Goal: Task Accomplishment & Management: Manage account settings

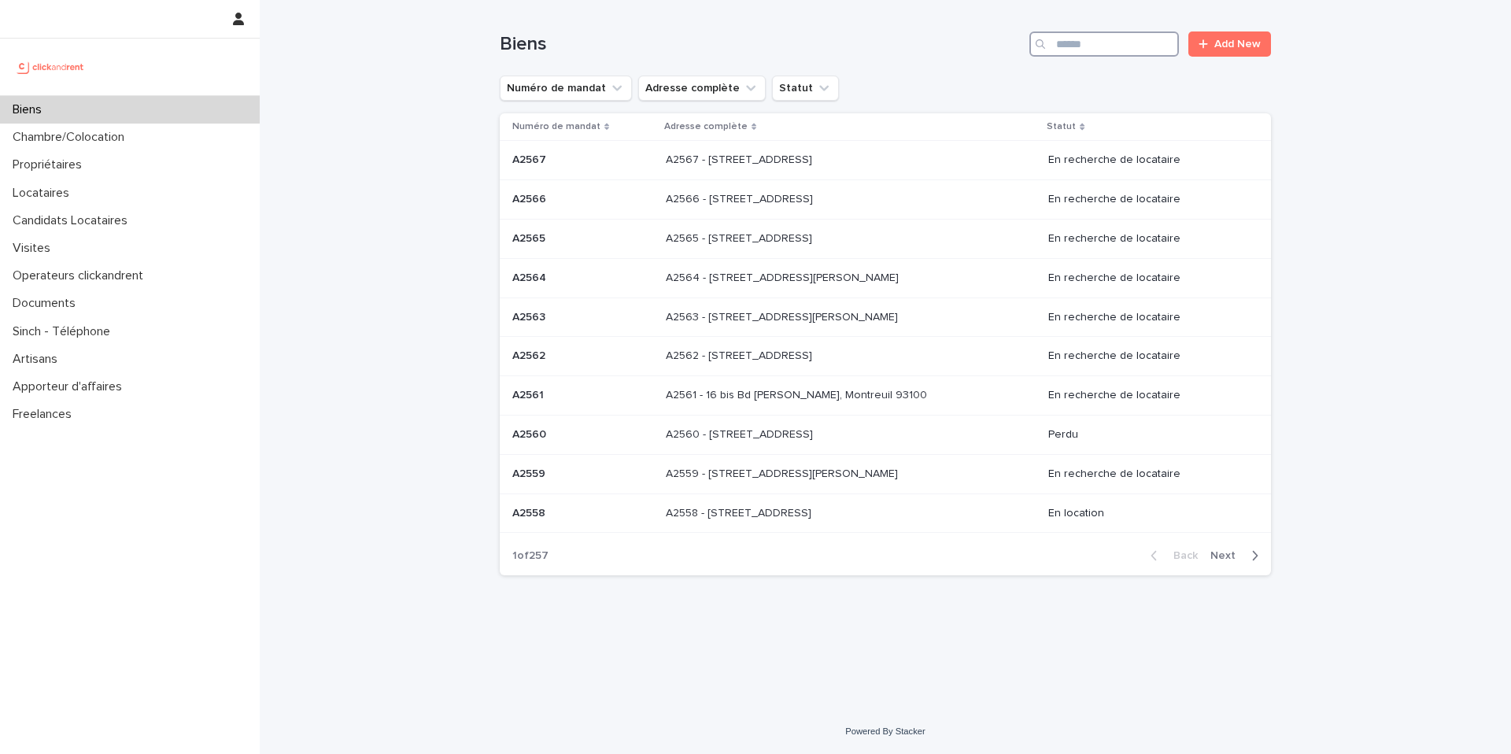
click at [1139, 34] on input "Search" at bounding box center [1104, 43] width 150 height 25
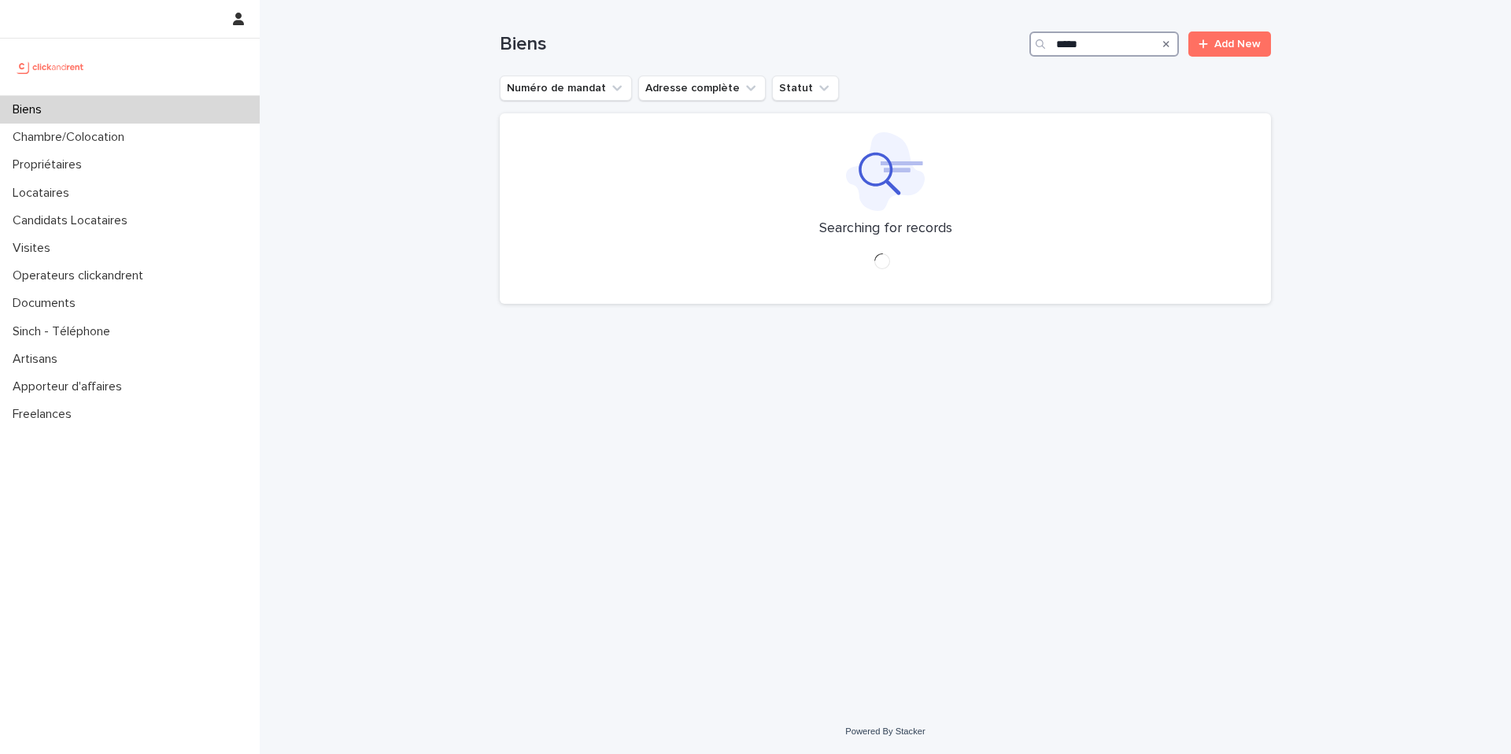
type input "*****"
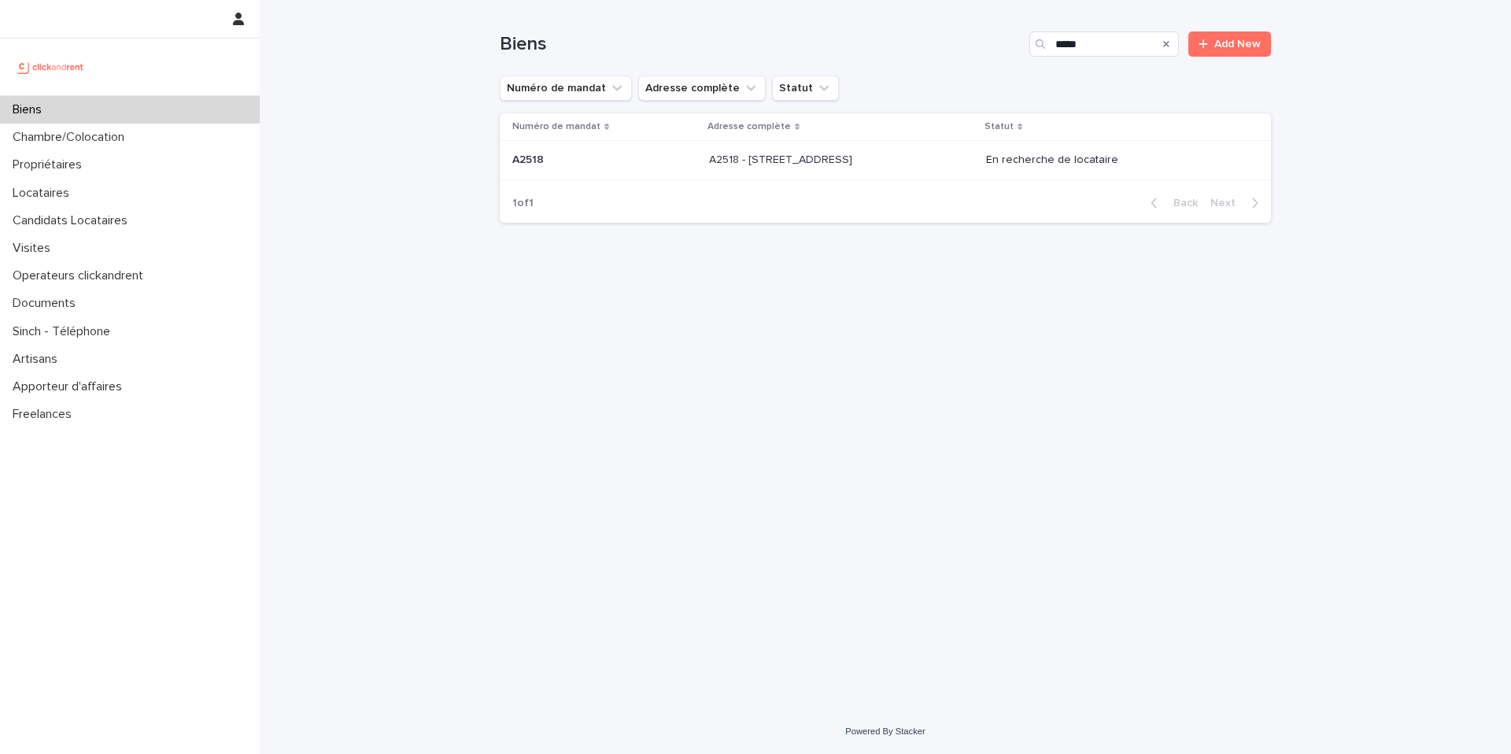
click at [920, 162] on p at bounding box center [840, 159] width 262 height 13
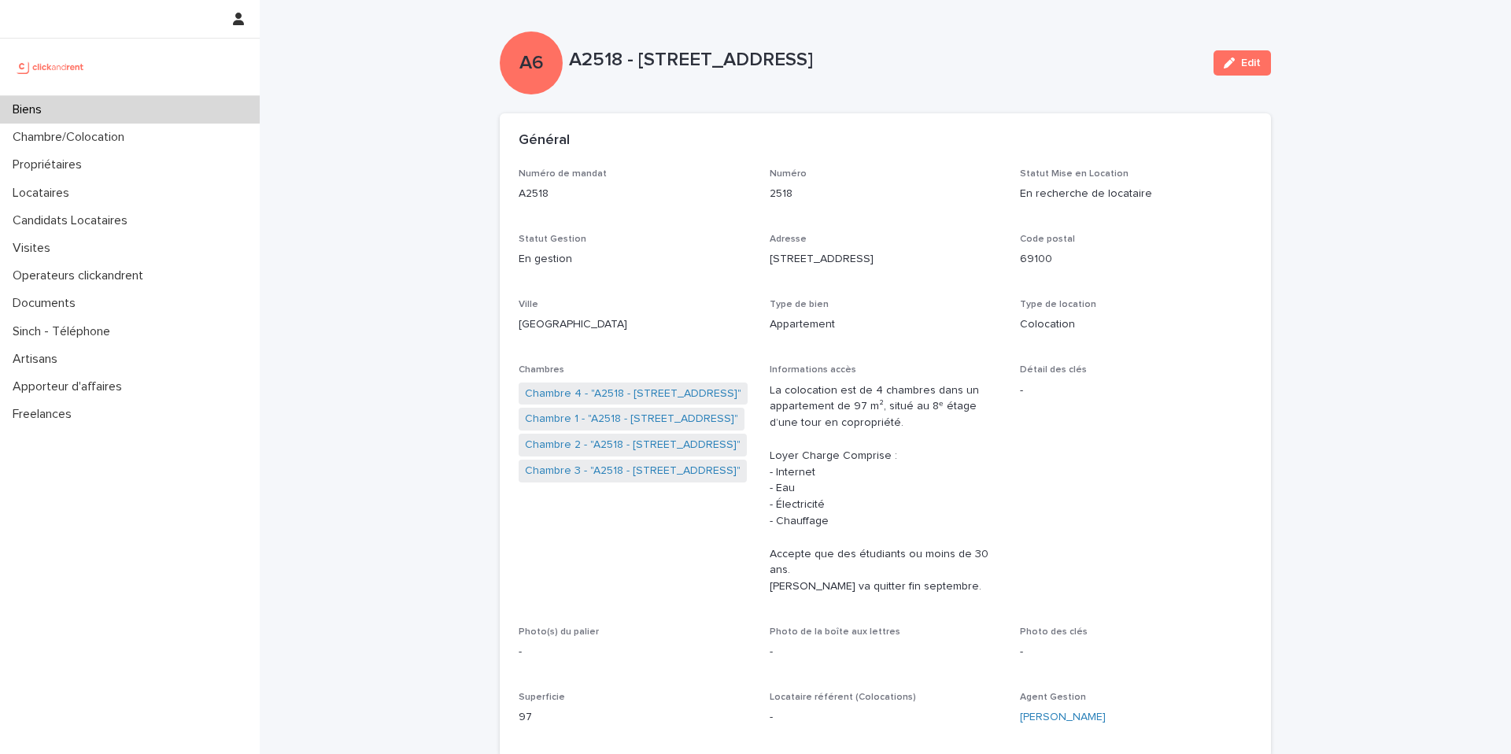
click at [871, 67] on p "A2518 - 32 Rue de la Baïsse, Villeurbanne 69100" at bounding box center [885, 60] width 632 height 23
click at [213, 201] on div "Locataires" at bounding box center [130, 193] width 260 height 28
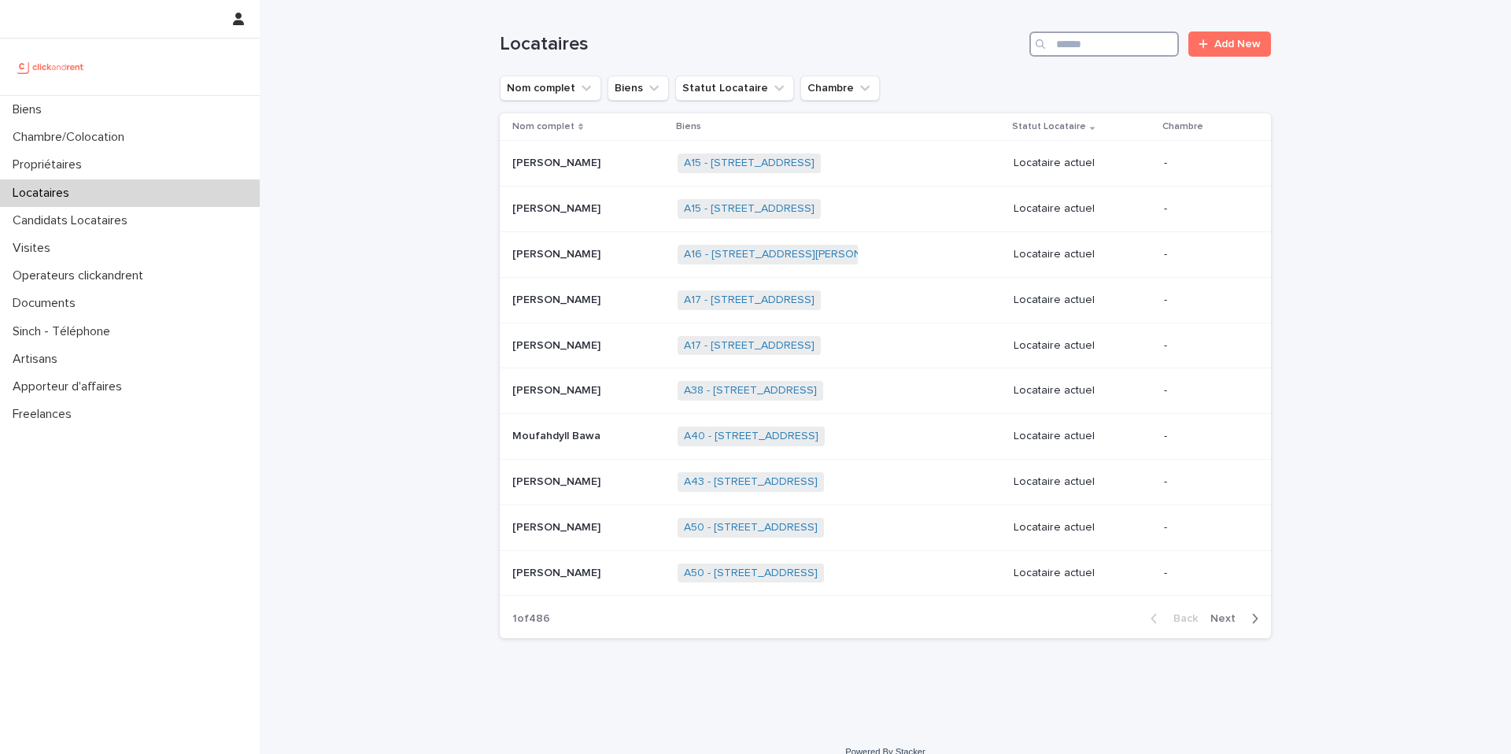
click at [1113, 46] on input "Search" at bounding box center [1104, 43] width 150 height 25
type input "******"
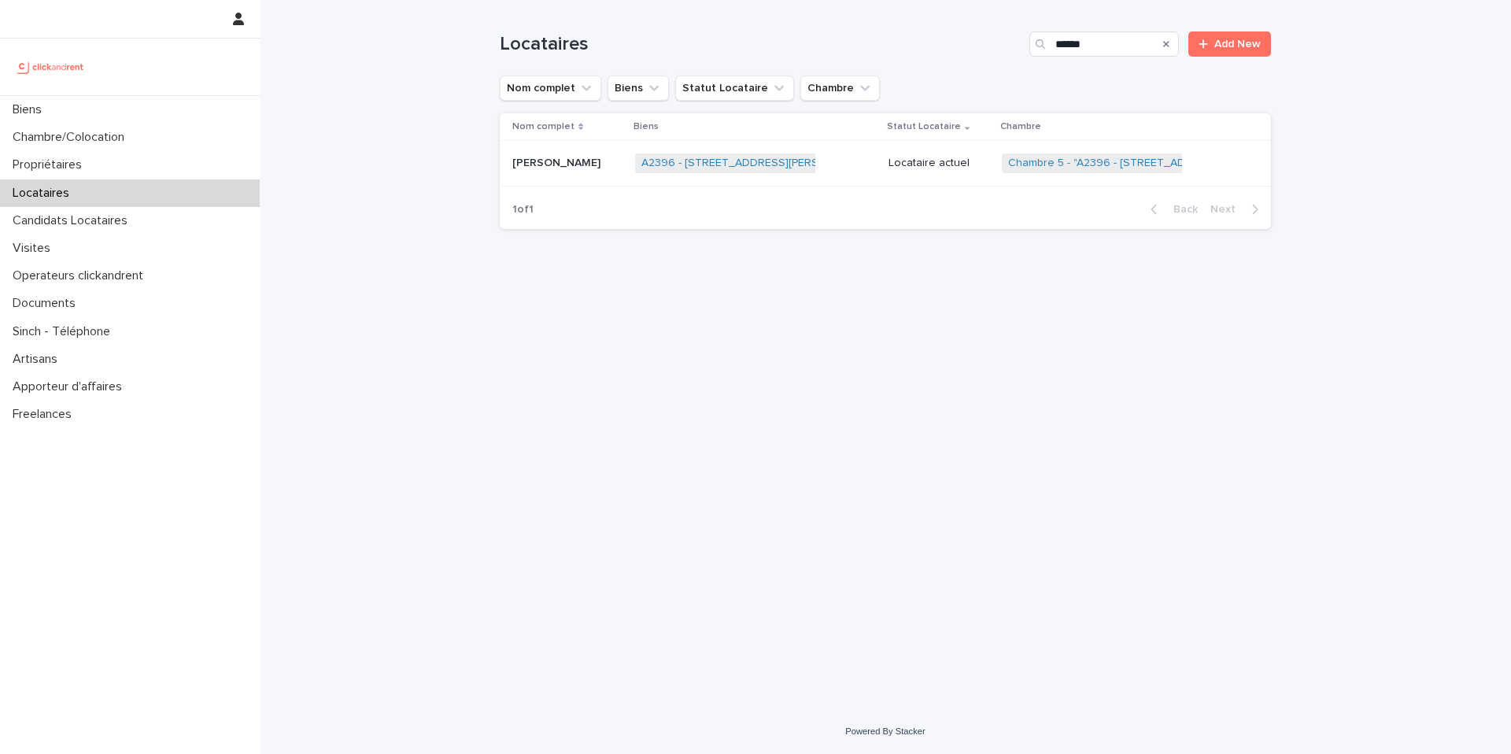
click at [833, 151] on div "A2396 - 10 rue Jean Bourgey, Villeurbanne 69100 + 0" at bounding box center [755, 163] width 240 height 32
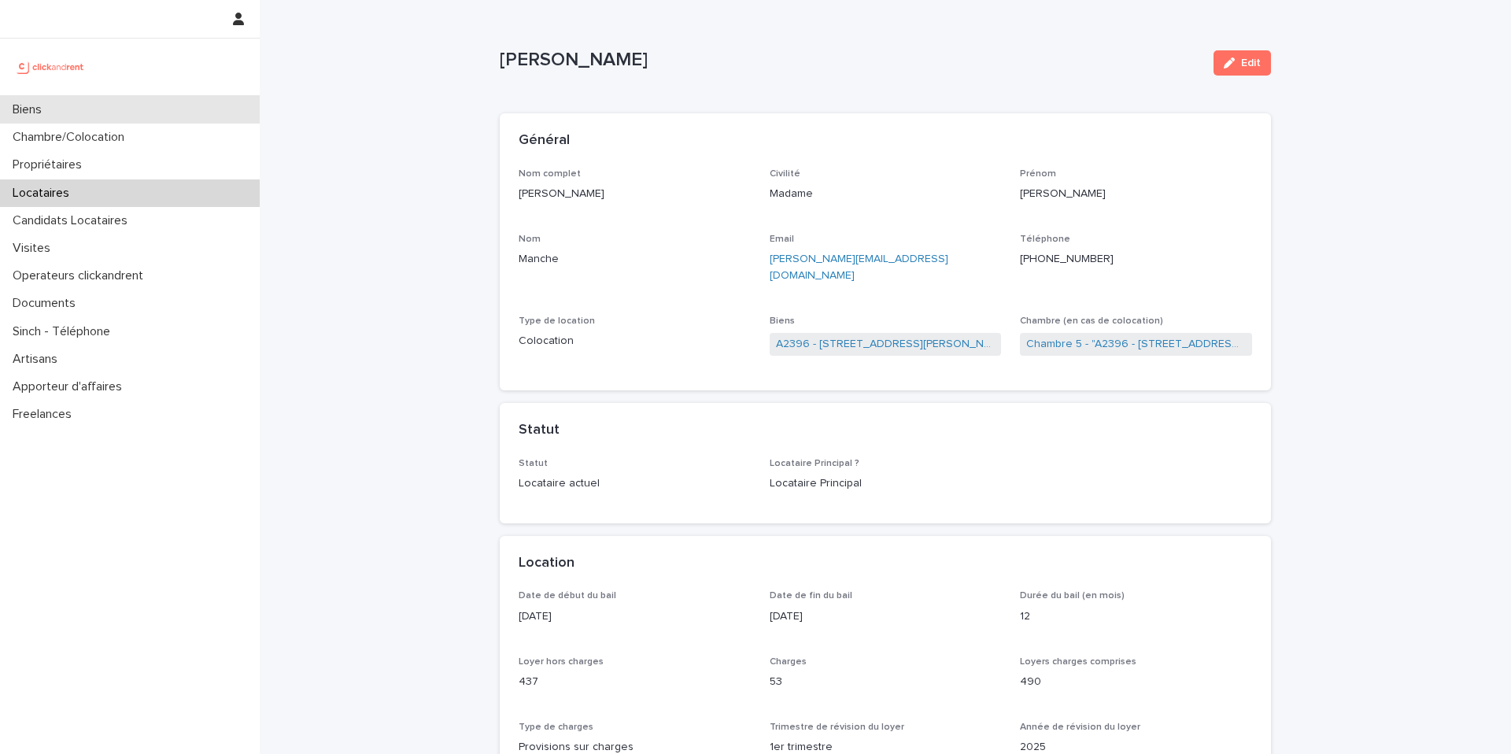
click at [181, 113] on div "Biens" at bounding box center [130, 110] width 260 height 28
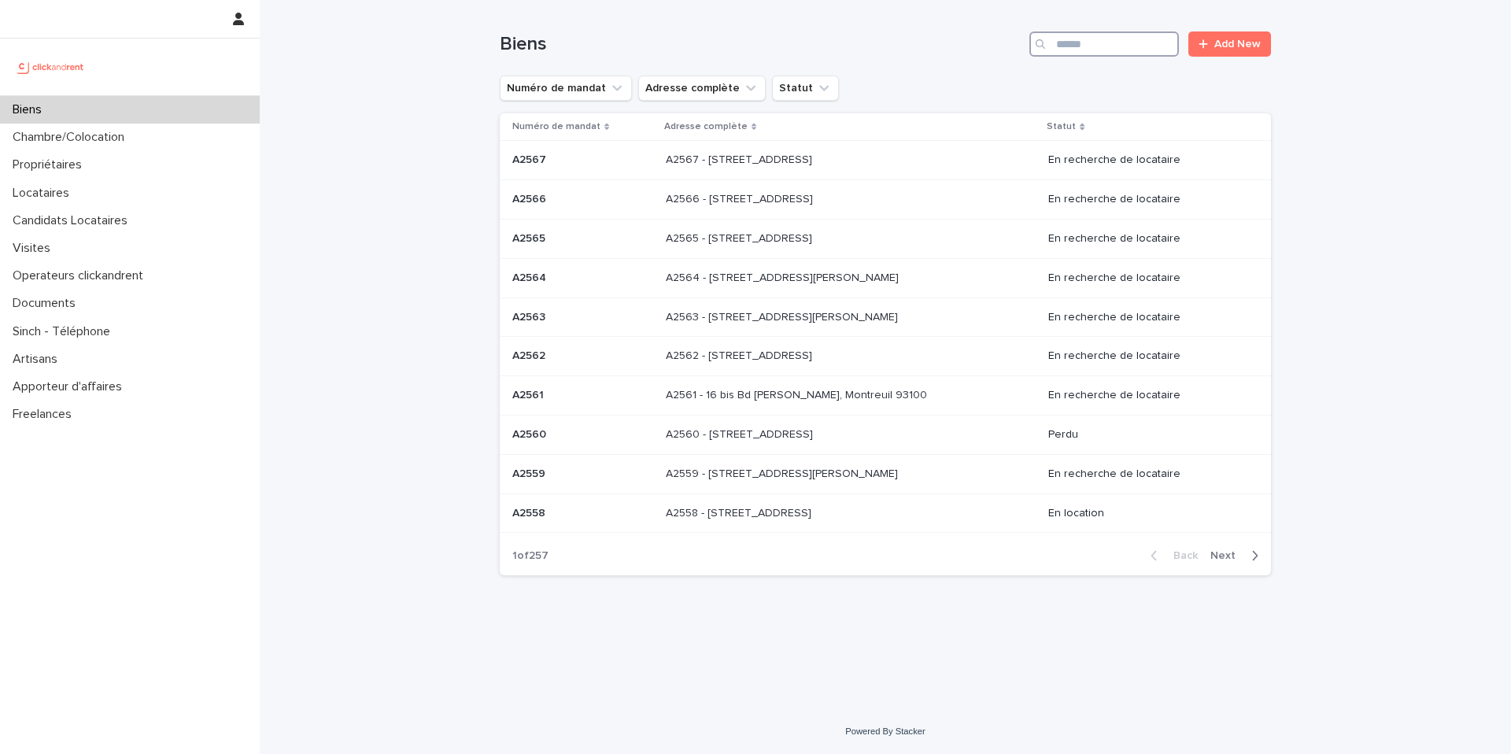
click at [1112, 45] on input "Search" at bounding box center [1104, 43] width 150 height 25
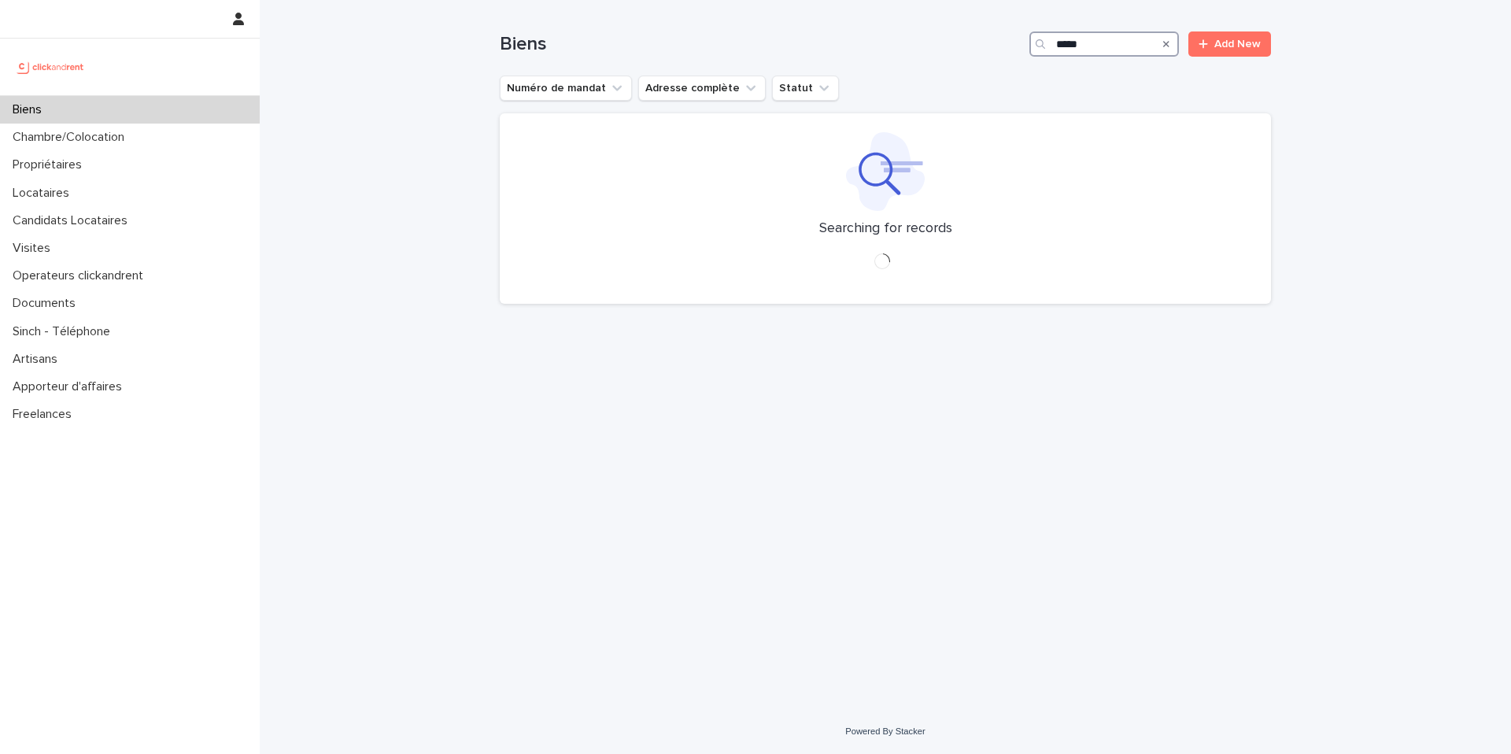
type input "*****"
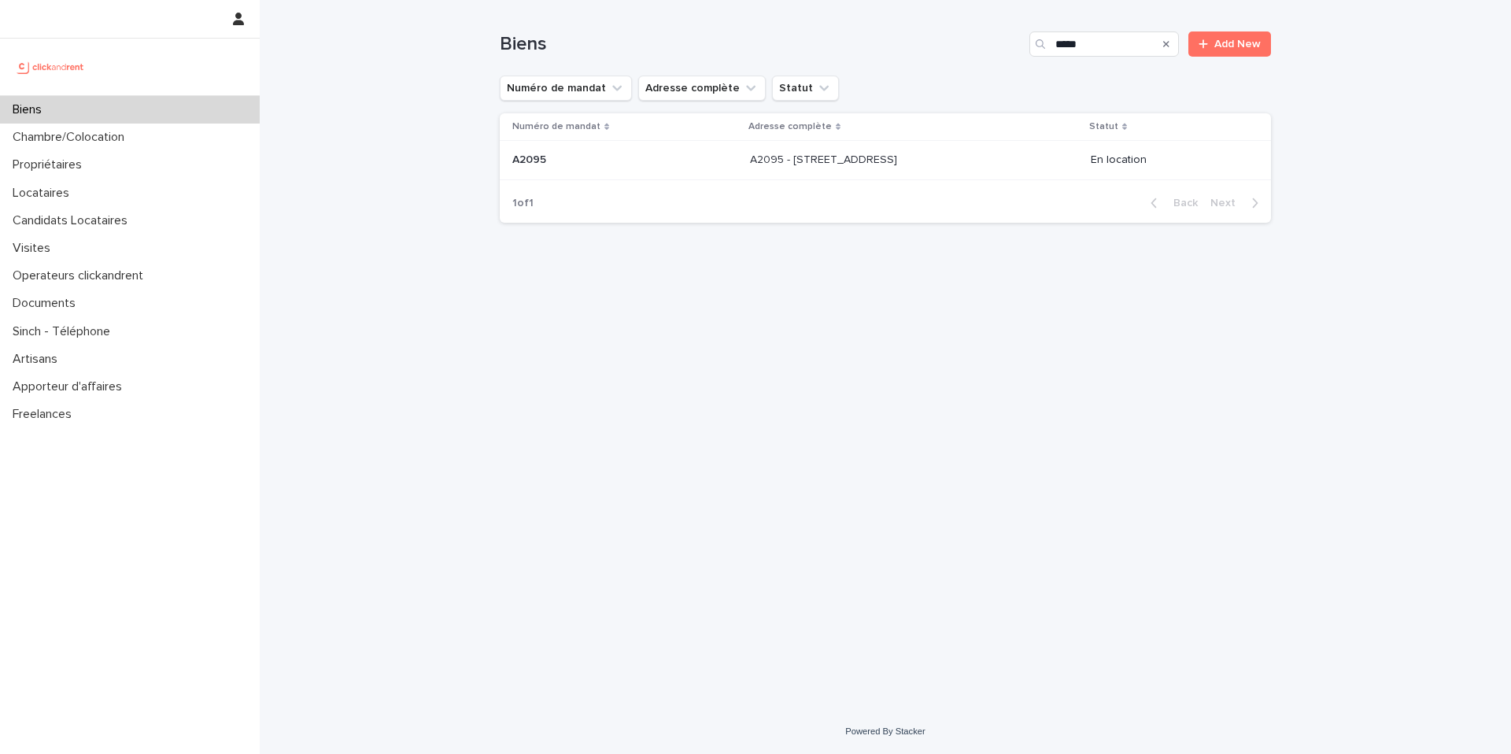
click at [966, 158] on p at bounding box center [881, 159] width 262 height 13
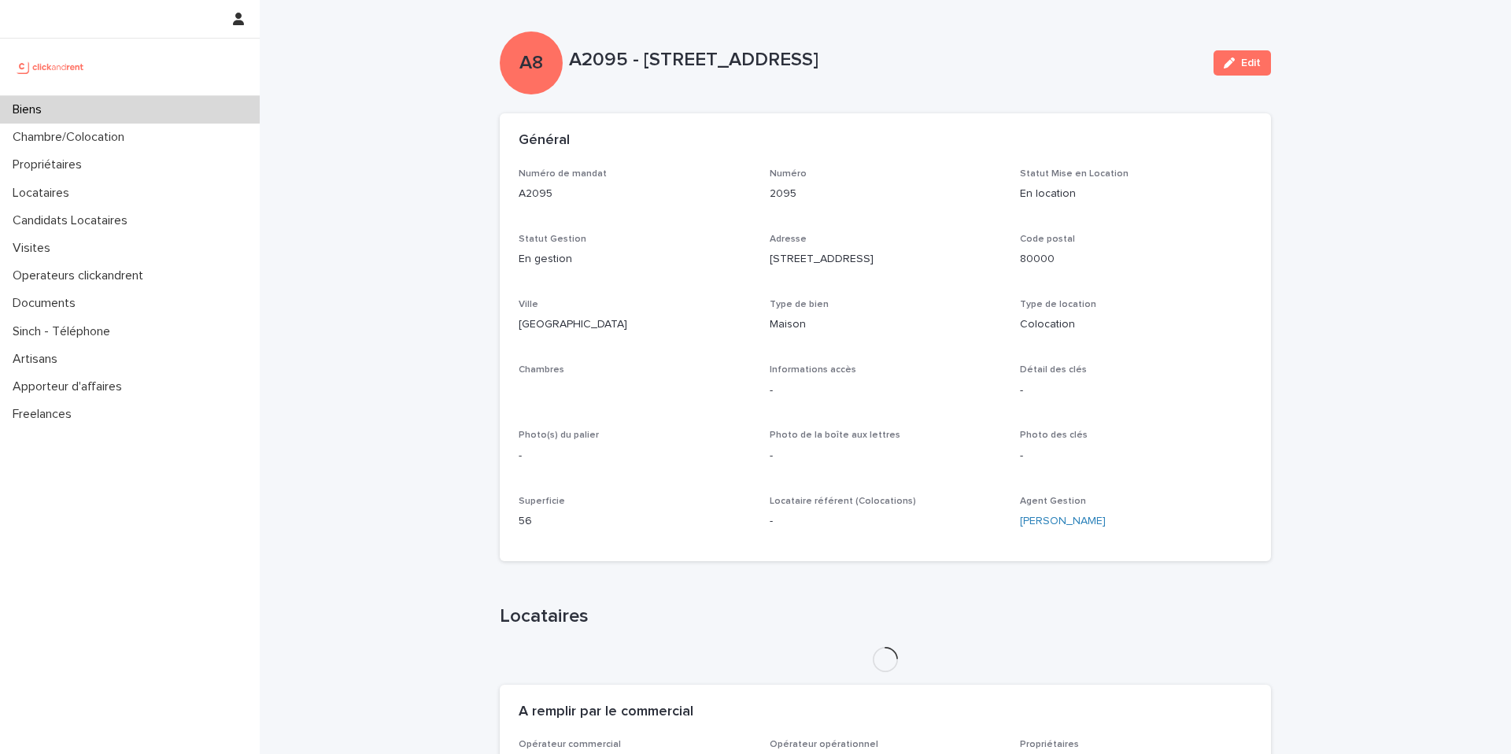
click at [811, 65] on p "A2095 - 4 Rue Forceville, Amiens 80000" at bounding box center [885, 60] width 632 height 23
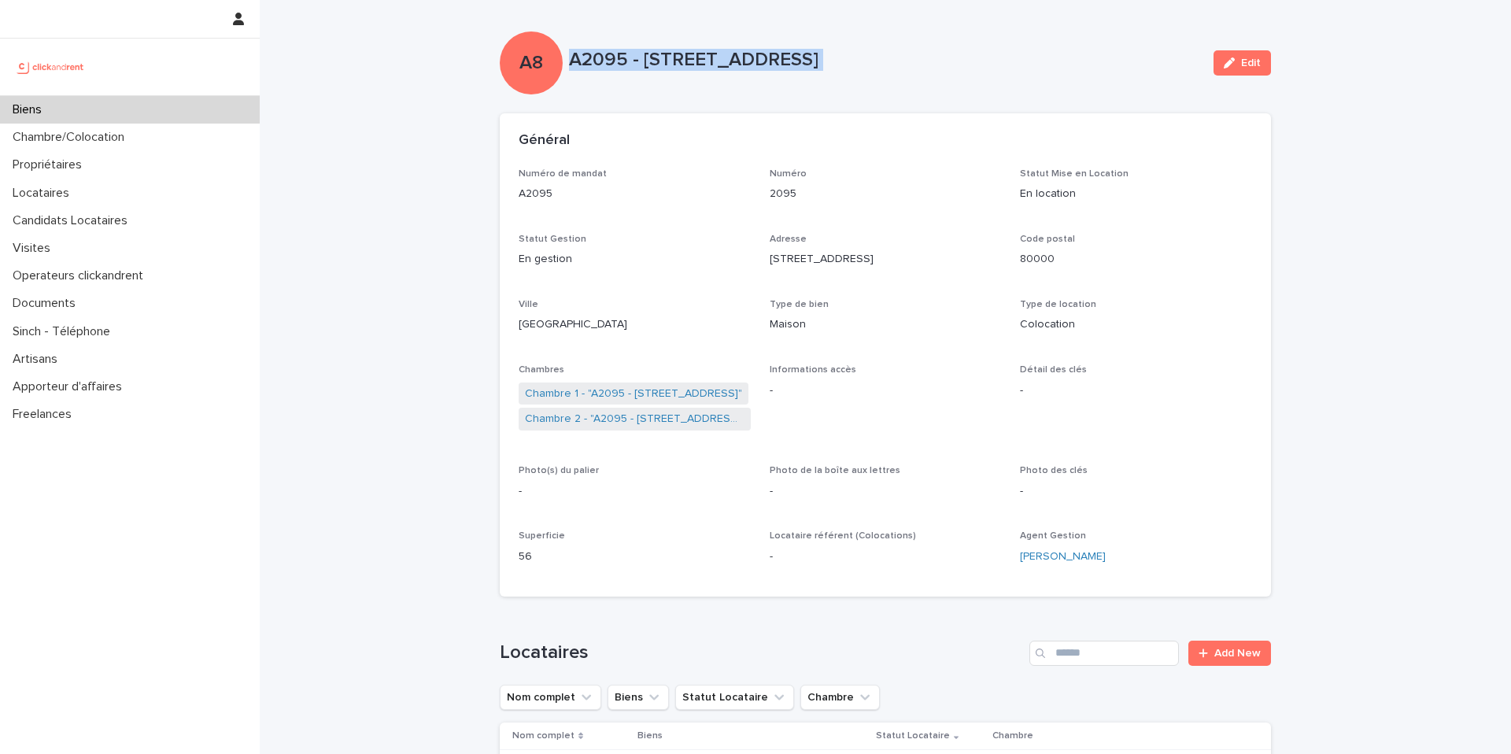
copy div "A2095 - 4 Rue Forceville, Amiens 80000 Edit Sorry, there was an error saving yo…"
click at [142, 222] on div "Candidats Locataires" at bounding box center [130, 221] width 260 height 28
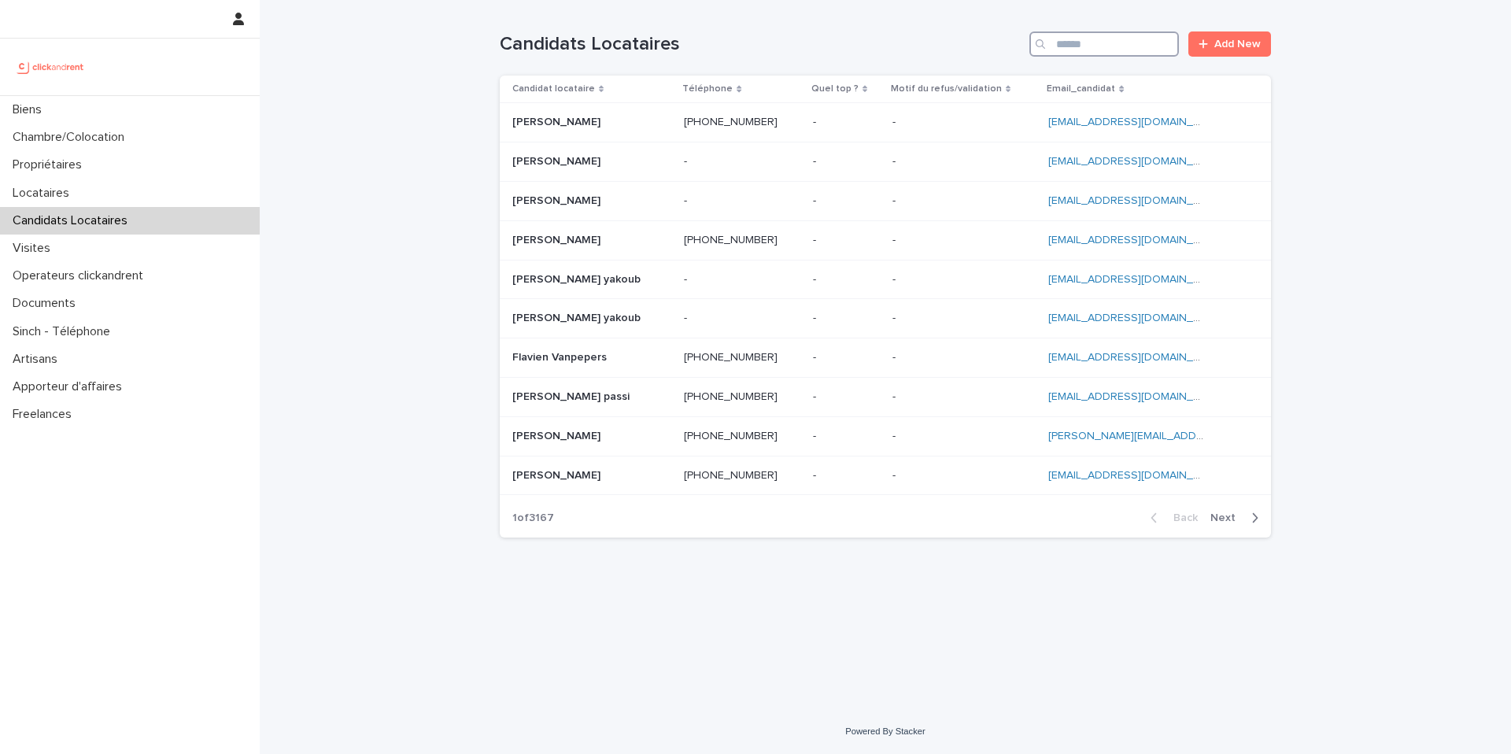
click at [1125, 38] on input "Search" at bounding box center [1104, 43] width 150 height 25
type input "*"
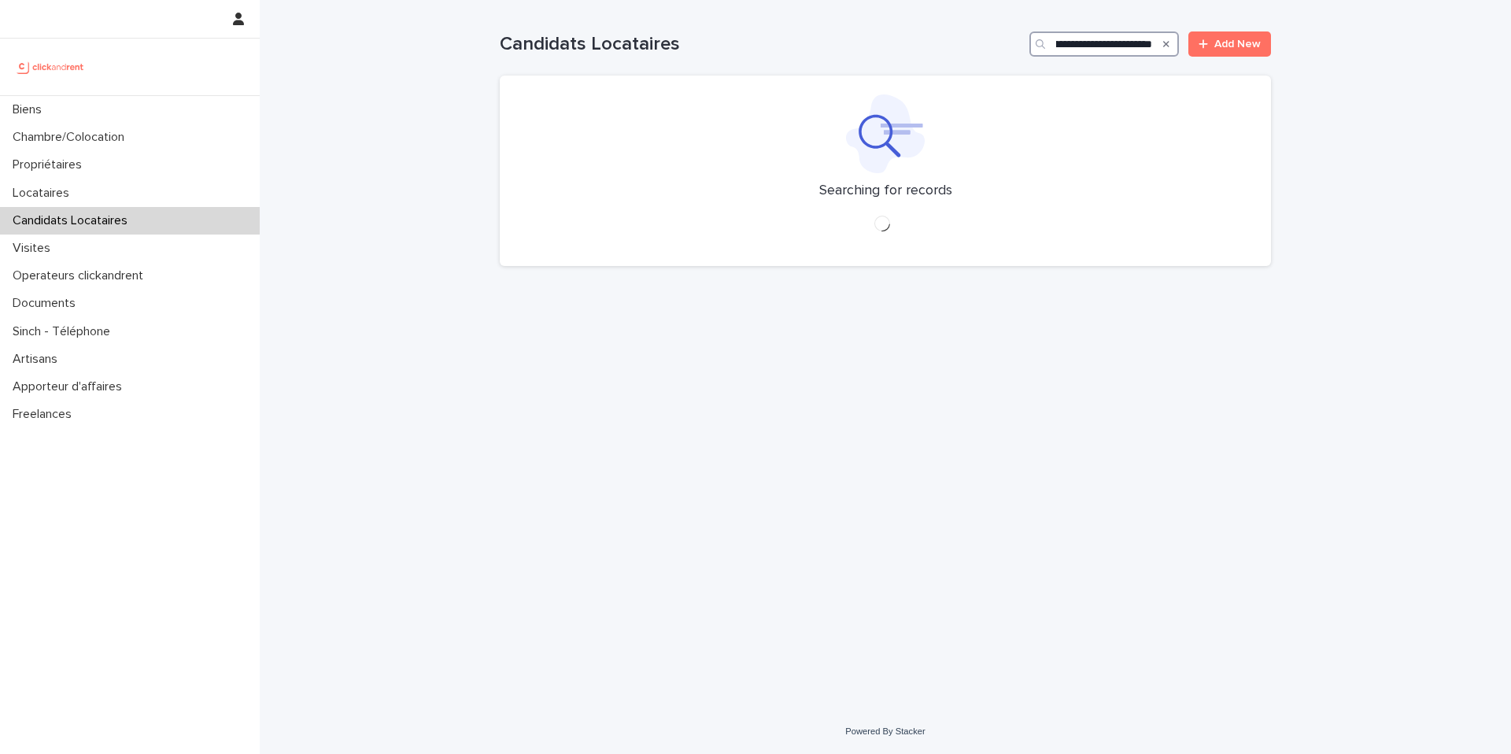
type input "**********"
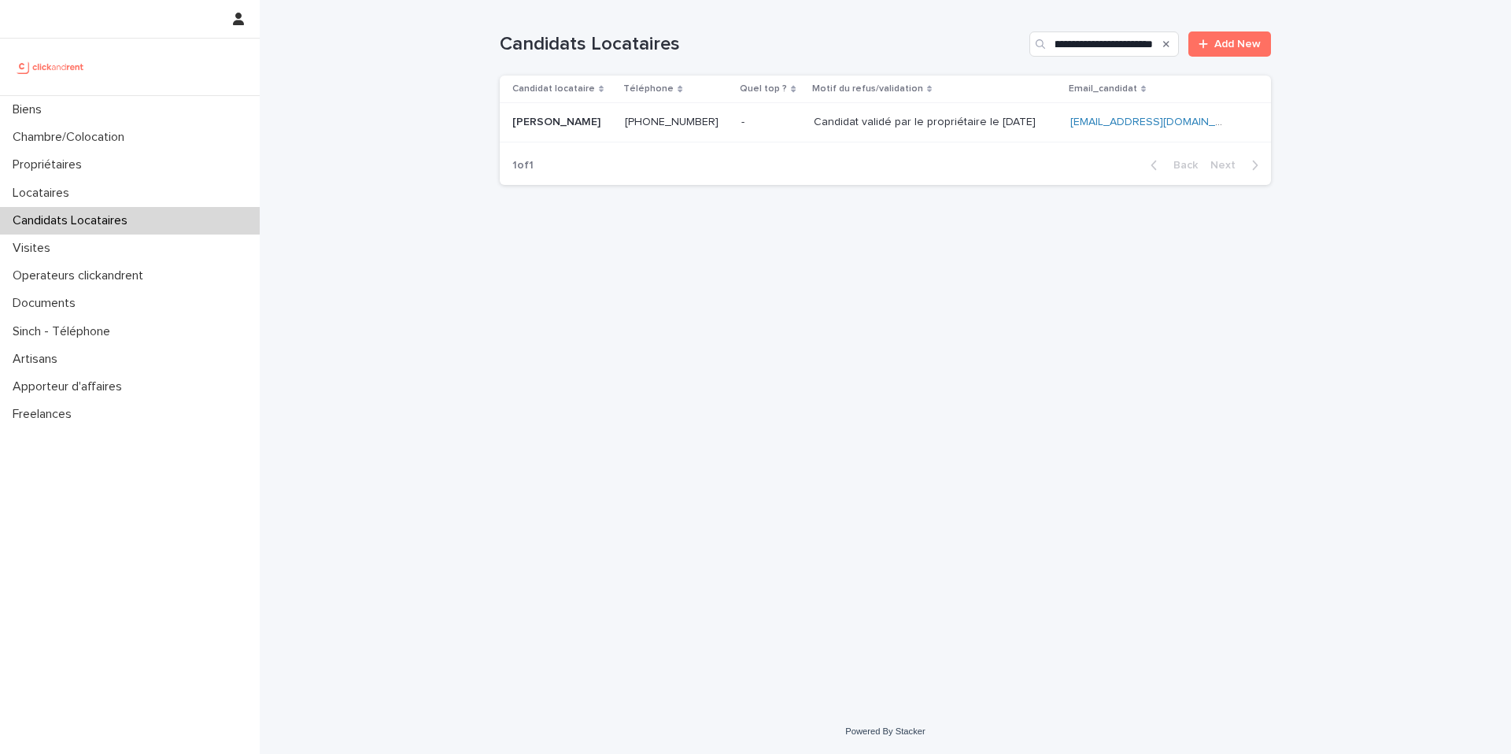
click at [1001, 115] on p "Candidat validé par le propriétaire le 18.09.2025" at bounding box center [926, 121] width 225 height 17
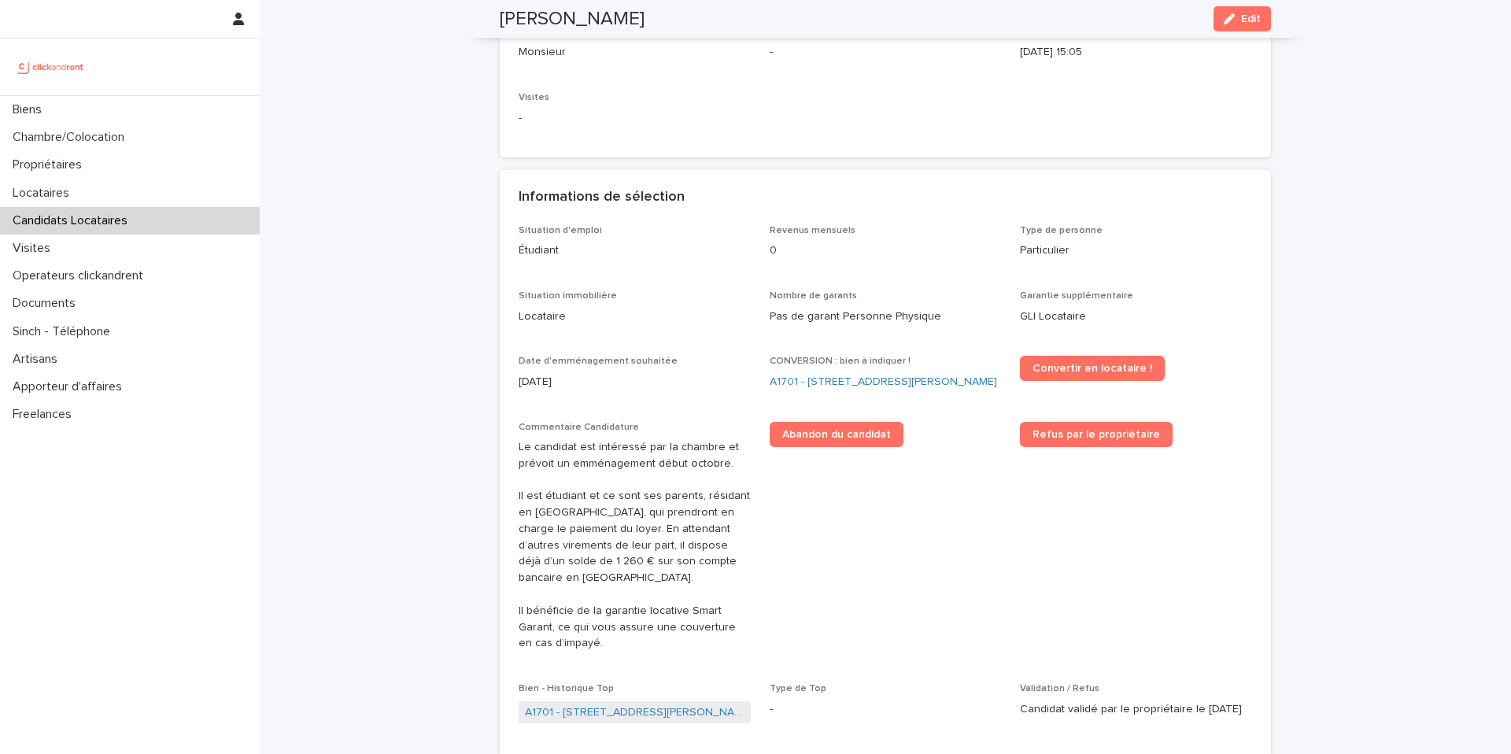
scroll to position [270, 0]
click at [1103, 371] on span "Convertir en locataire !" at bounding box center [1092, 370] width 120 height 11
click at [873, 390] on link "A1701 - 7 bis boulevard Georges Michel, Corbeil-Essonnes 91100" at bounding box center [883, 384] width 227 height 17
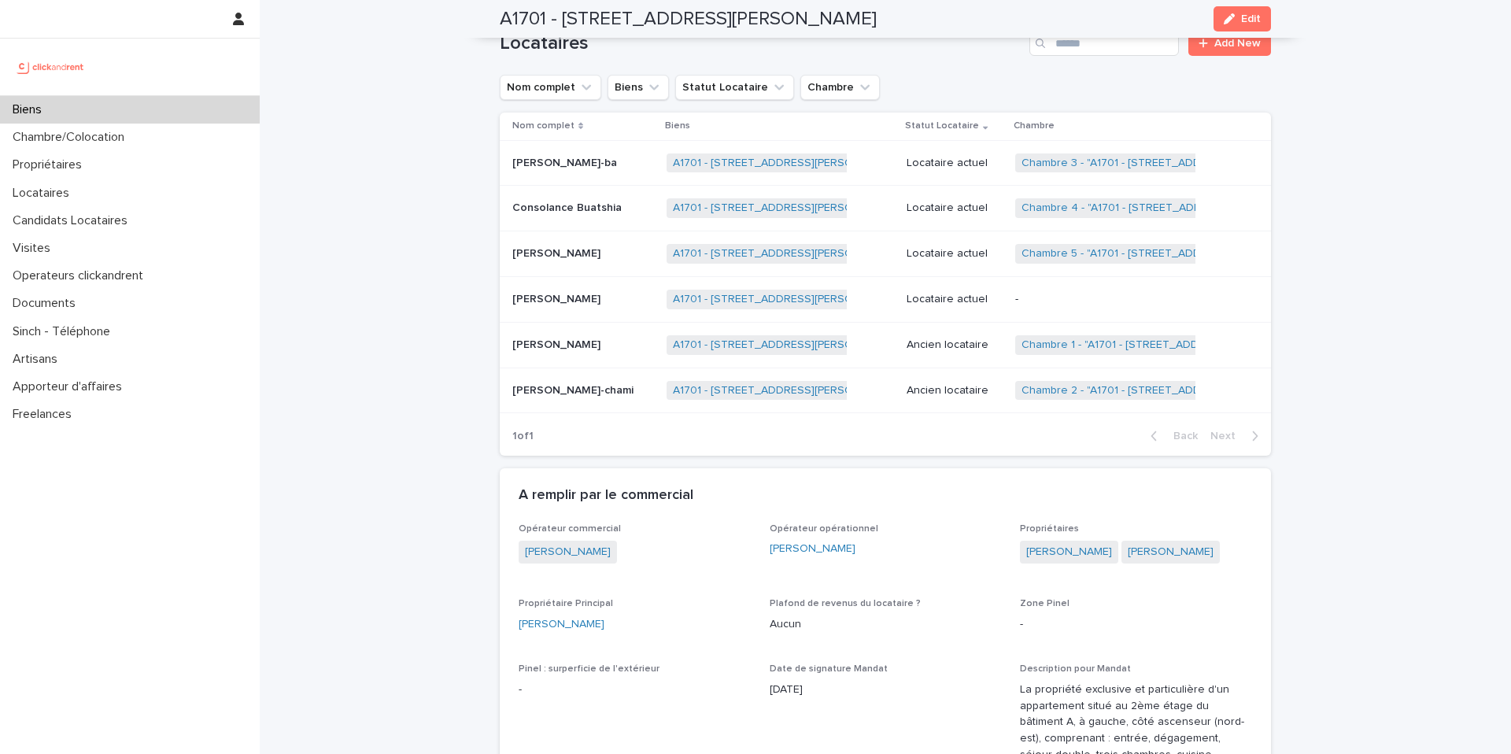
scroll to position [851, 0]
click at [1096, 293] on p "-" at bounding box center [1113, 297] width 197 height 13
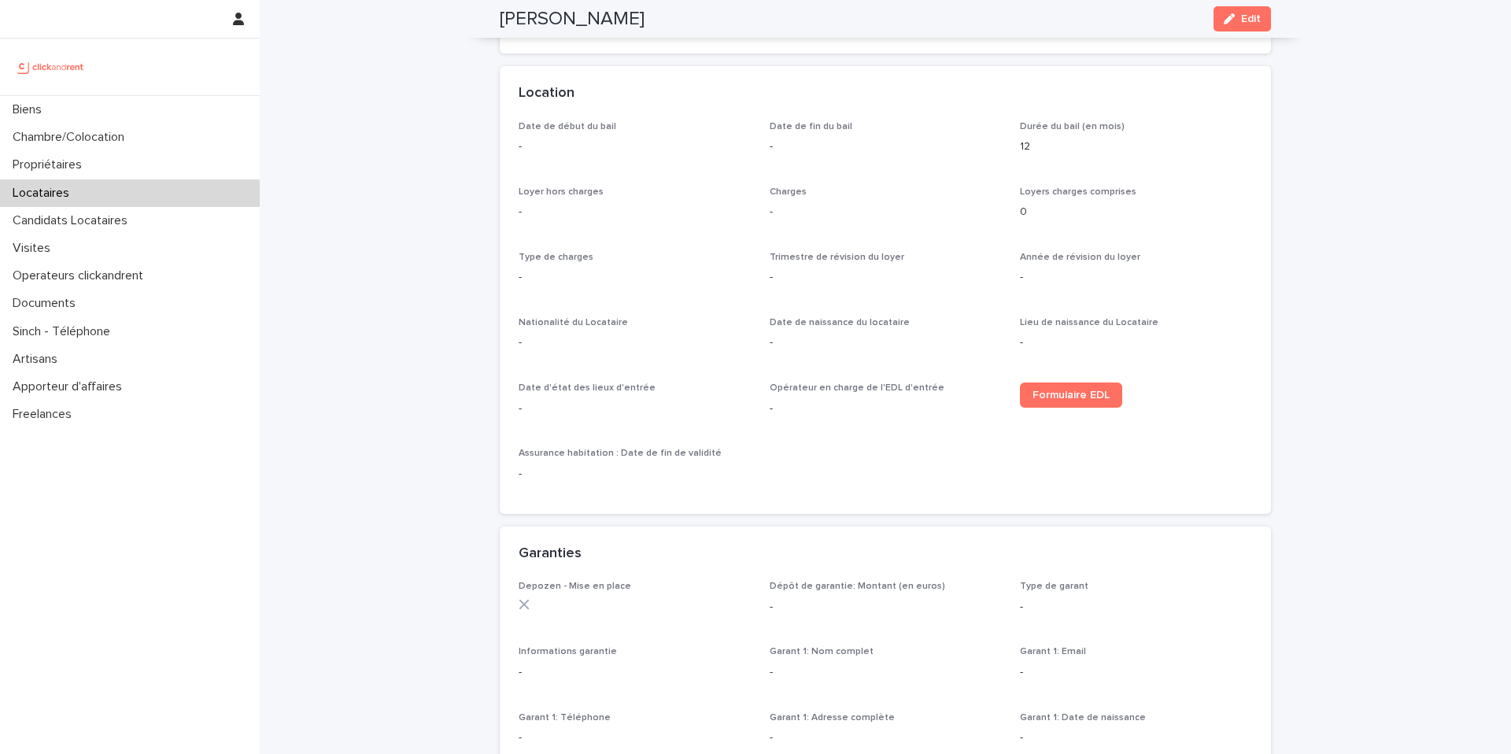
scroll to position [460, 0]
click at [1084, 389] on span "Formulaire EDL" at bounding box center [1070, 387] width 77 height 11
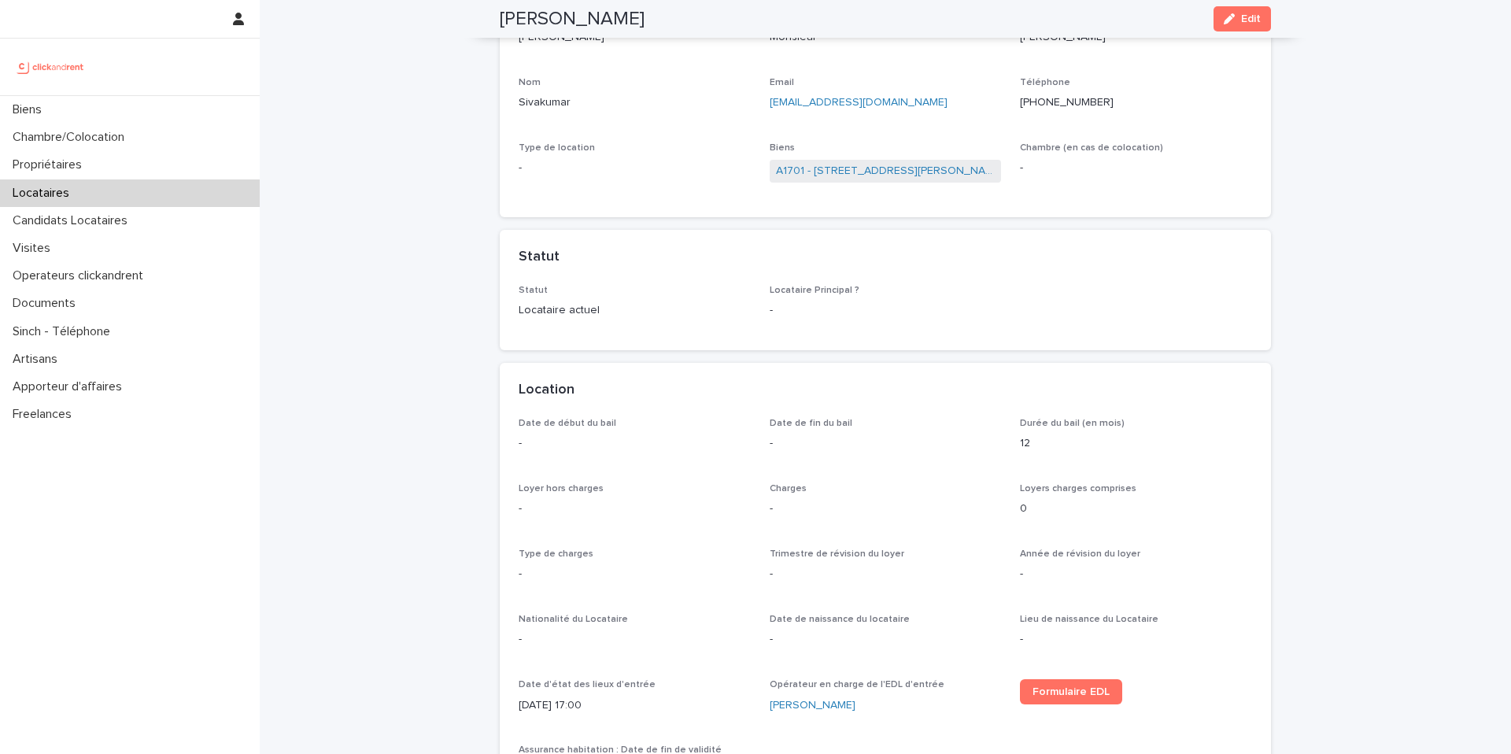
scroll to position [0, 0]
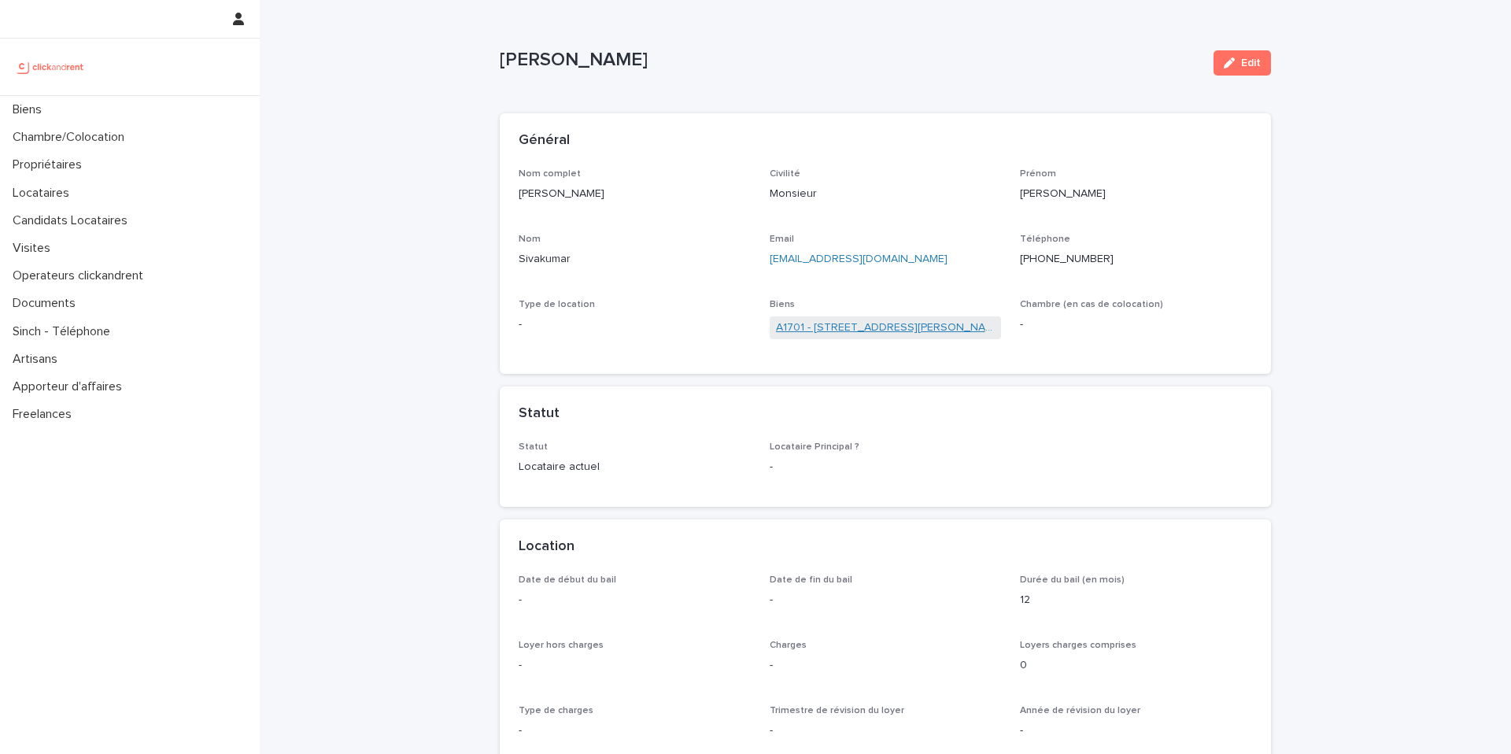
click at [825, 329] on link "A1701 - [STREET_ADDRESS][PERSON_NAME]" at bounding box center [886, 327] width 220 height 17
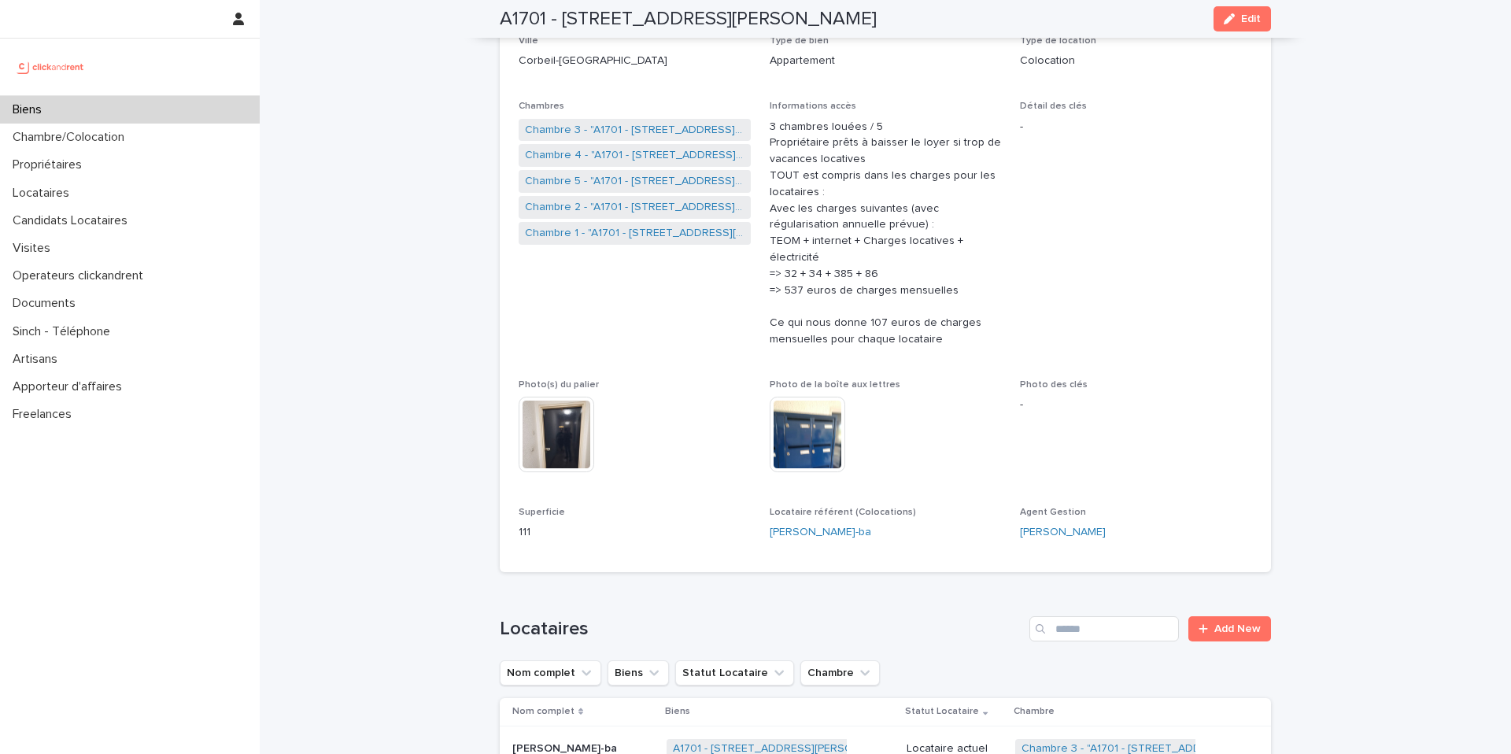
scroll to position [260, 0]
click at [664, 238] on link "Chambre 1 - "A1701 - [STREET_ADDRESS][PERSON_NAME] 91100"" at bounding box center [635, 236] width 220 height 17
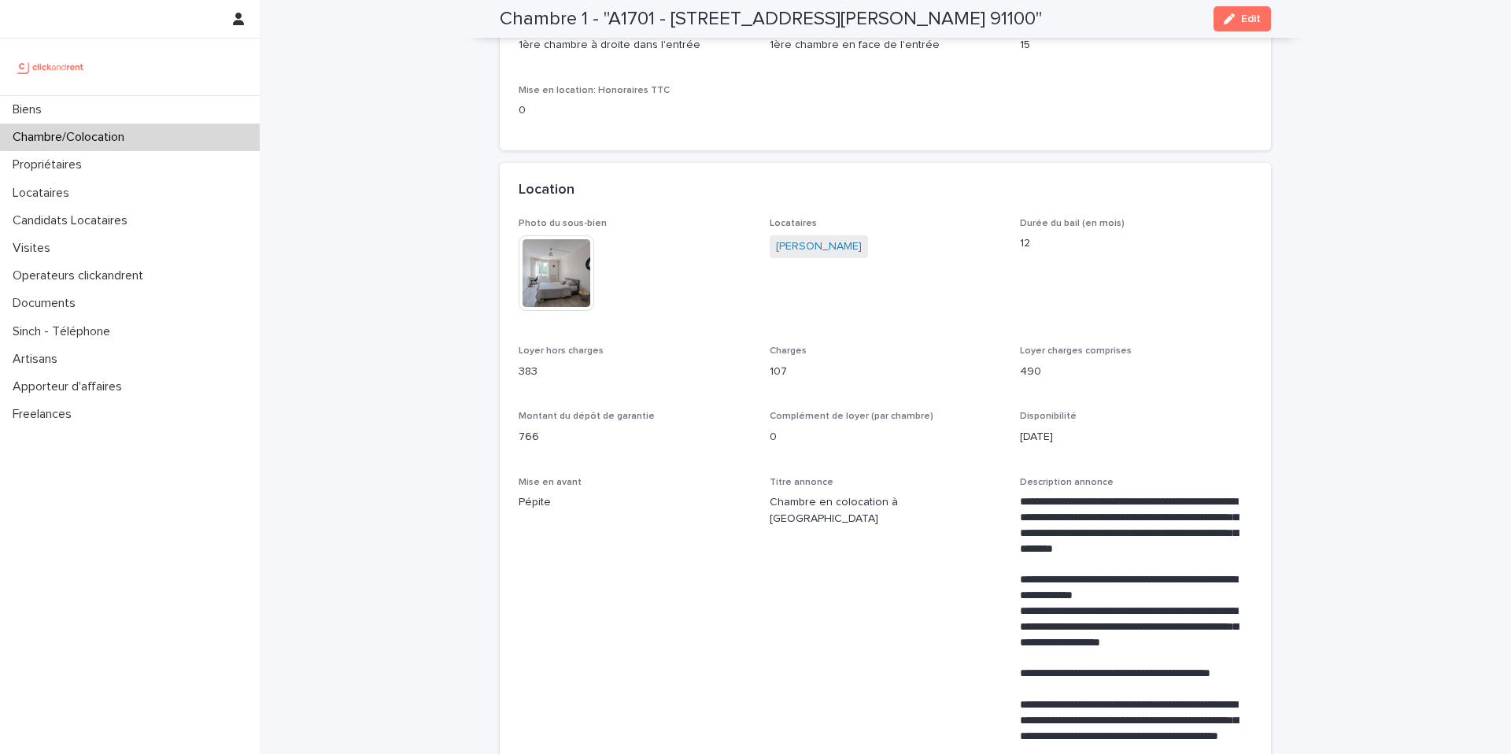
scroll to position [206, 0]
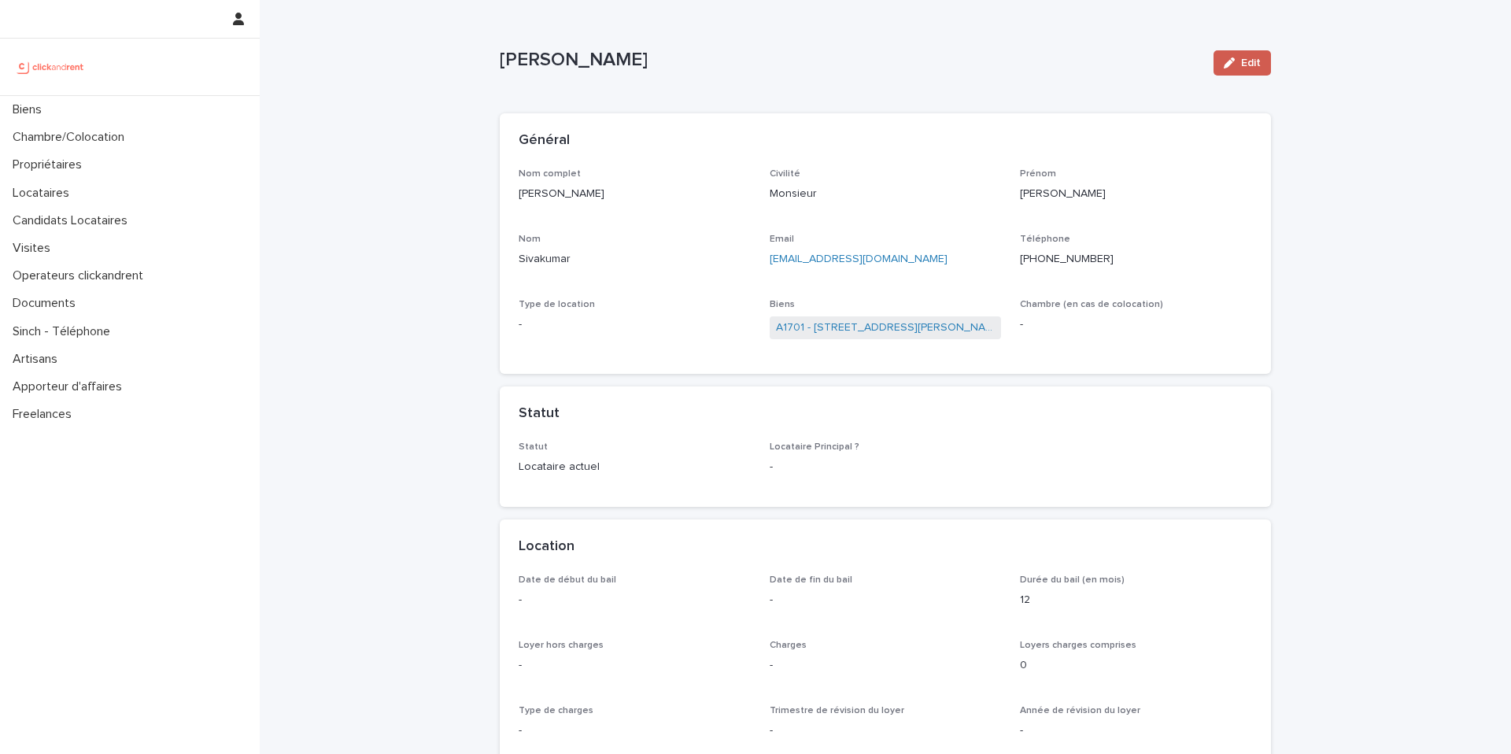
click at [1246, 65] on span "Edit" at bounding box center [1251, 62] width 20 height 11
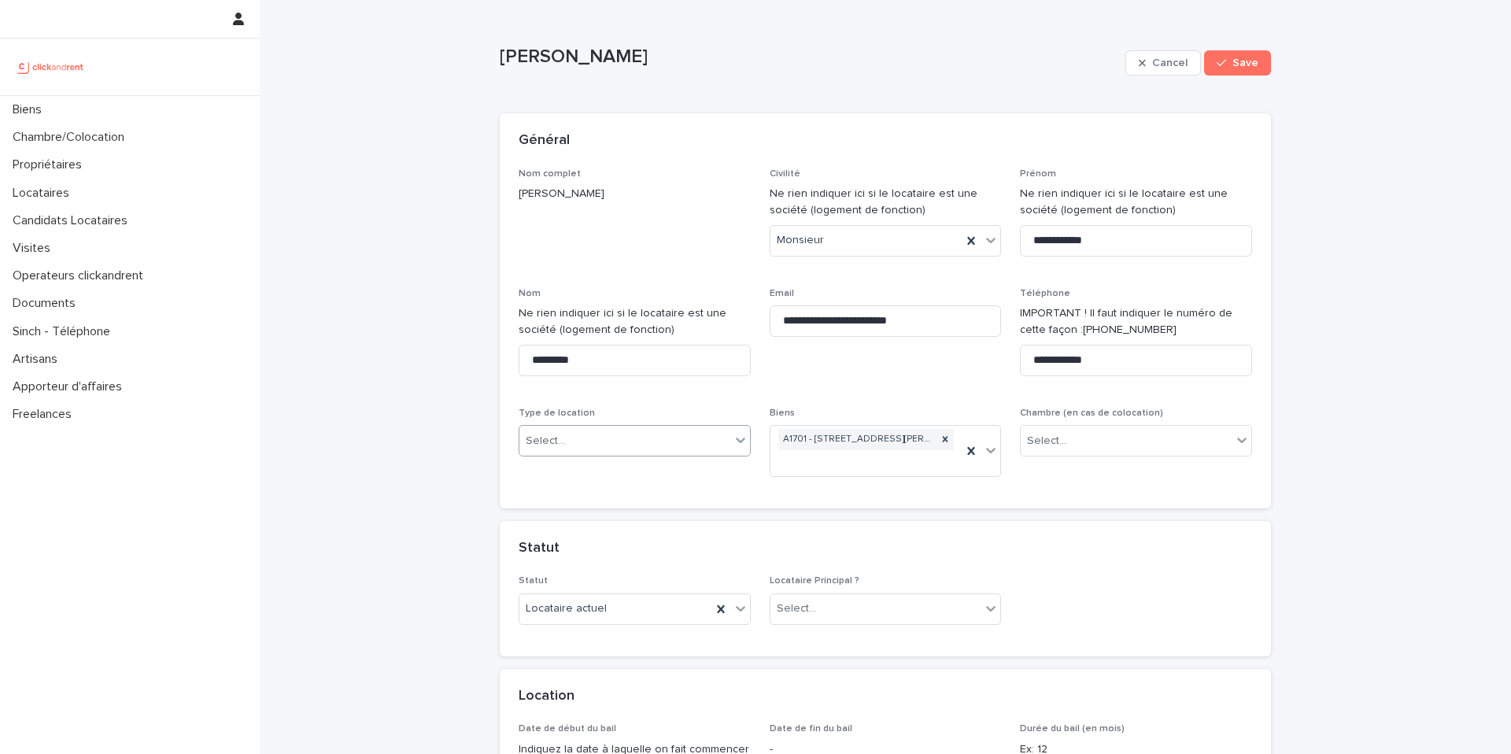
click at [652, 441] on div "Select..." at bounding box center [624, 441] width 211 height 26
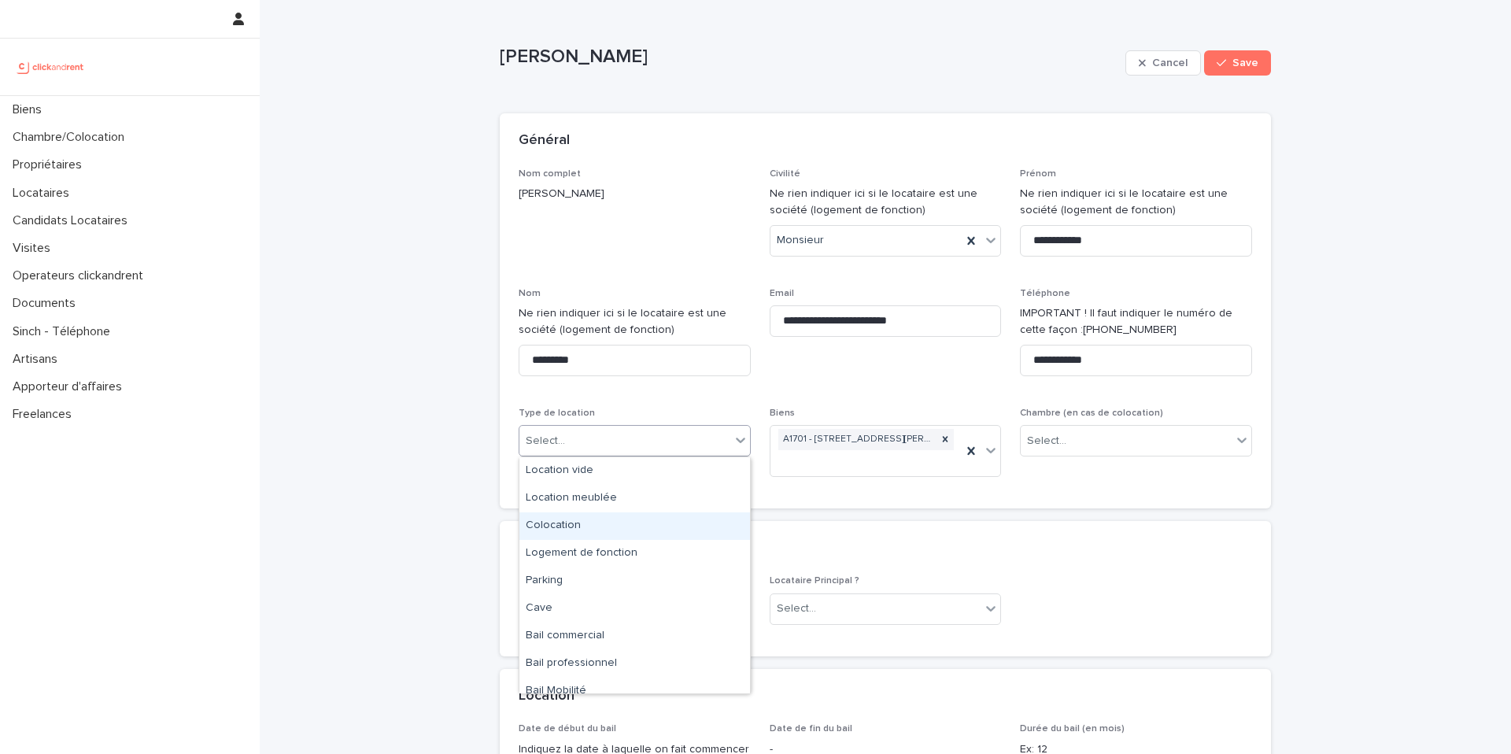
click at [600, 526] on div "Colocation" at bounding box center [634, 526] width 231 height 28
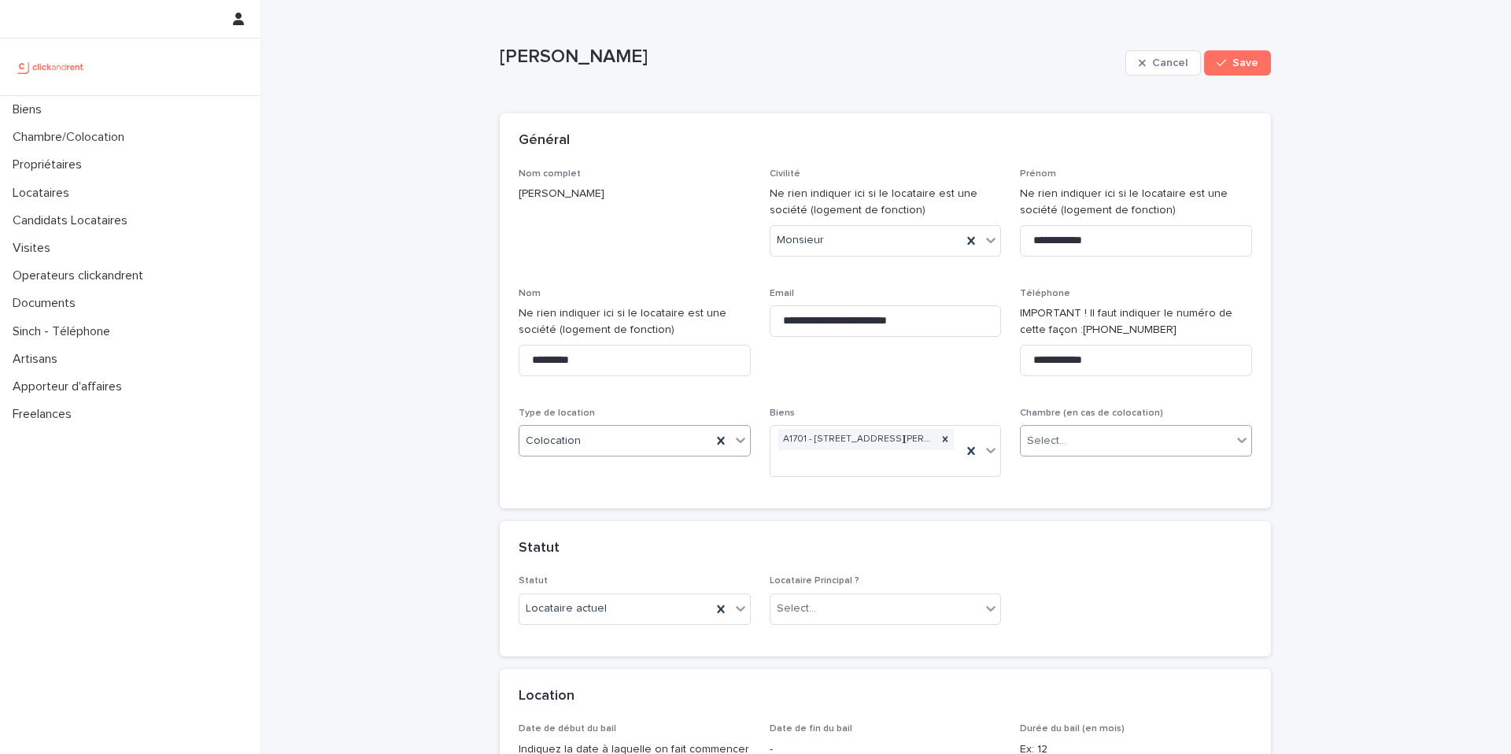
click at [1128, 441] on div "Select..." at bounding box center [1126, 441] width 211 height 26
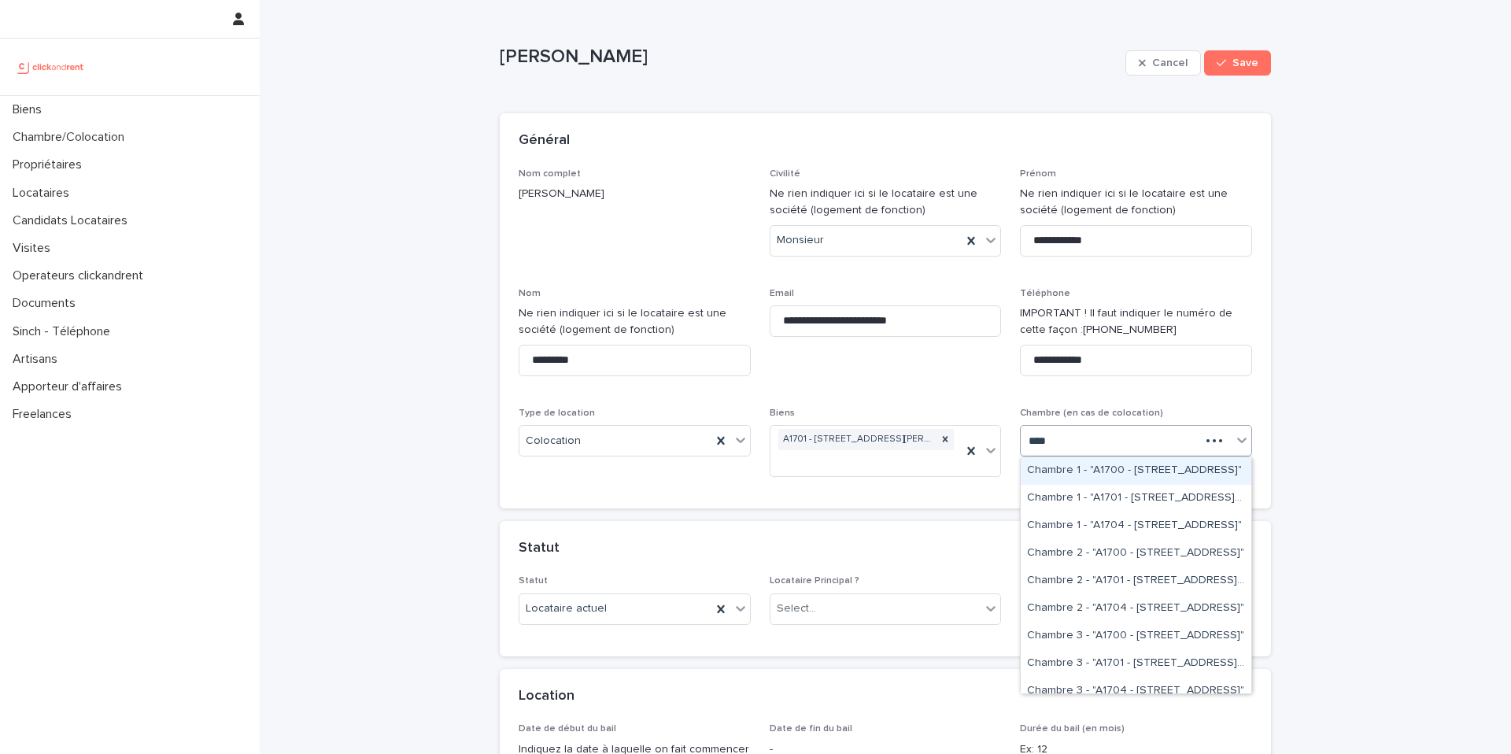
type input "*****"
click at [1151, 469] on div "Chambre 1 - "A1701 - 7 bis boulevard Georges Michel, Corbeil-Essonnes 91100"" at bounding box center [1136, 471] width 231 height 28
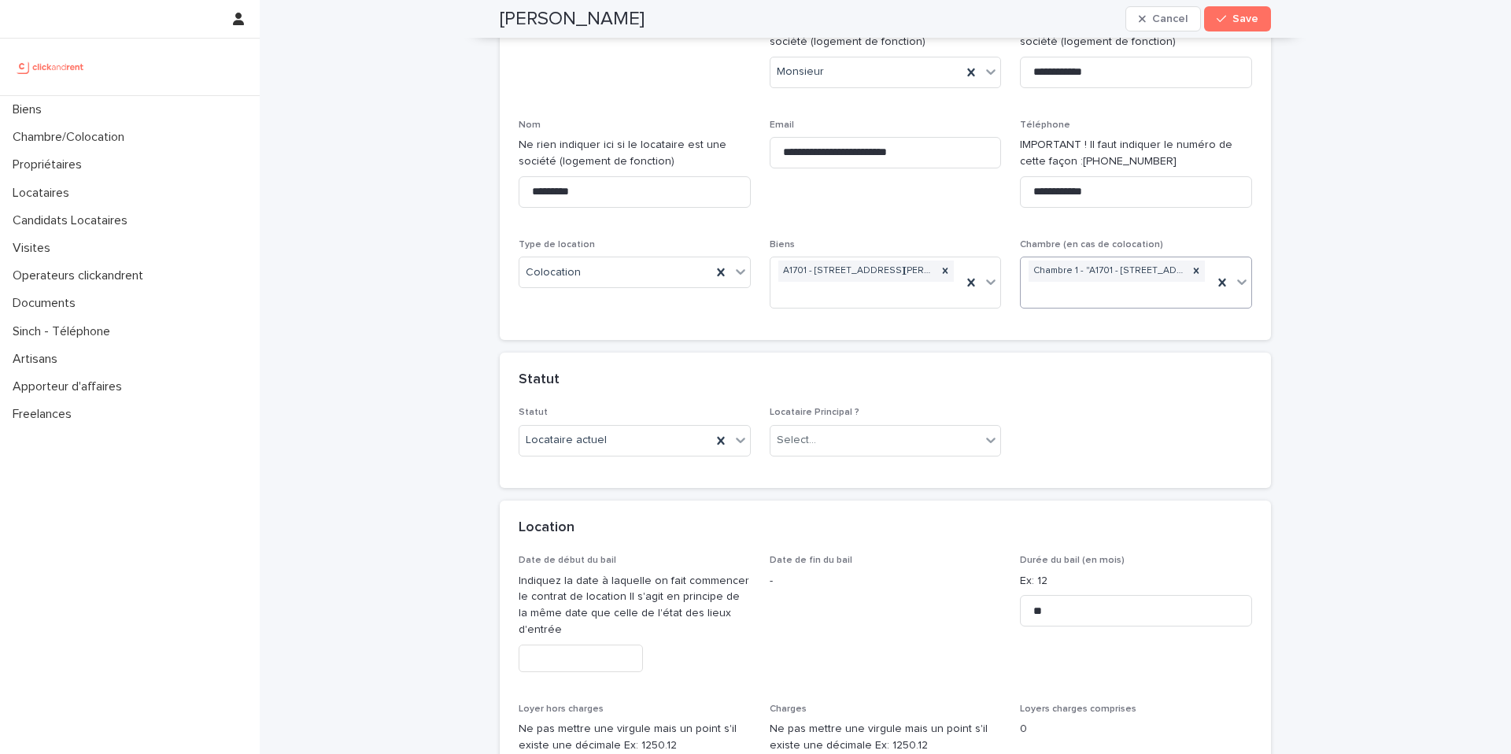
scroll to position [177, 0]
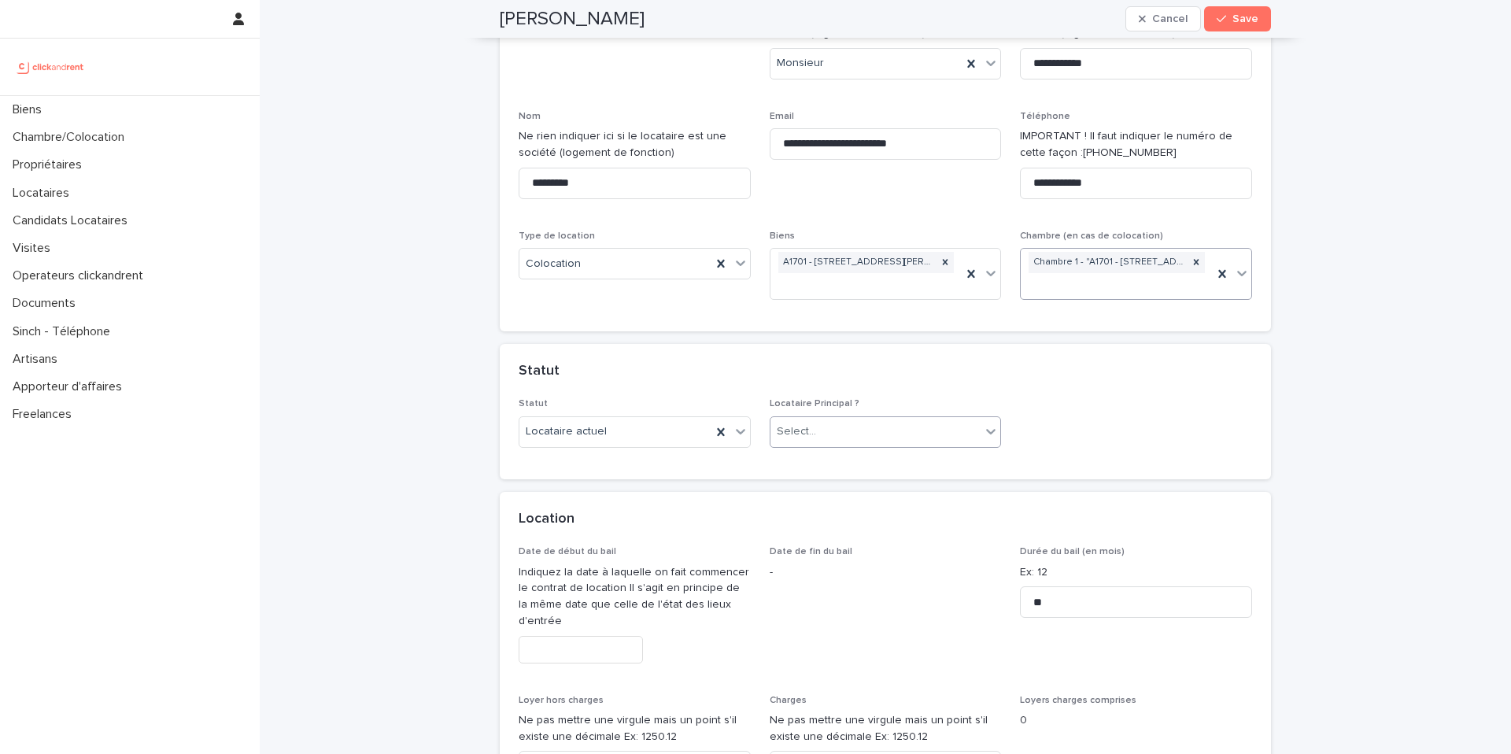
click at [841, 433] on div "Select..." at bounding box center [875, 432] width 211 height 26
click at [848, 462] on div "Locataire Principal" at bounding box center [885, 463] width 231 height 28
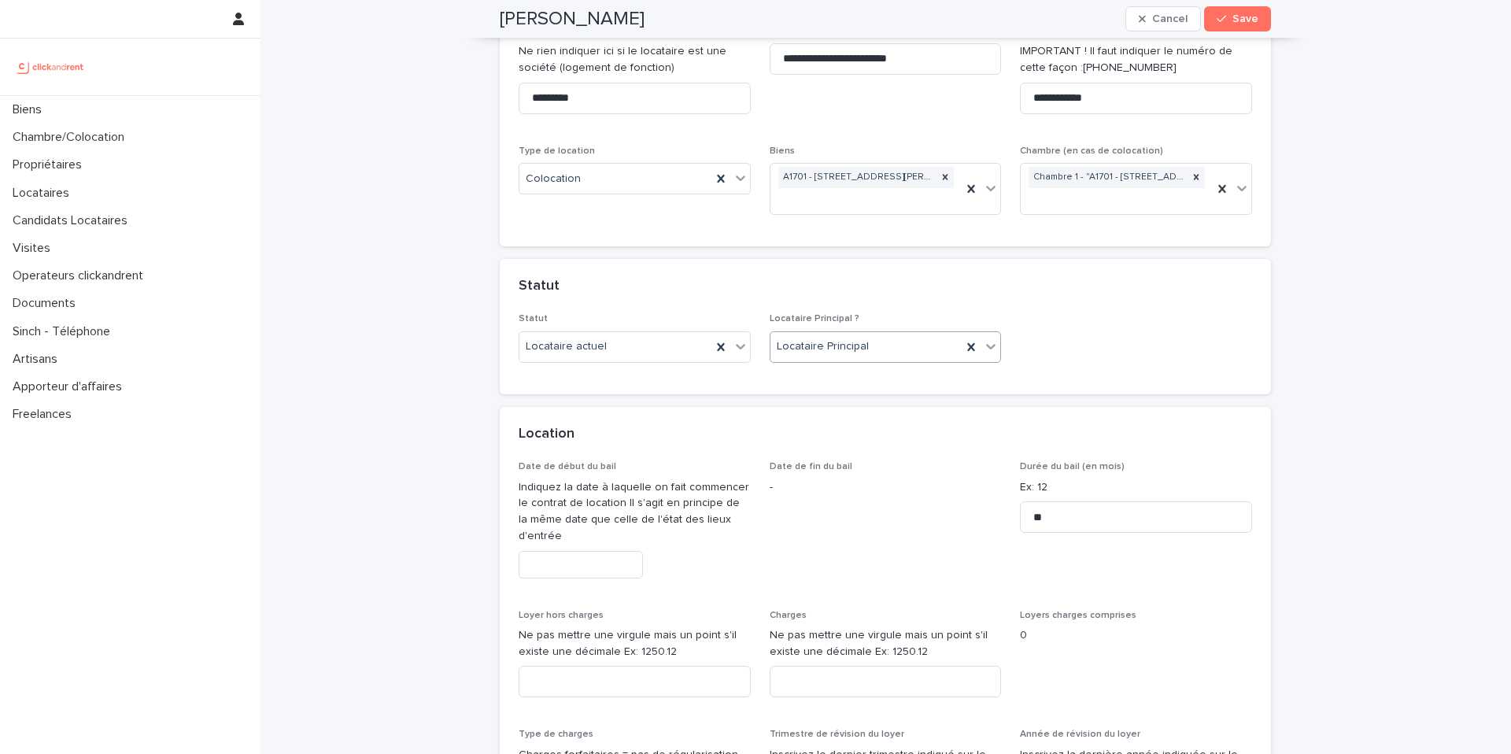
scroll to position [315, 0]
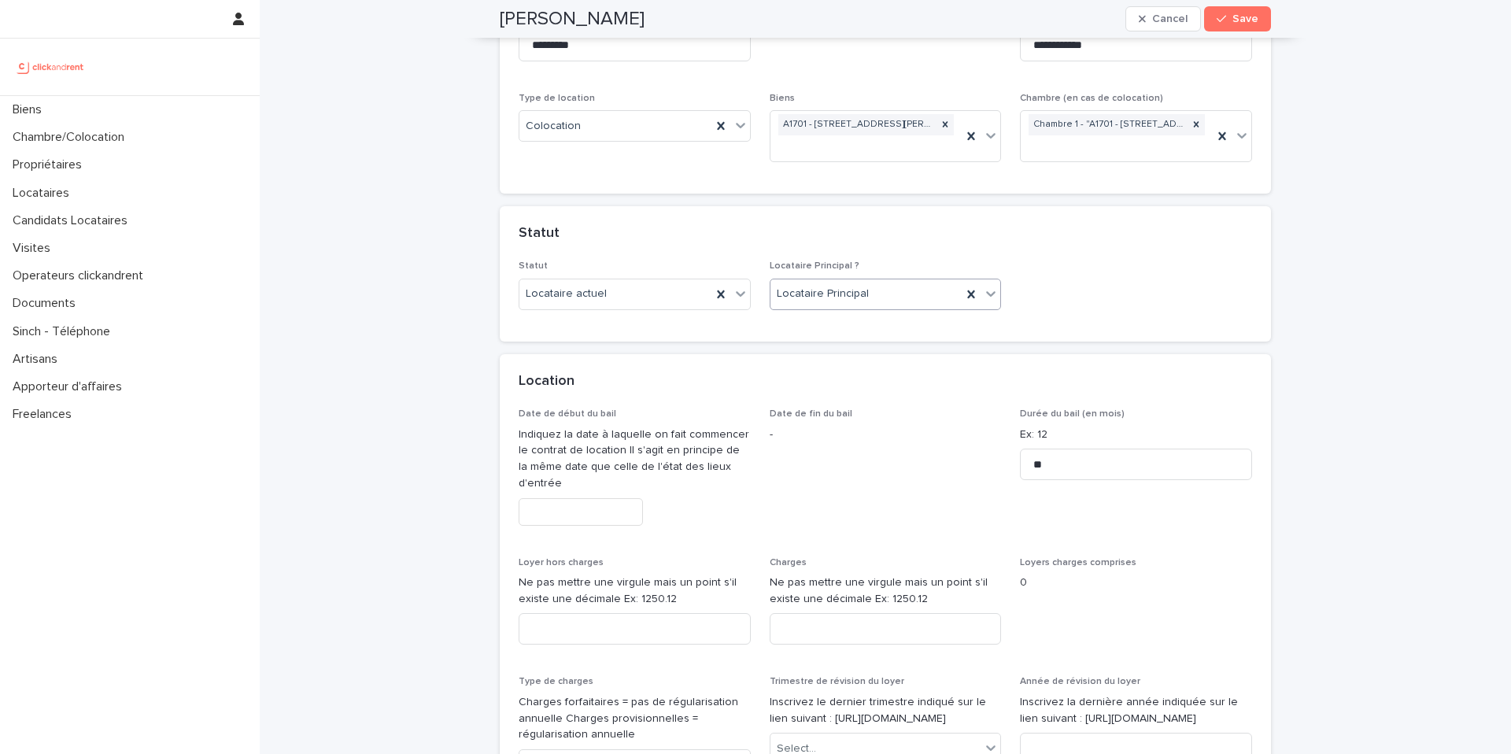
click at [596, 500] on input "text" at bounding box center [581, 512] width 124 height 28
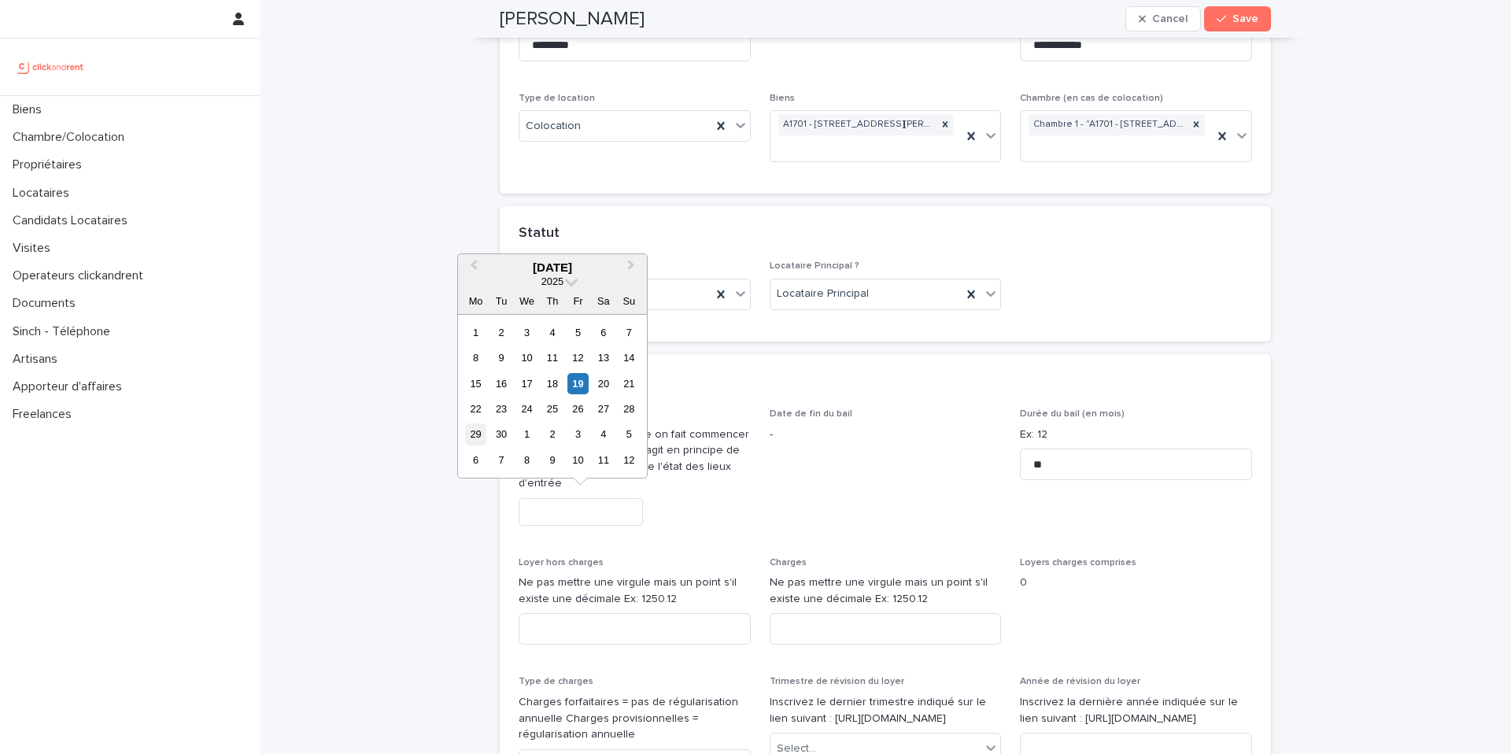
click at [480, 437] on div "29" at bounding box center [475, 433] width 21 height 21
type input "*********"
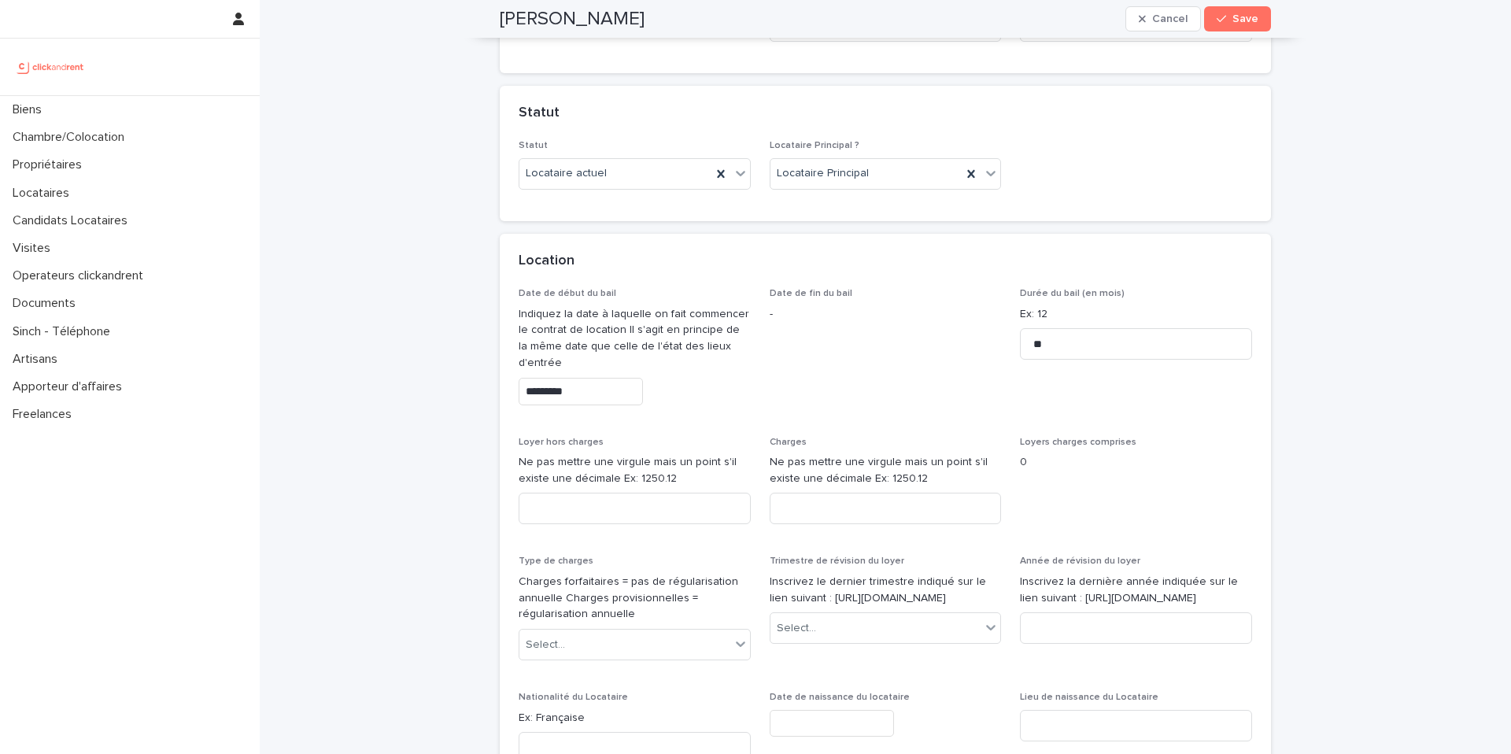
scroll to position [443, 0]
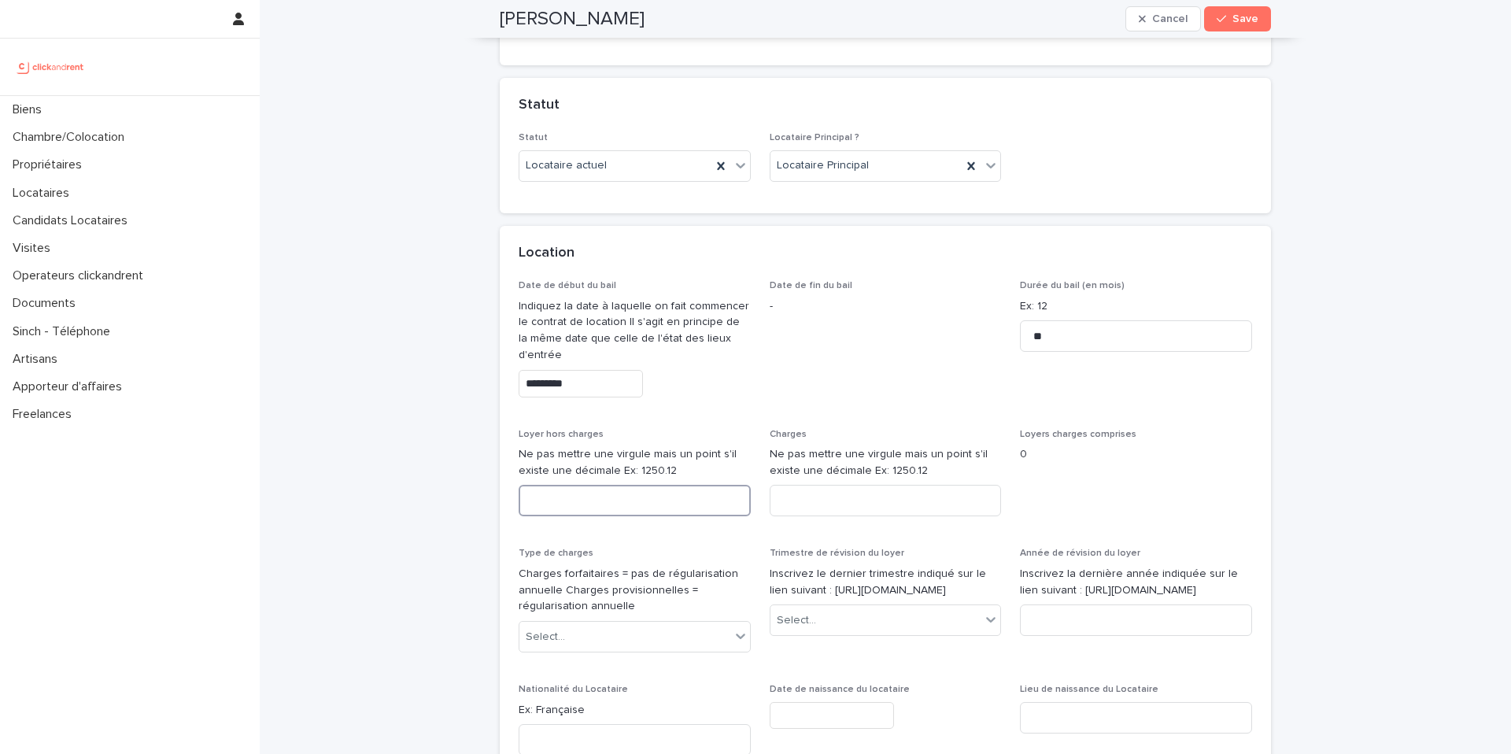
click at [684, 498] on input at bounding box center [635, 500] width 232 height 31
type input "***"
click at [835, 505] on input at bounding box center [886, 500] width 232 height 31
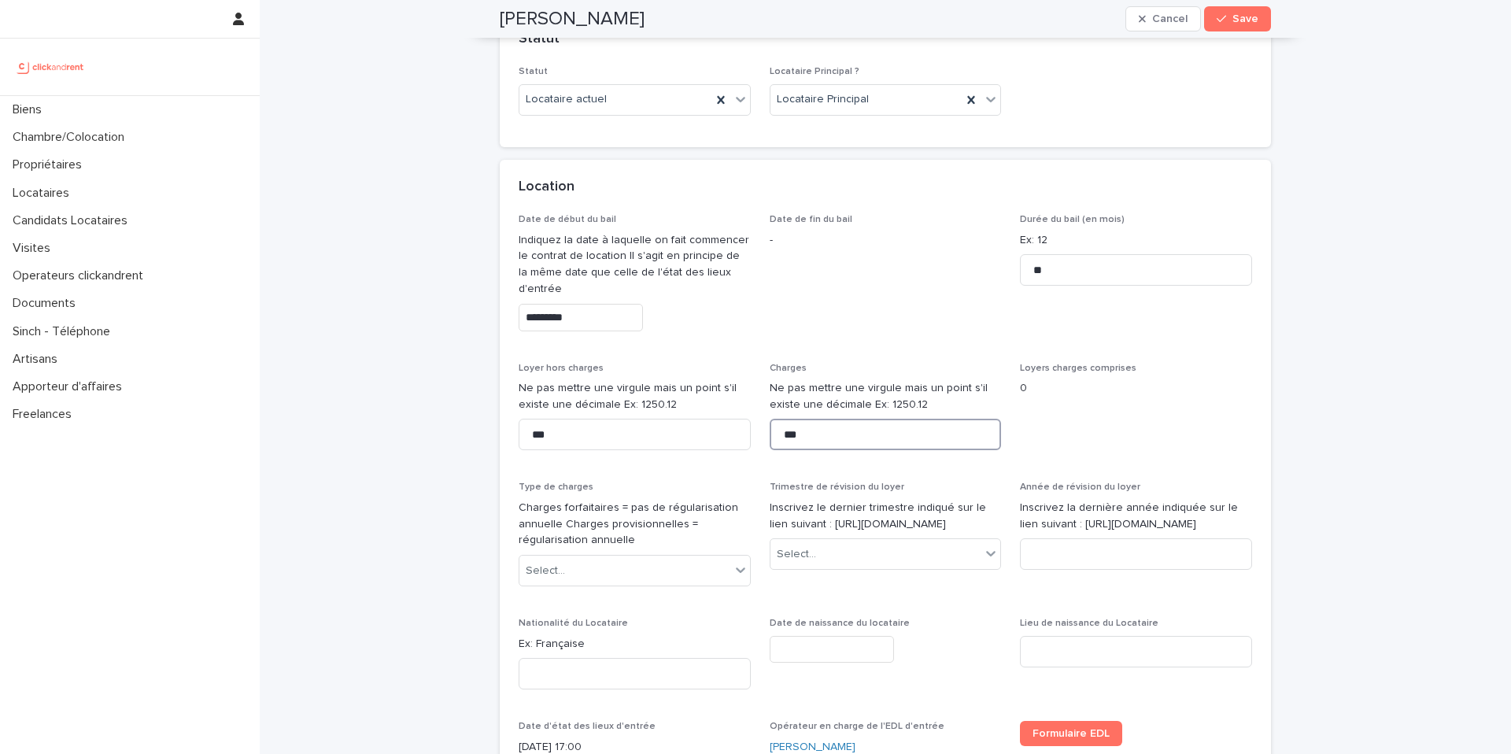
scroll to position [513, 0]
type input "***"
click at [660, 559] on div "Select..." at bounding box center [624, 567] width 211 height 26
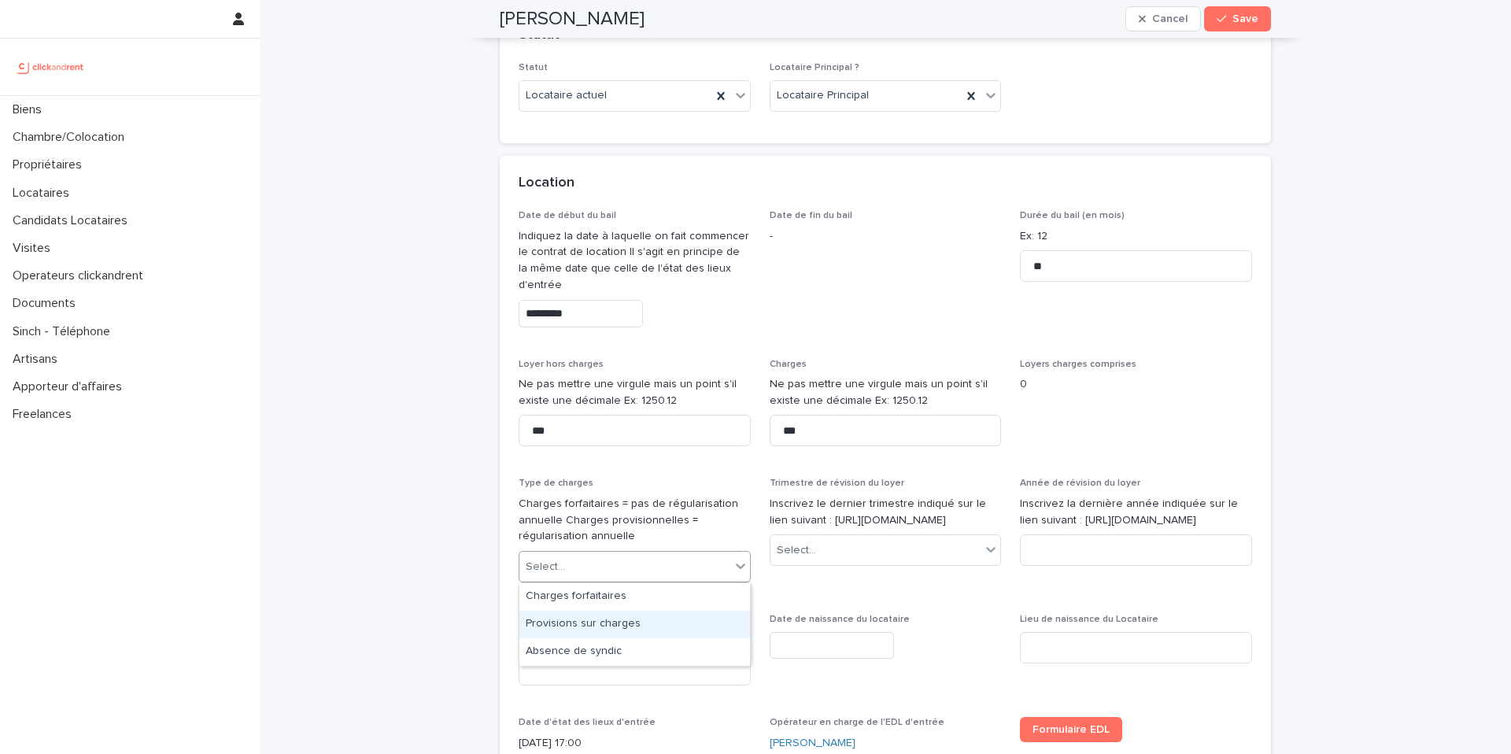
click at [626, 624] on div "Provisions sur charges" at bounding box center [634, 625] width 231 height 28
click at [842, 560] on div "Select..." at bounding box center [875, 550] width 211 height 26
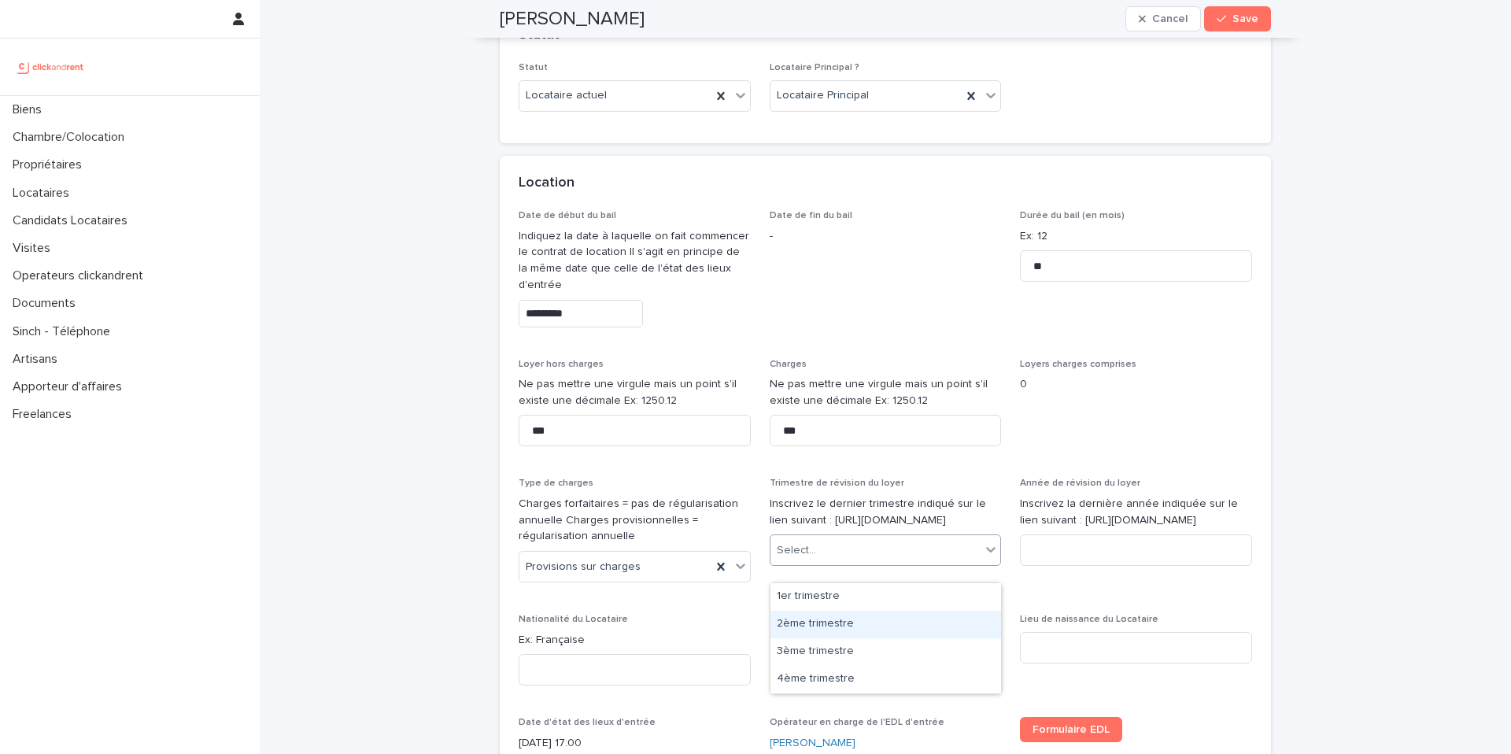
click at [824, 616] on div "2ème trimestre" at bounding box center [885, 625] width 231 height 28
click at [1073, 559] on input at bounding box center [1136, 549] width 232 height 31
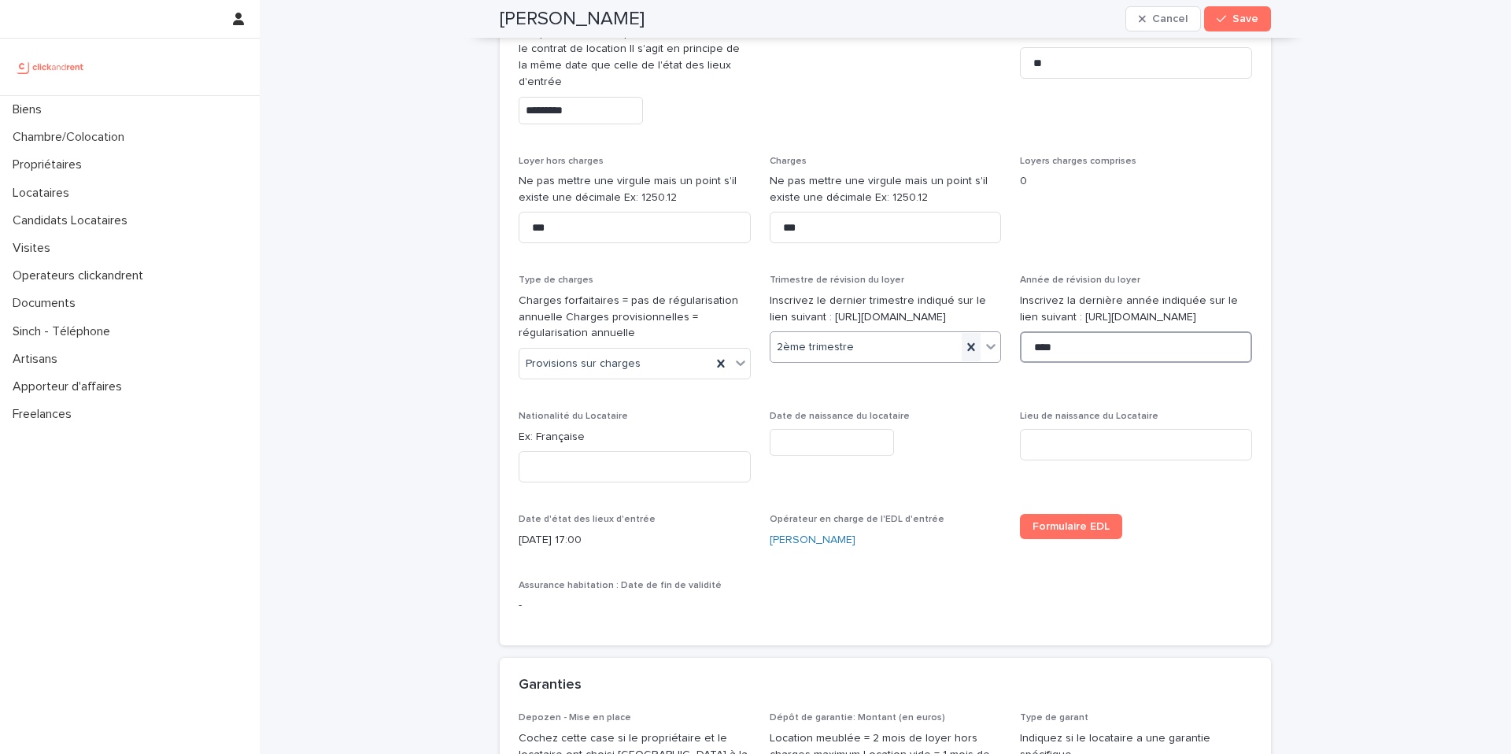
scroll to position [721, 0]
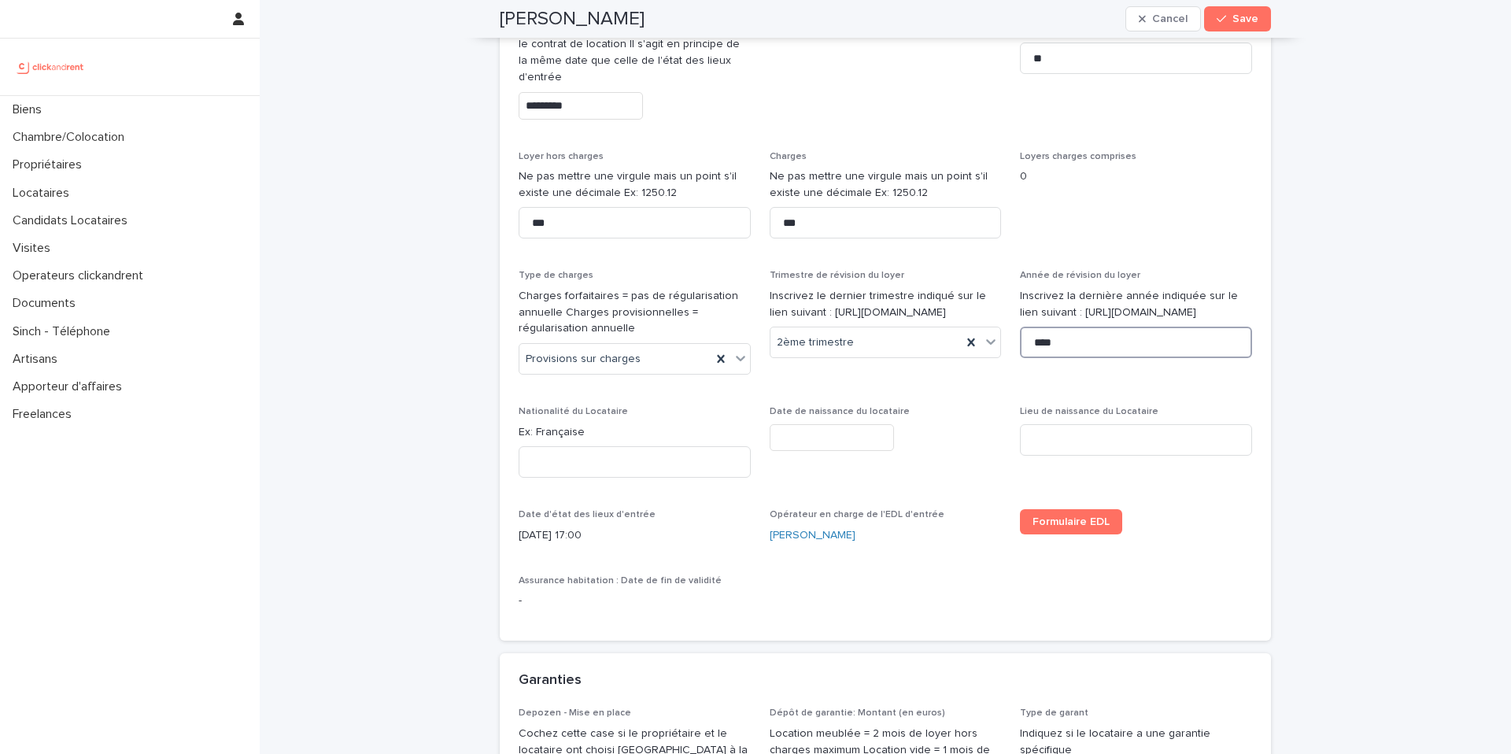
type input "****"
click at [603, 460] on input at bounding box center [635, 461] width 232 height 31
type input "********"
click at [862, 435] on input "text" at bounding box center [832, 438] width 124 height 28
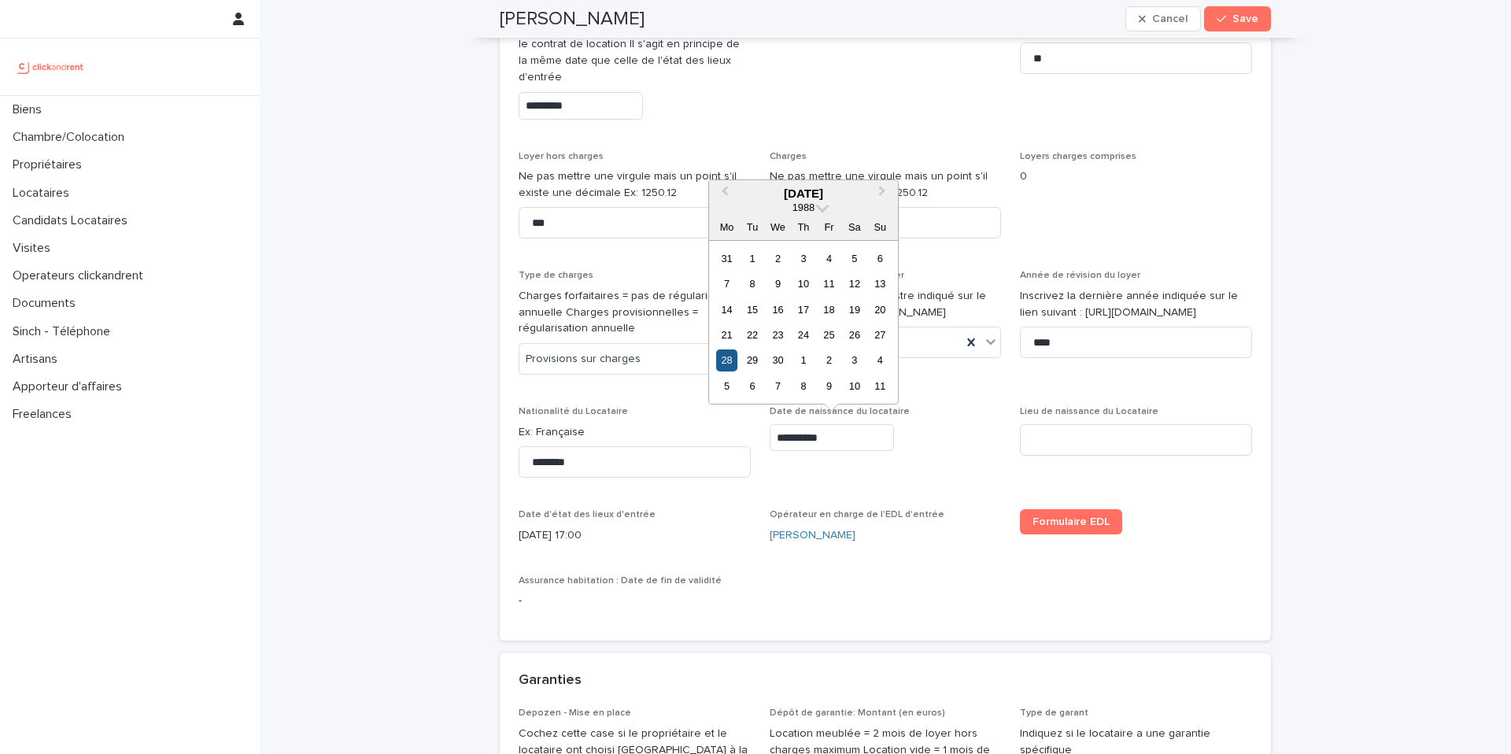
type input "**********"
click at [726, 359] on div "28" at bounding box center [726, 359] width 21 height 21
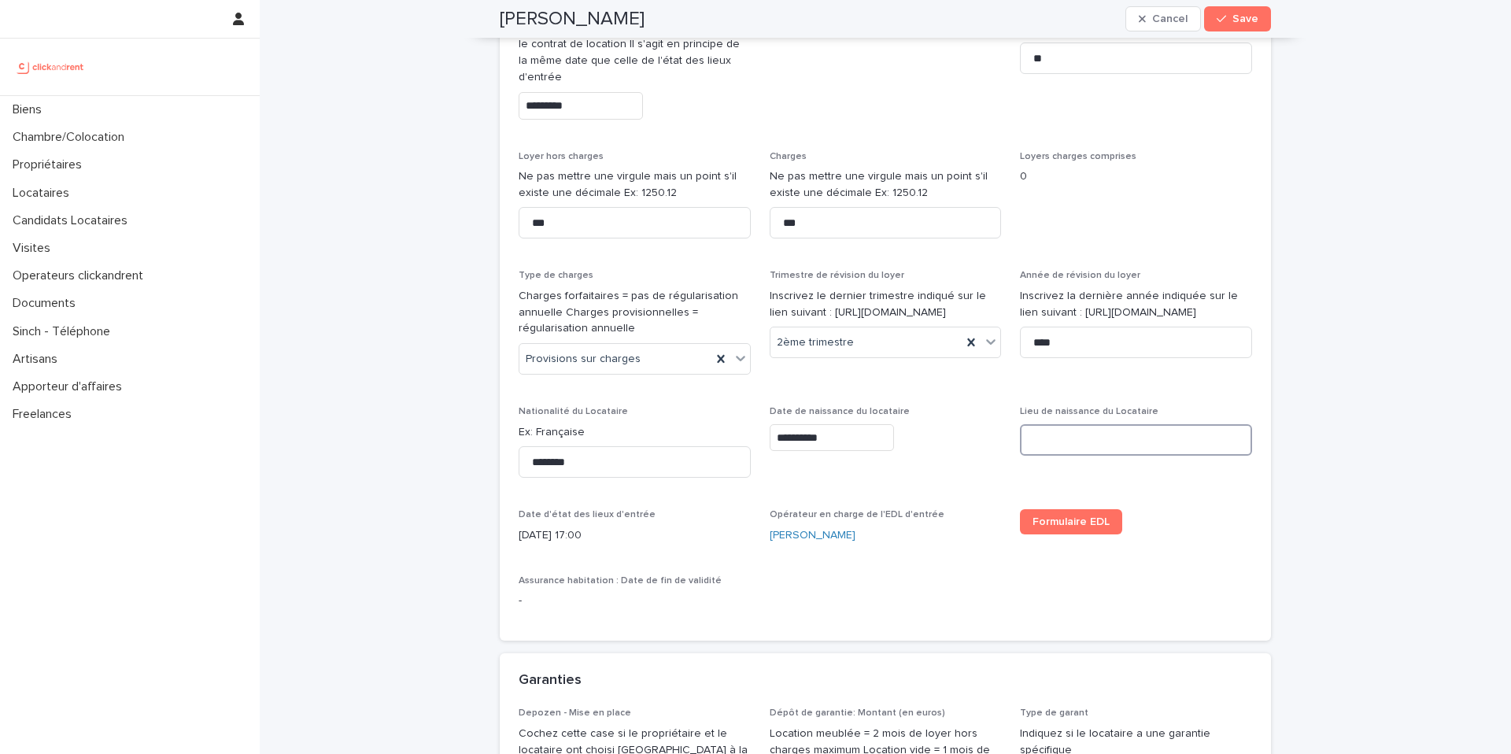
click at [1104, 442] on input at bounding box center [1136, 439] width 232 height 31
type input "**********"
click at [1170, 479] on span "**********" at bounding box center [1136, 448] width 232 height 84
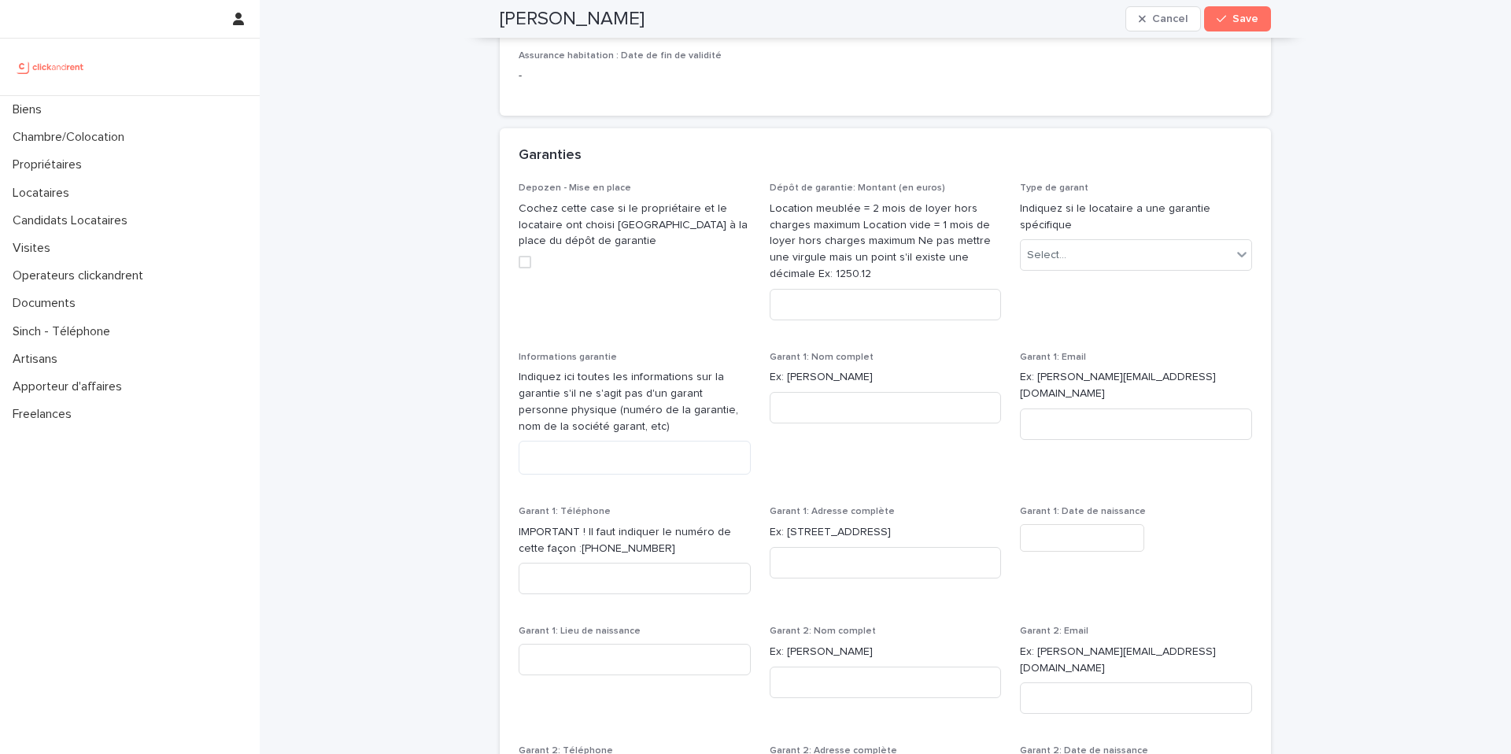
scroll to position [1249, 0]
click at [885, 305] on input at bounding box center [886, 301] width 232 height 31
click at [907, 296] on input at bounding box center [886, 301] width 232 height 31
type input "***"
click at [1110, 247] on div "Select..." at bounding box center [1126, 252] width 211 height 26
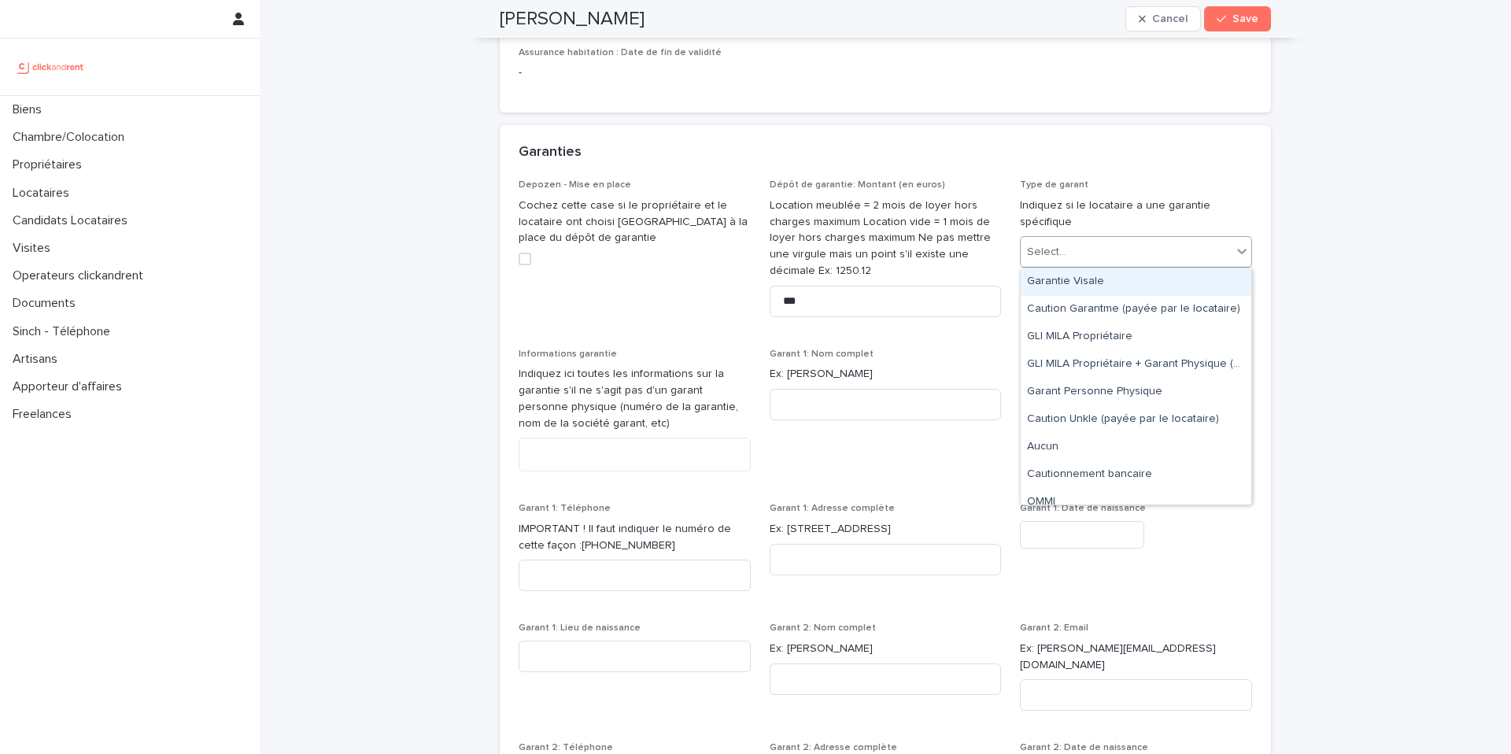
click at [1104, 284] on div "Garantie Visale" at bounding box center [1136, 282] width 231 height 28
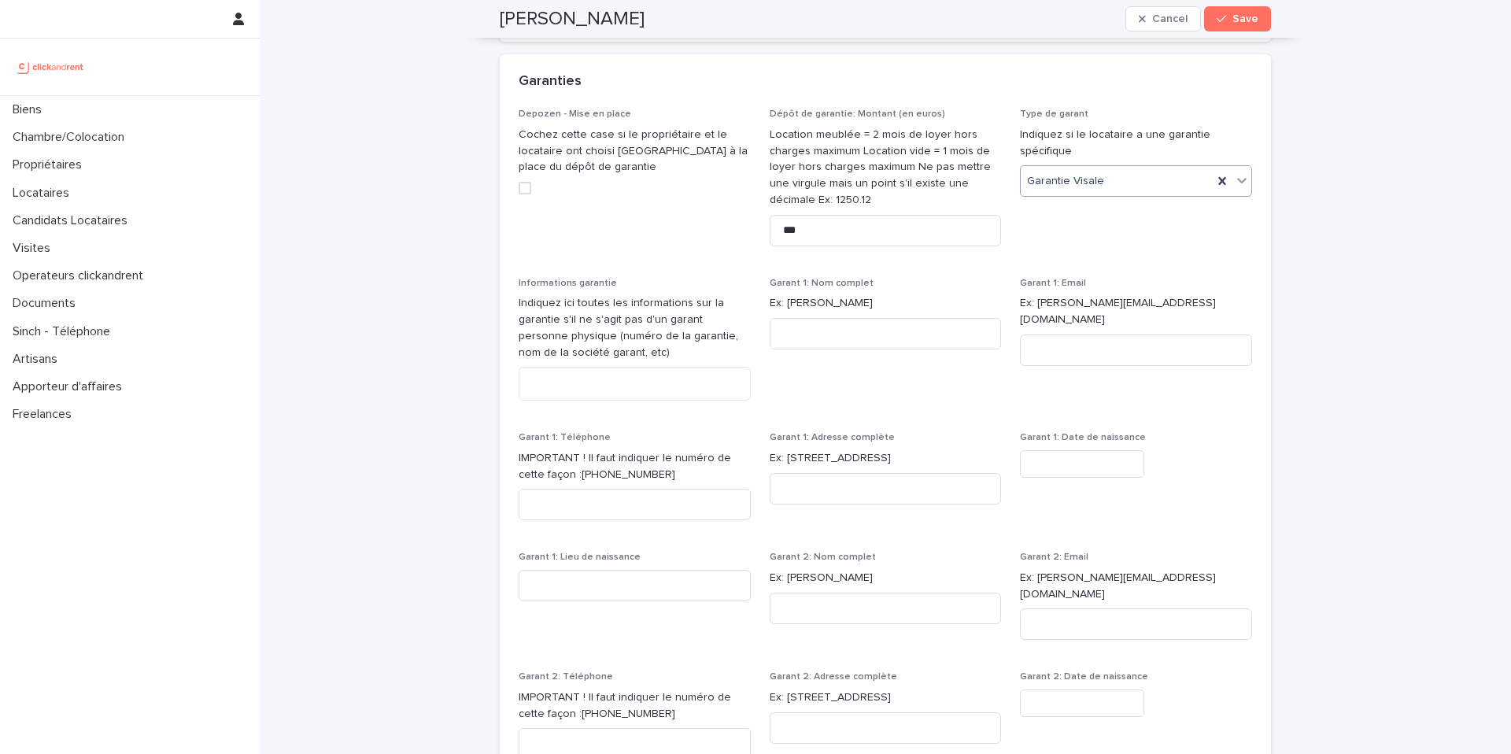
scroll to position [1332, 0]
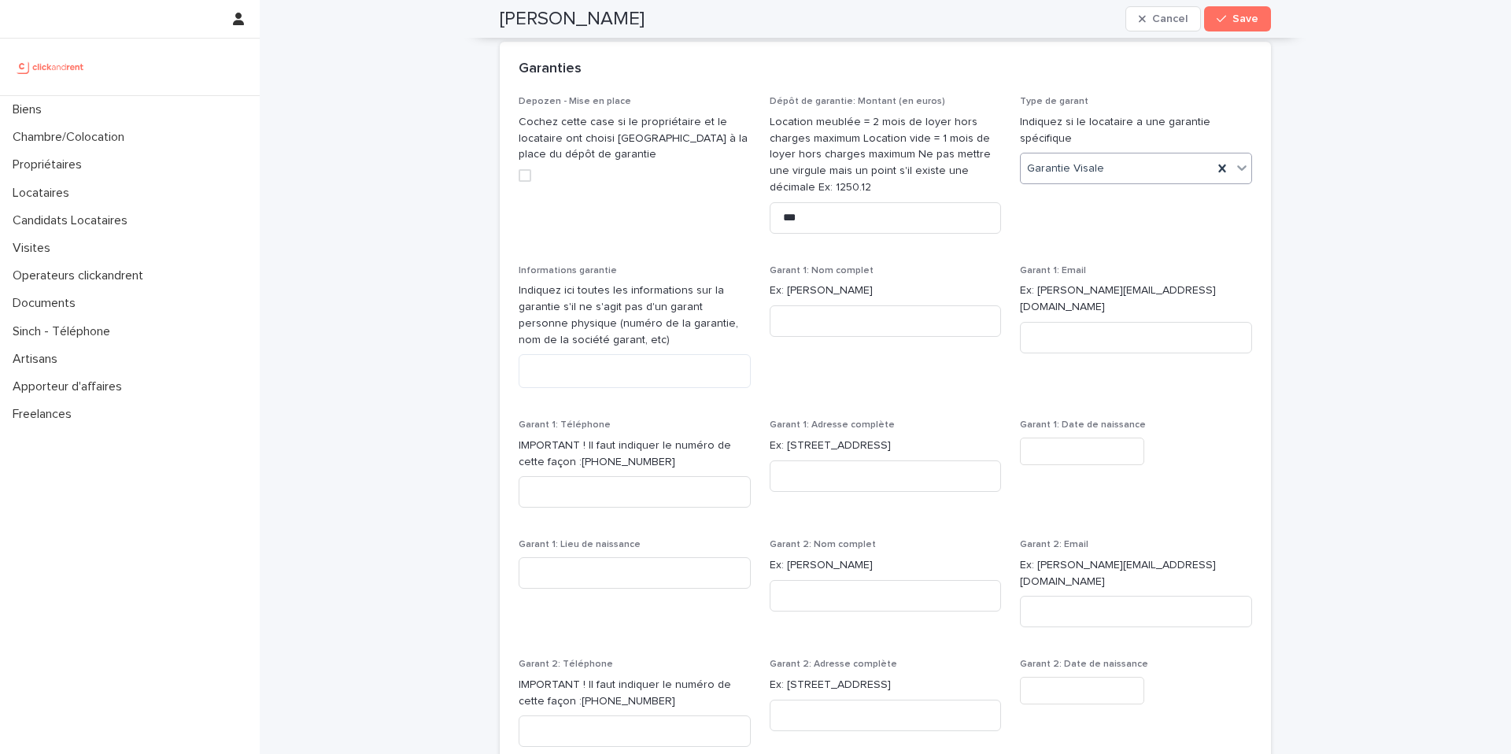
click at [1244, 168] on icon at bounding box center [1241, 169] width 9 height 6
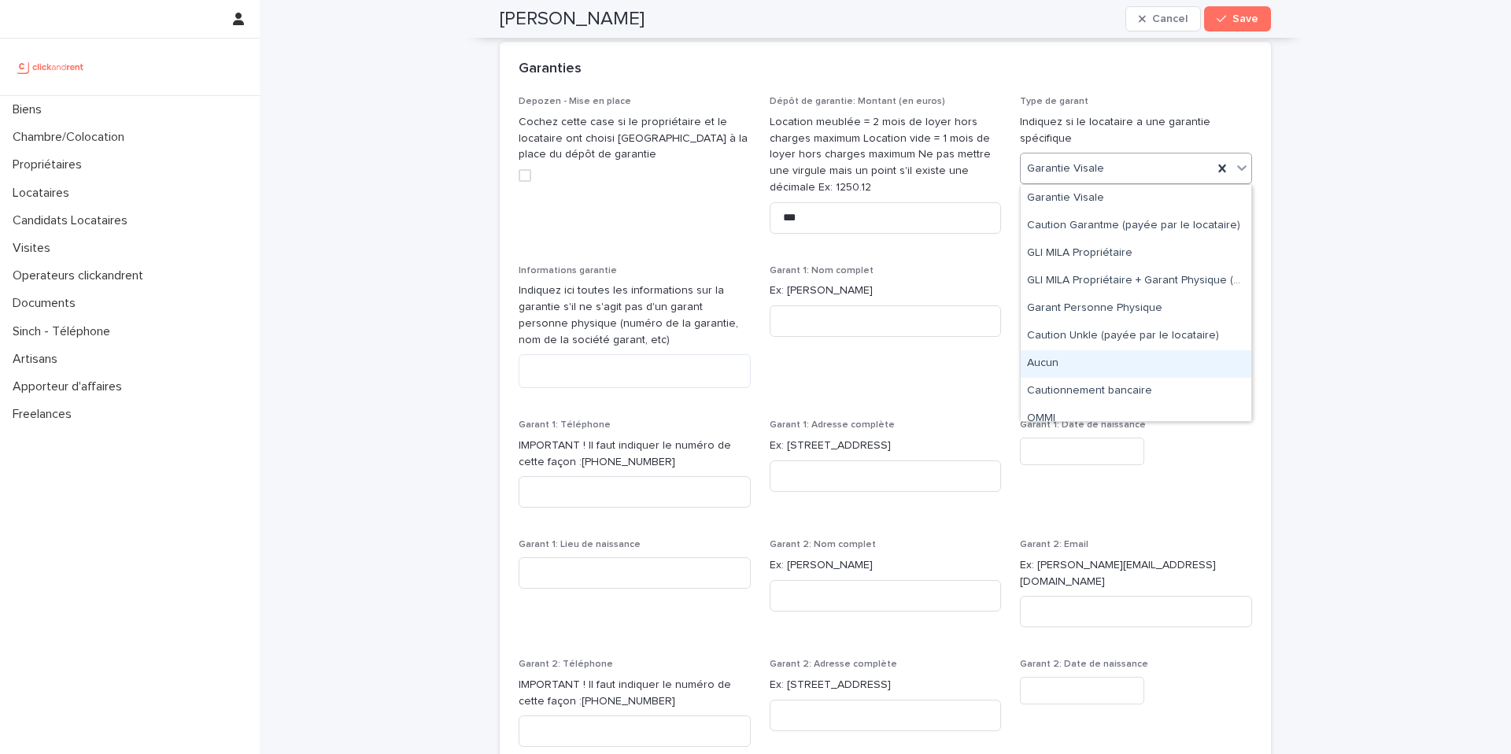
scroll to position [94, 0]
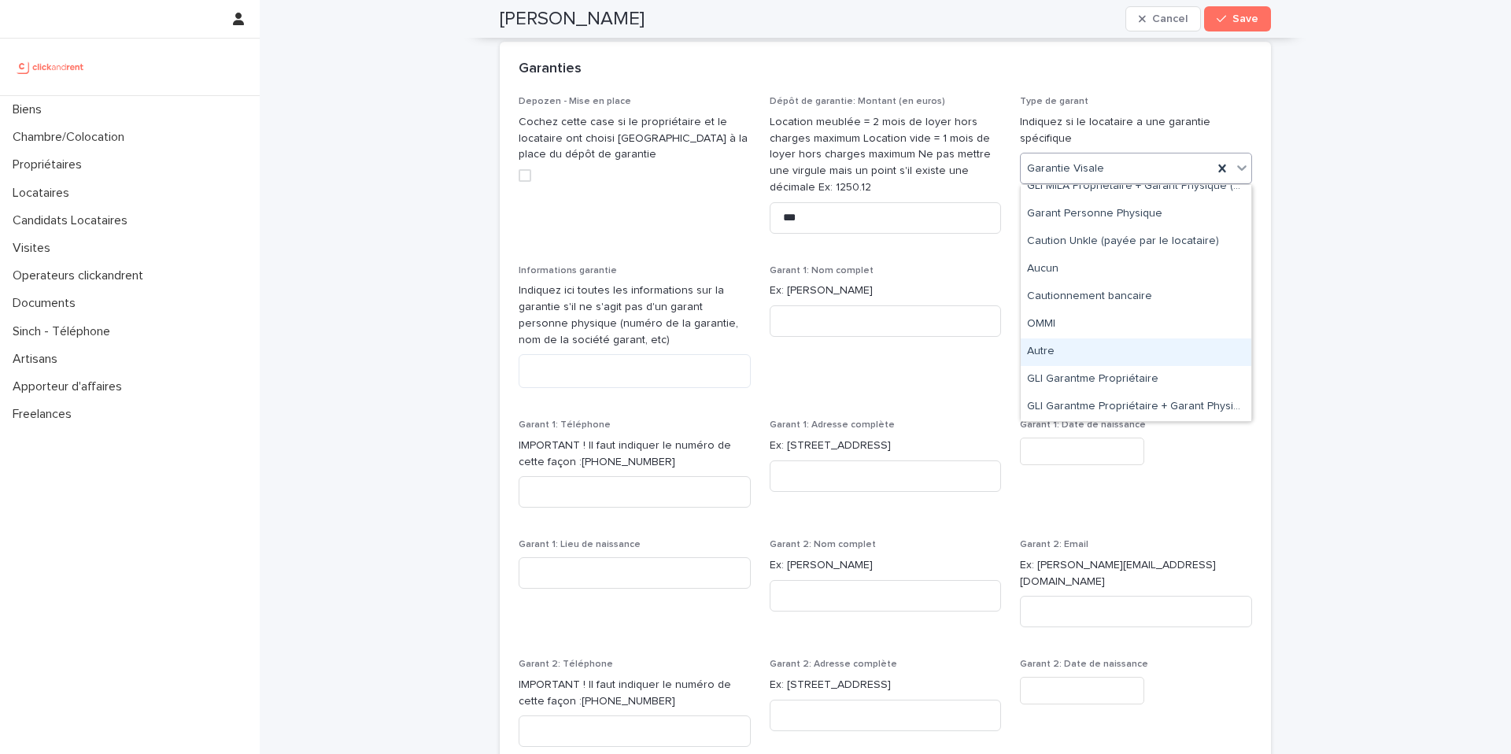
click at [1127, 340] on div "Autre" at bounding box center [1136, 352] width 231 height 28
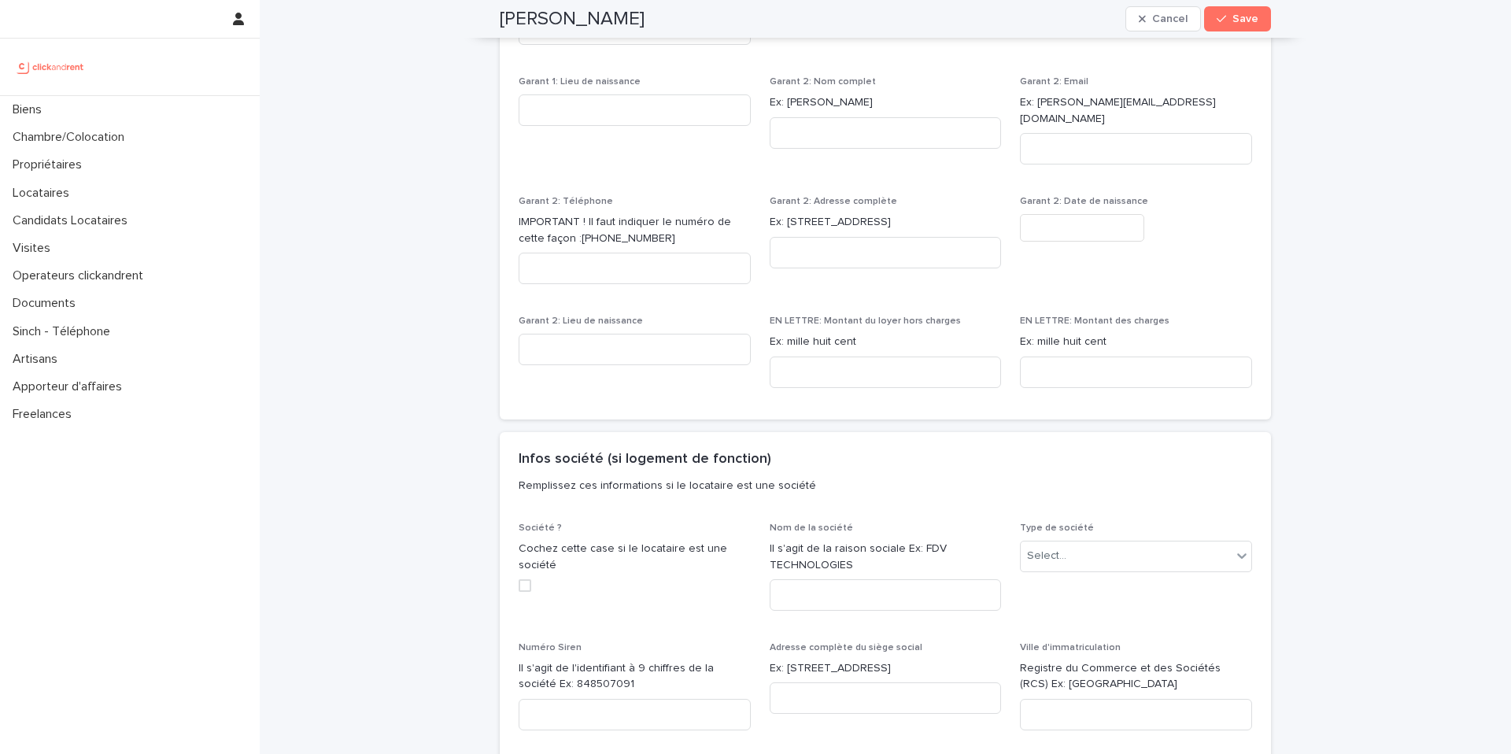
scroll to position [1796, 0]
click at [872, 356] on input at bounding box center [886, 371] width 232 height 31
paste input "**********"
click at [787, 356] on input "**********" at bounding box center [886, 371] width 232 height 31
type input "**********"
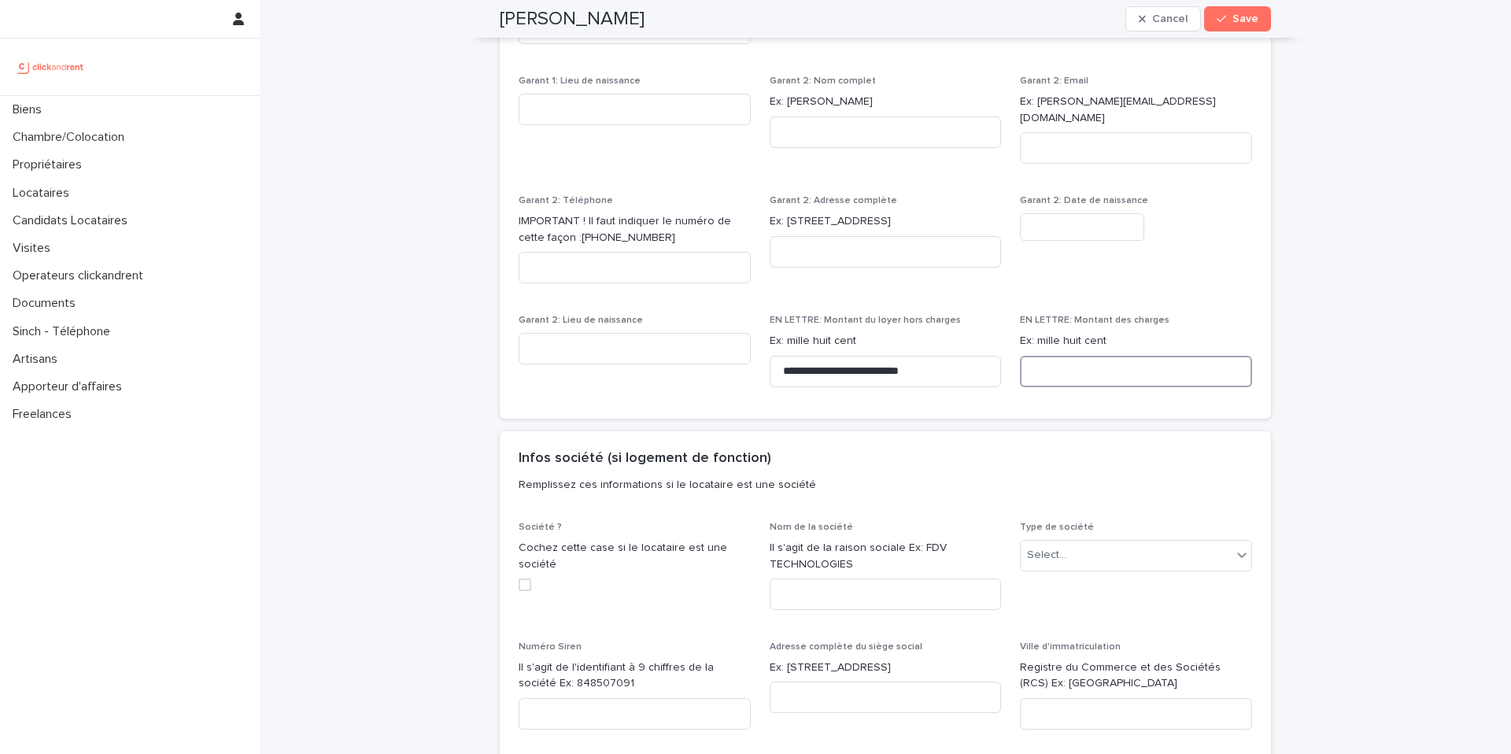
click at [1070, 364] on input at bounding box center [1136, 371] width 232 height 31
paste input "*********"
click at [1039, 358] on input "*********" at bounding box center [1136, 371] width 232 height 31
type input "*********"
click at [1387, 406] on div "**********" at bounding box center [885, 157] width 1251 height 3906
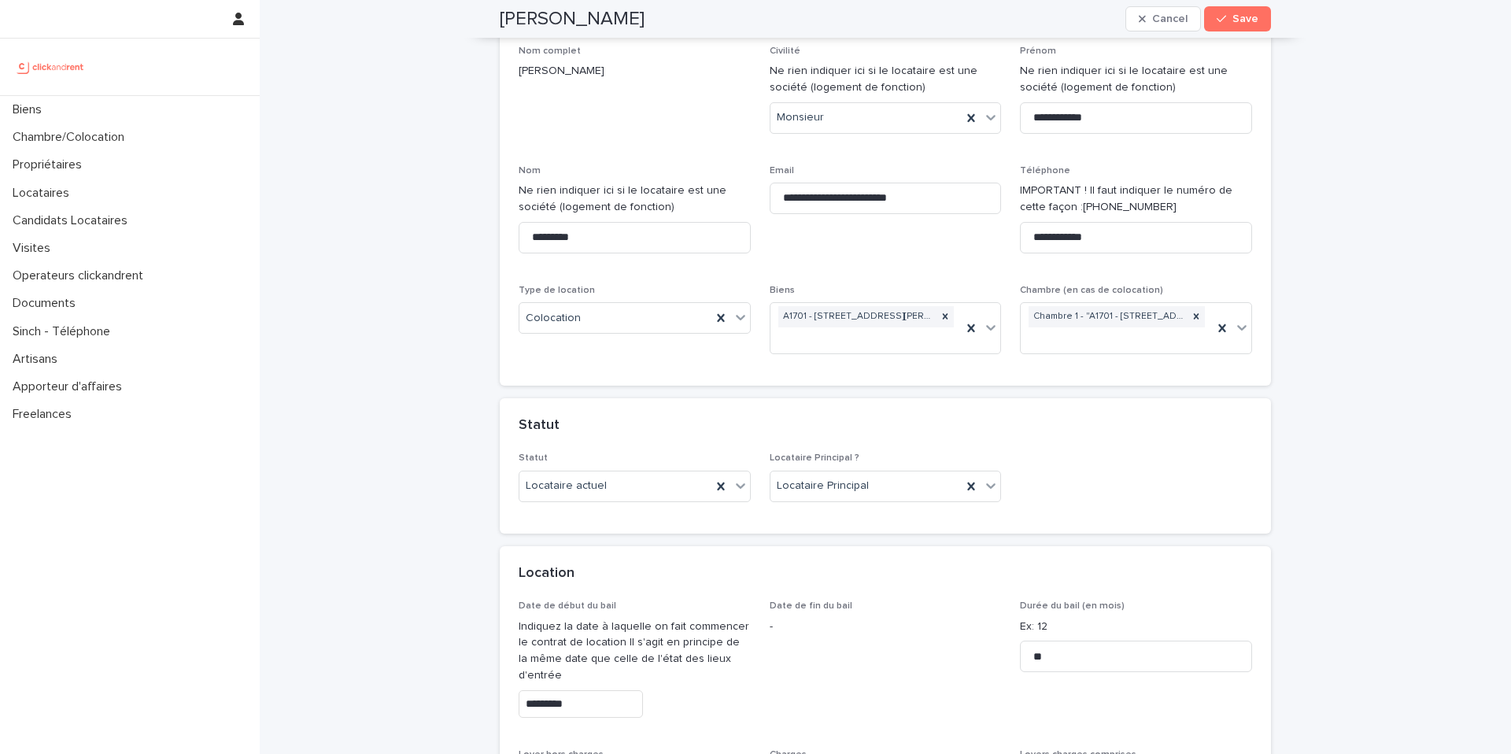
scroll to position [120, 0]
click at [1257, 20] on span "Save" at bounding box center [1245, 18] width 26 height 11
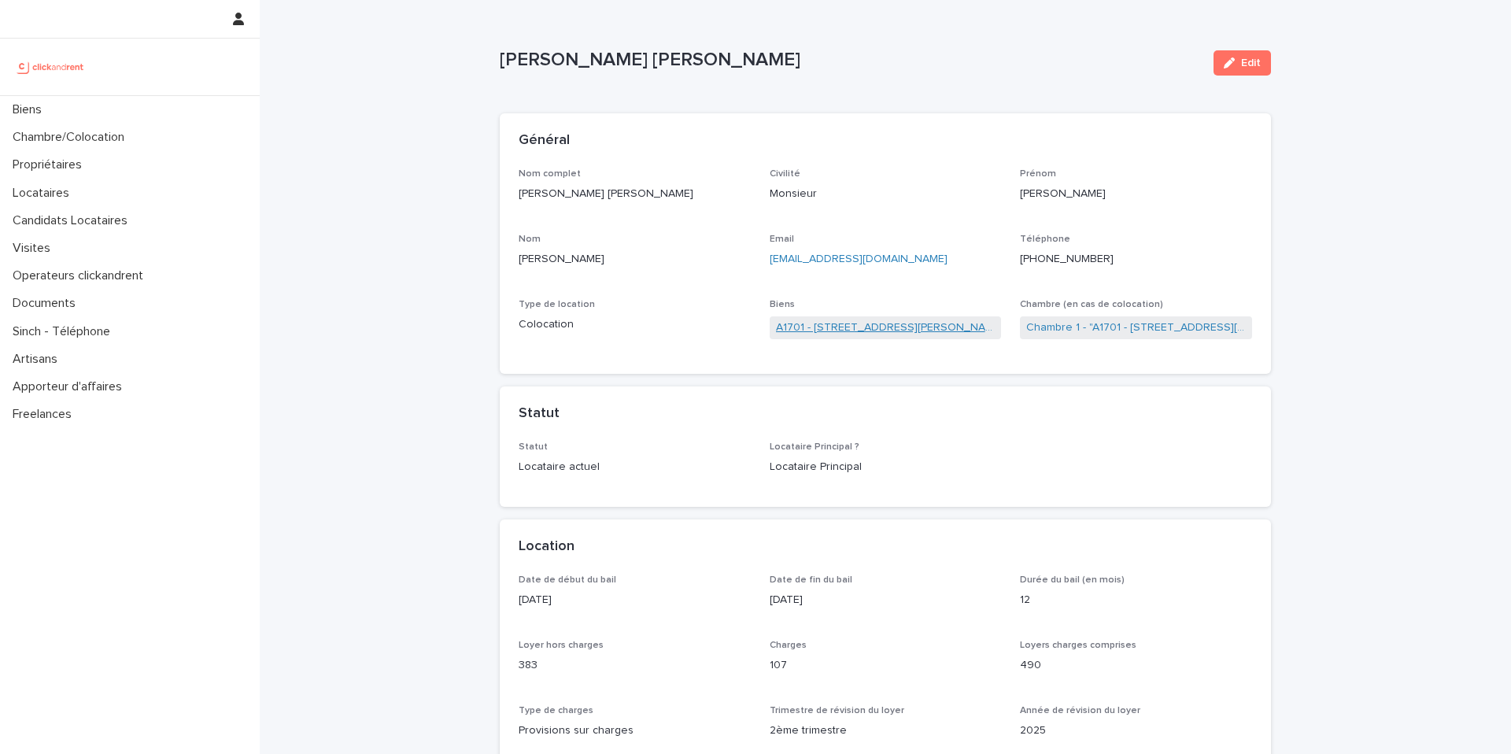
click at [826, 328] on link "A1701 - [STREET_ADDRESS][PERSON_NAME]" at bounding box center [886, 327] width 220 height 17
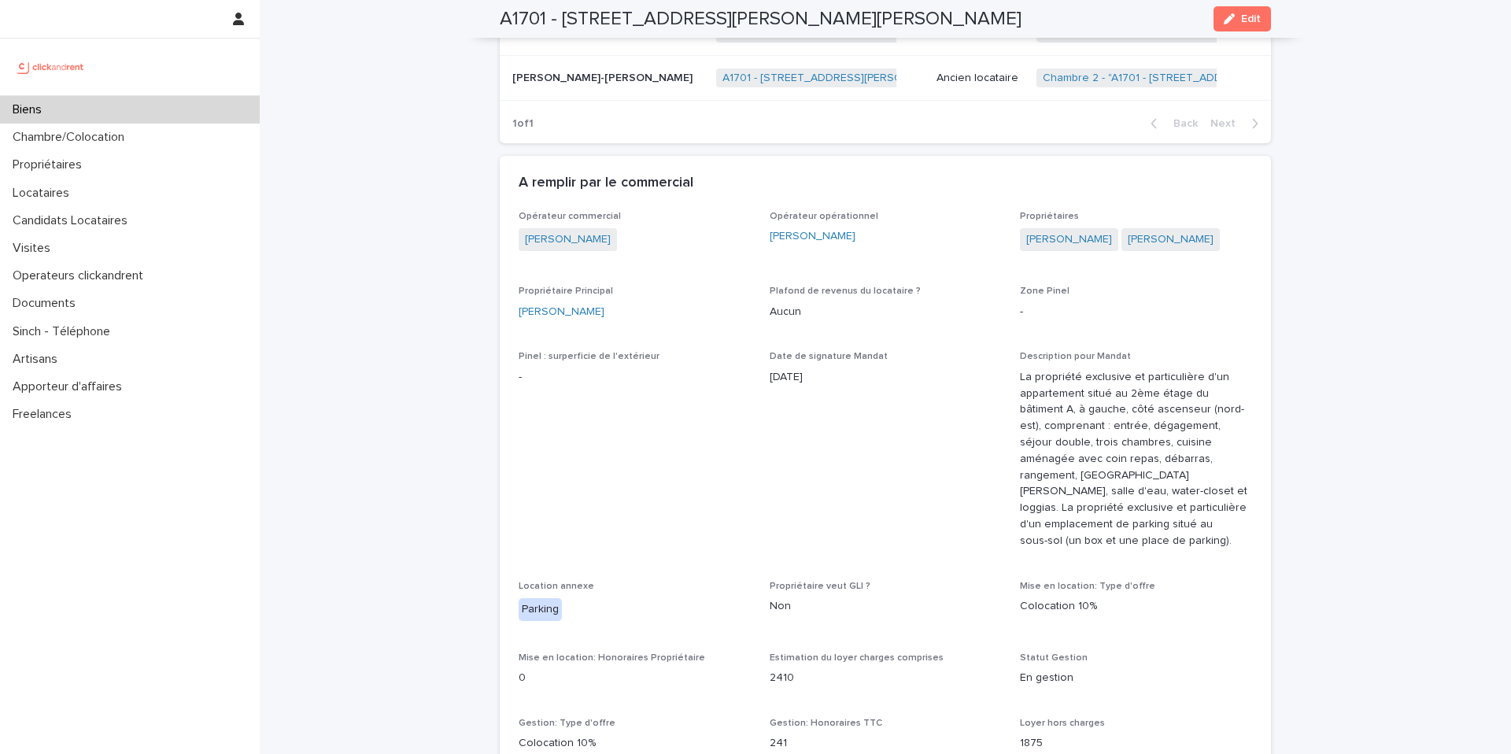
scroll to position [1160, 0]
drag, startPoint x: 563, startPoint y: 12, endPoint x: 1031, endPoint y: 19, distance: 468.3
click at [1031, 19] on div "A1701 - 7 bis boulevard Georges Michel, Corbeil-Essonnes 91100 Edit" at bounding box center [885, 19] width 771 height 38
copy h2 "7 bis boulevard Georges Michel, Corbeil-Essonnes 91100"
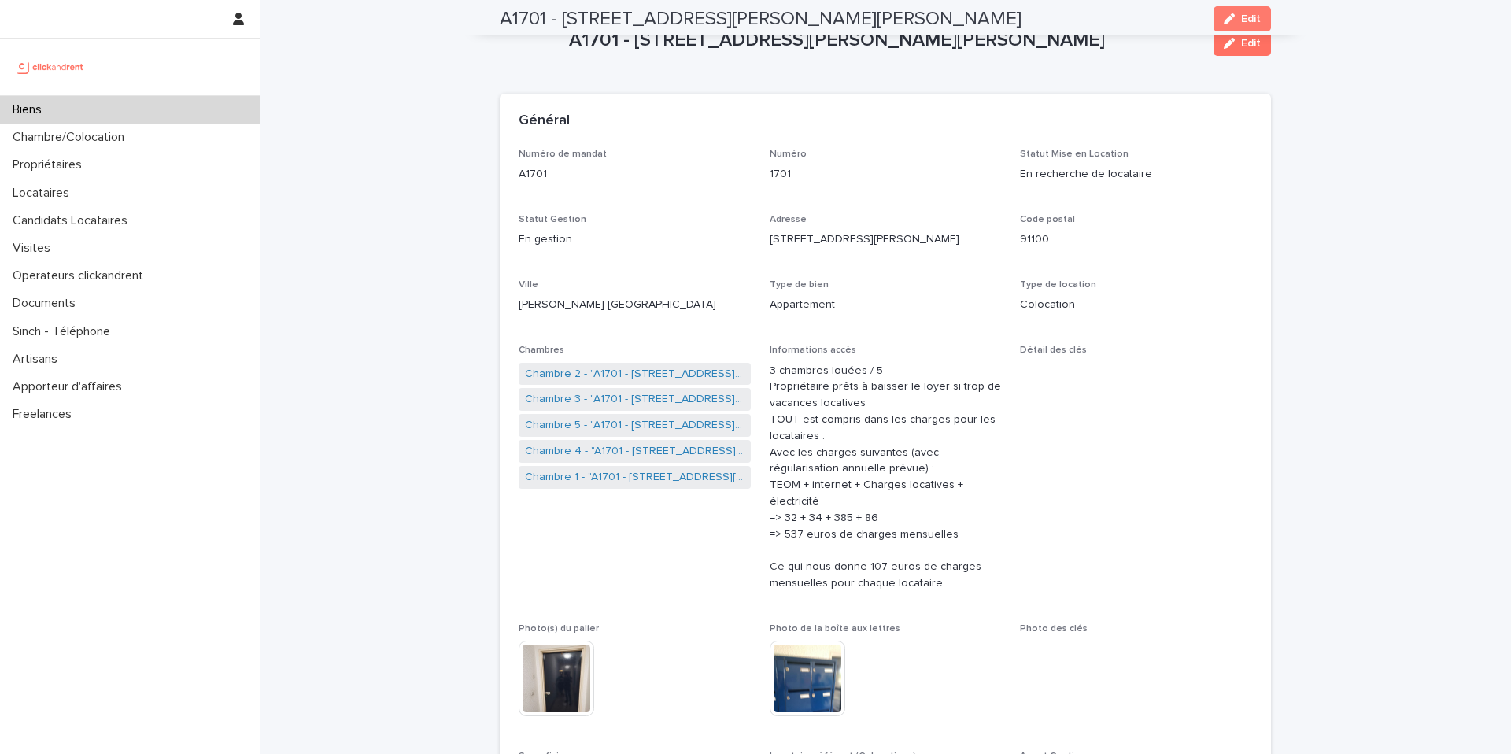
scroll to position [26, 0]
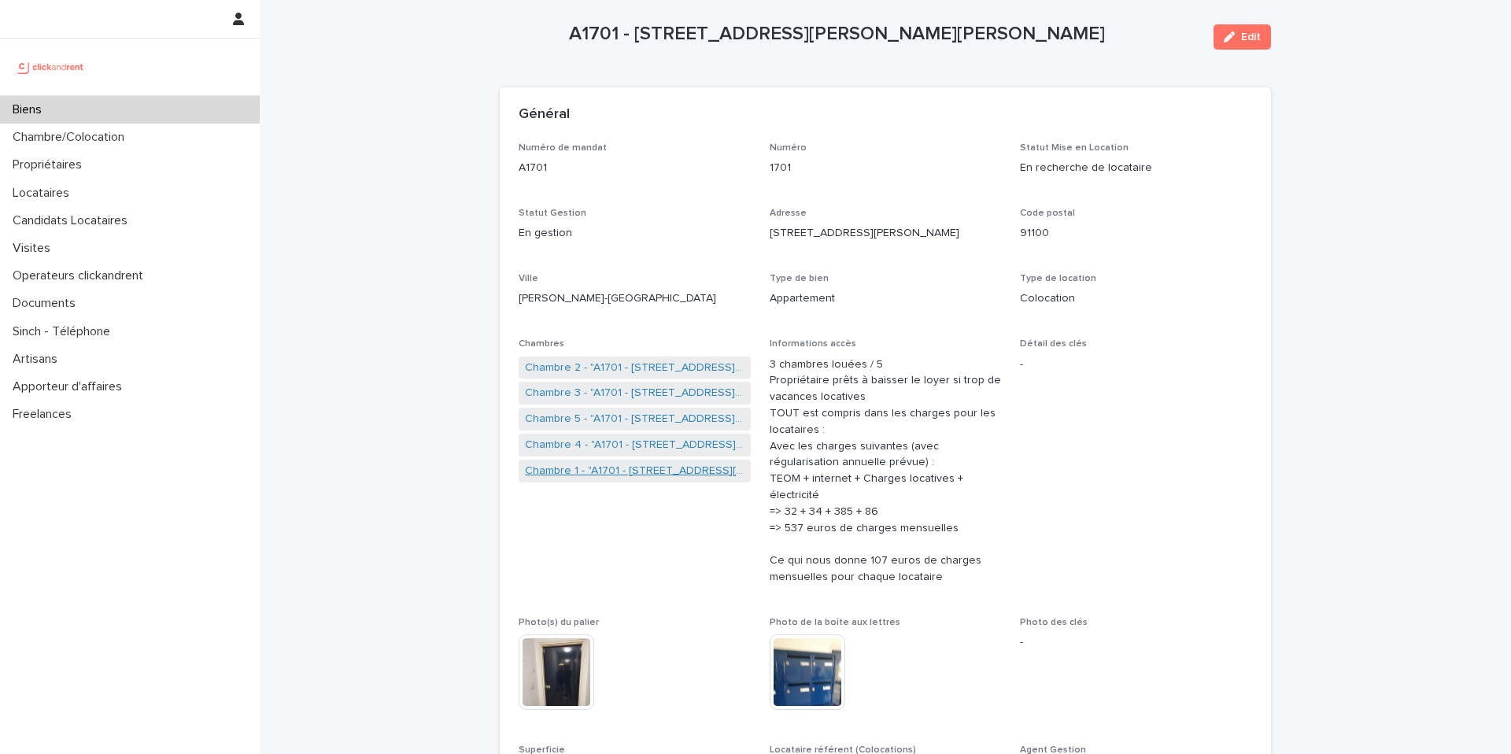
click at [647, 469] on link "Chambre 1 - "A1701 - [STREET_ADDRESS][PERSON_NAME] 91100"" at bounding box center [635, 471] width 220 height 17
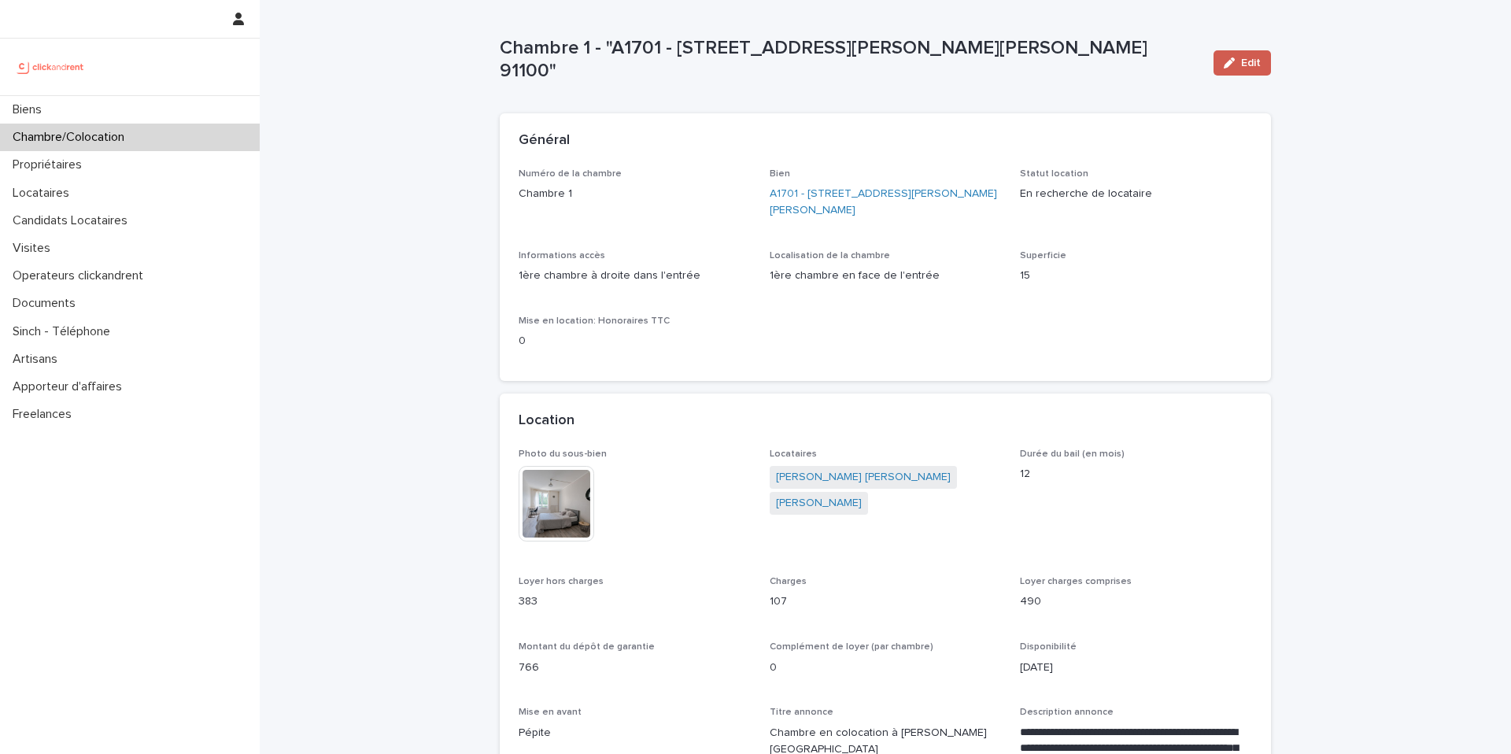
click at [1242, 62] on span "Edit" at bounding box center [1251, 62] width 20 height 11
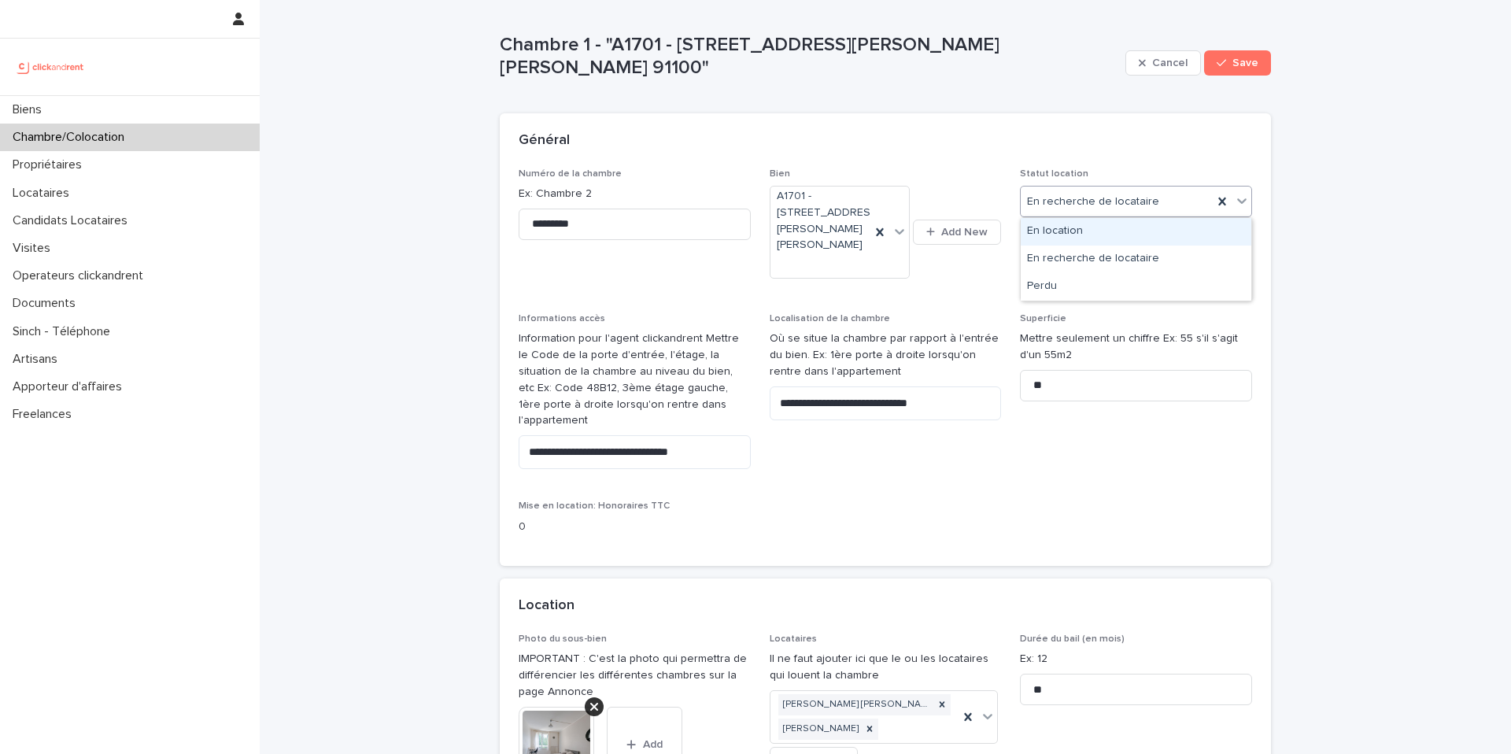
click at [1118, 229] on div "En location" at bounding box center [1136, 232] width 231 height 28
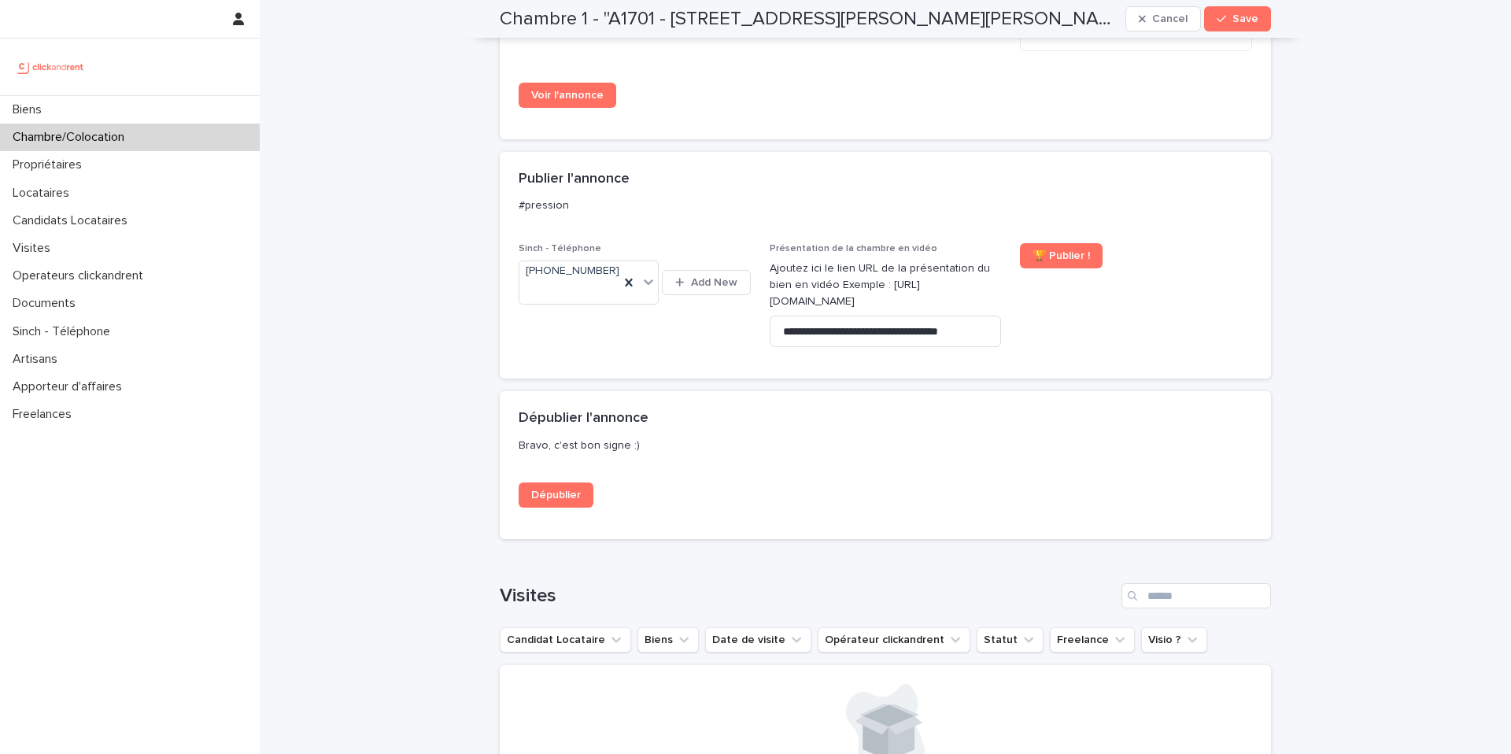
scroll to position [1800, 0]
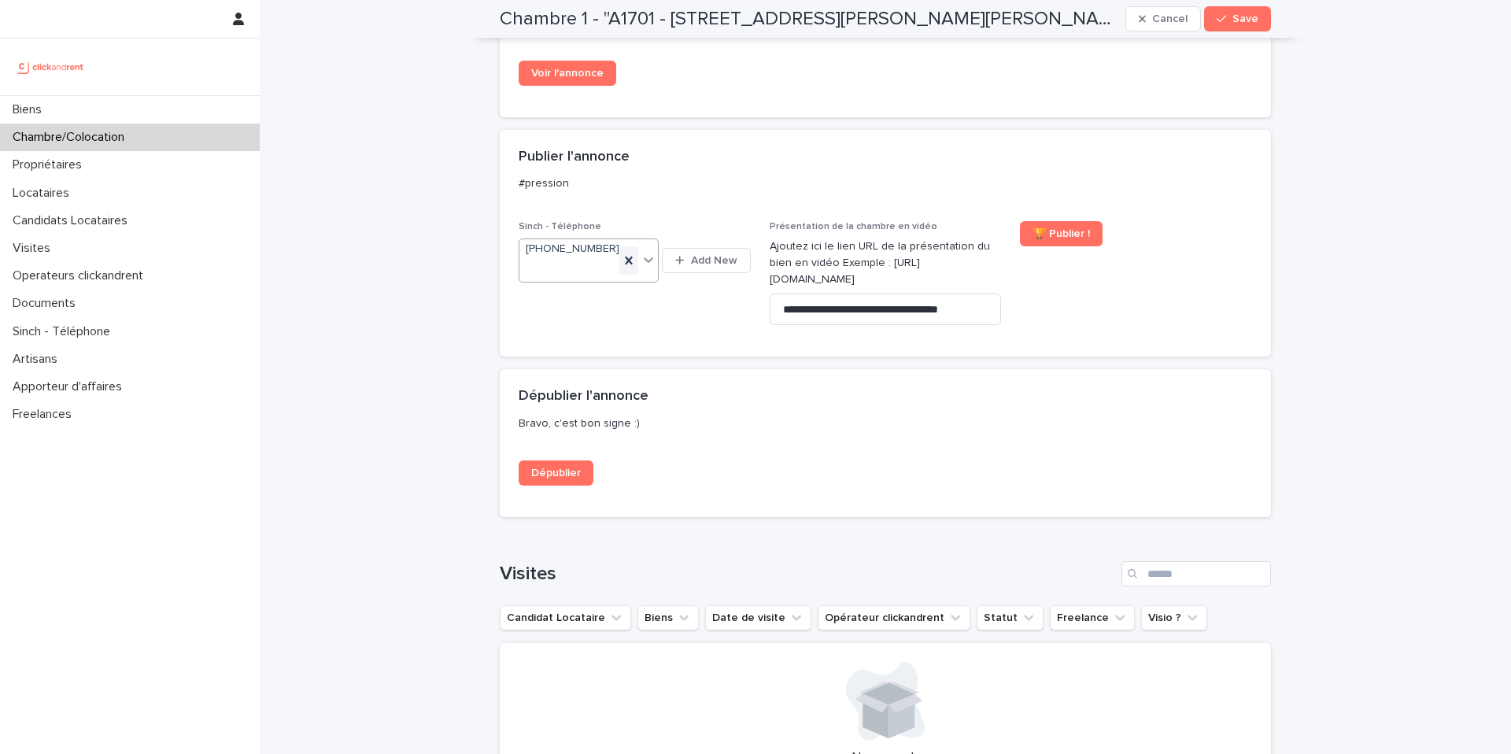
click at [630, 253] on icon at bounding box center [629, 261] width 16 height 16
click at [1244, 20] on span "Save" at bounding box center [1245, 18] width 26 height 11
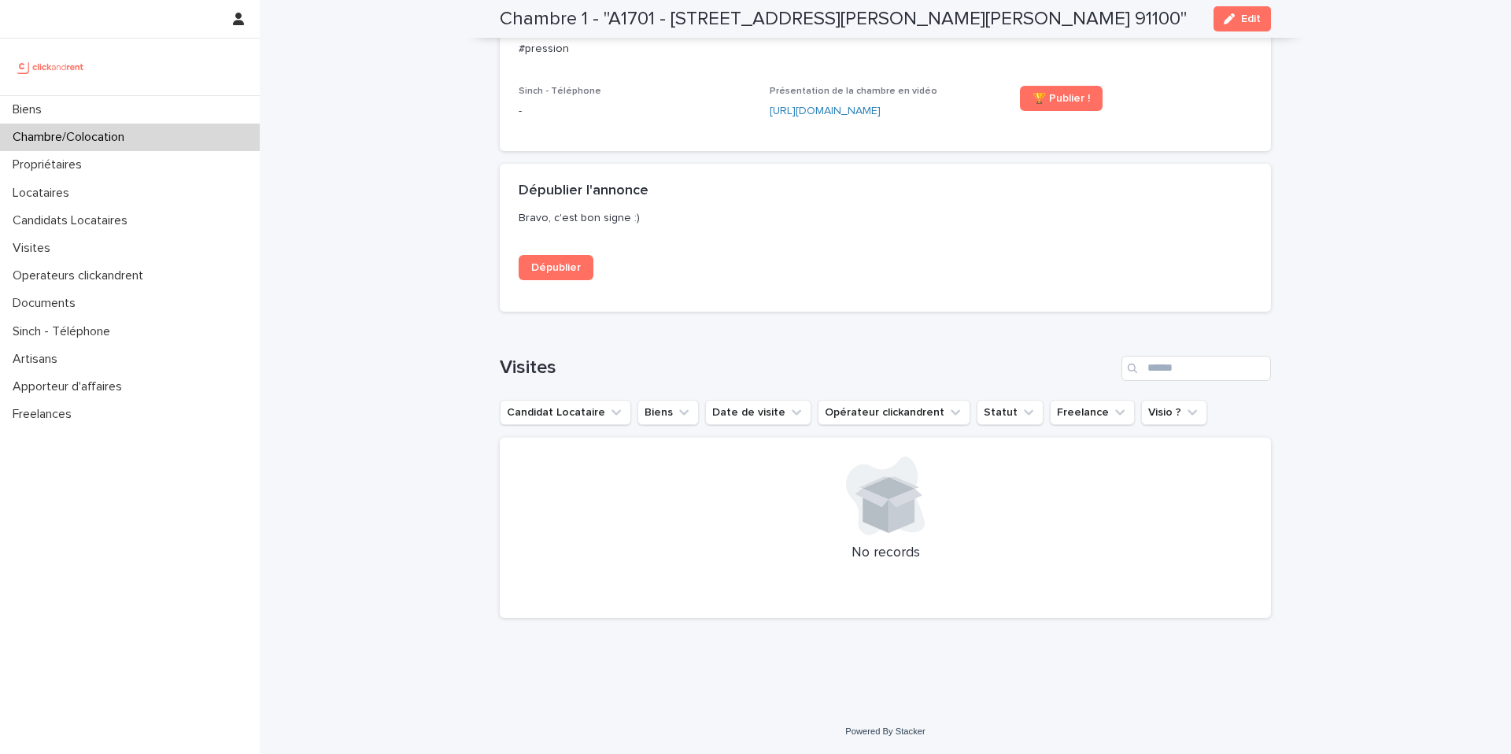
scroll to position [1472, 0]
click at [563, 258] on link "Dépublier" at bounding box center [556, 267] width 75 height 25
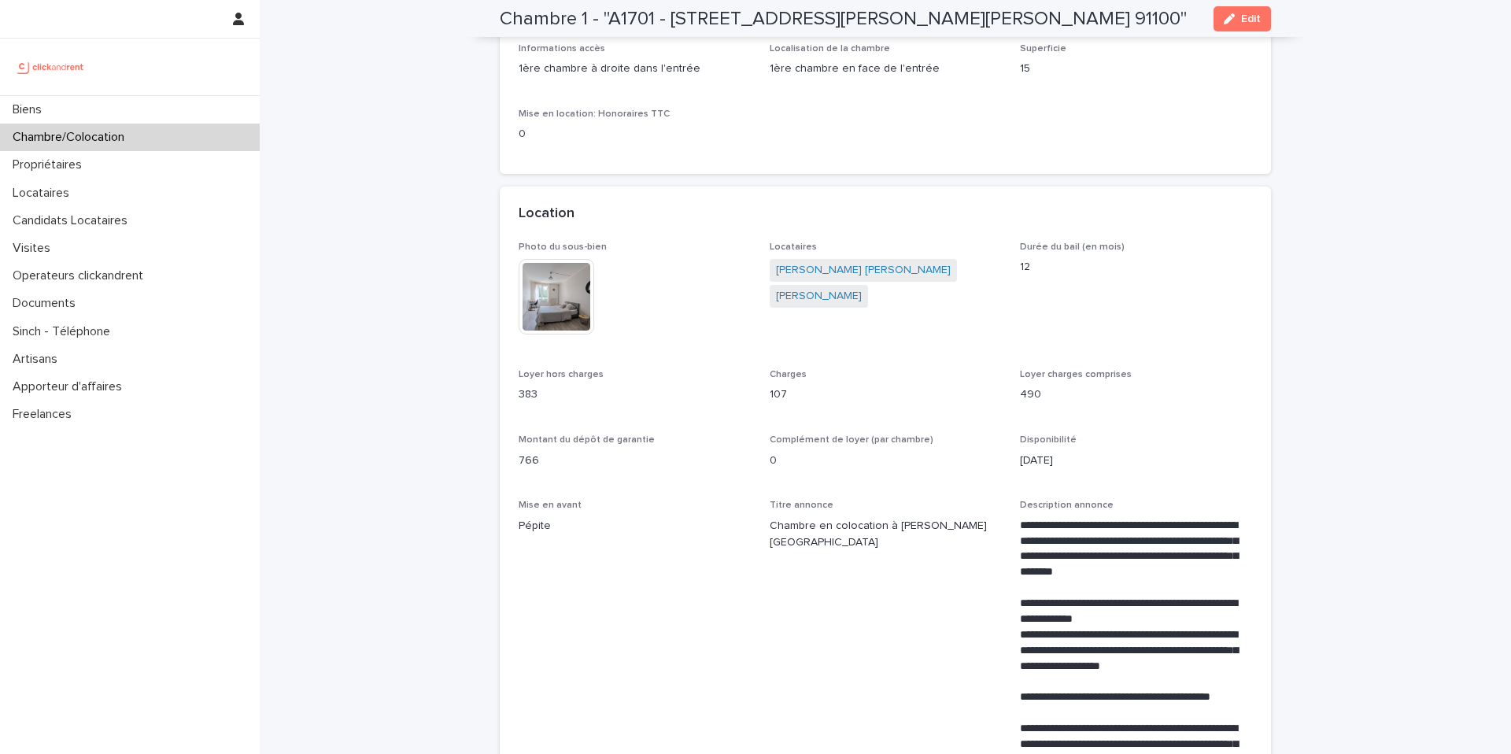
scroll to position [0, 0]
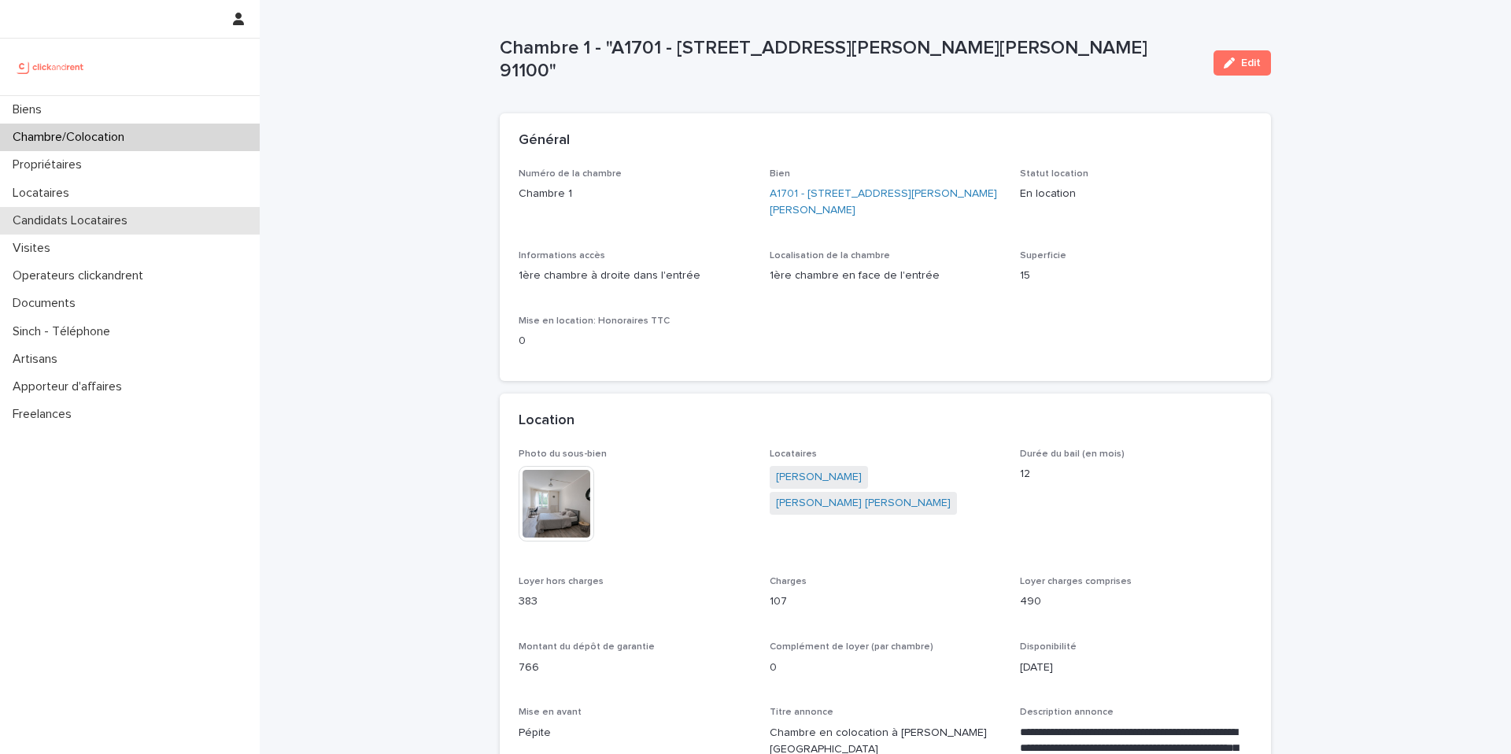
click at [133, 218] on p "Candidats Locataires" at bounding box center [73, 220] width 134 height 15
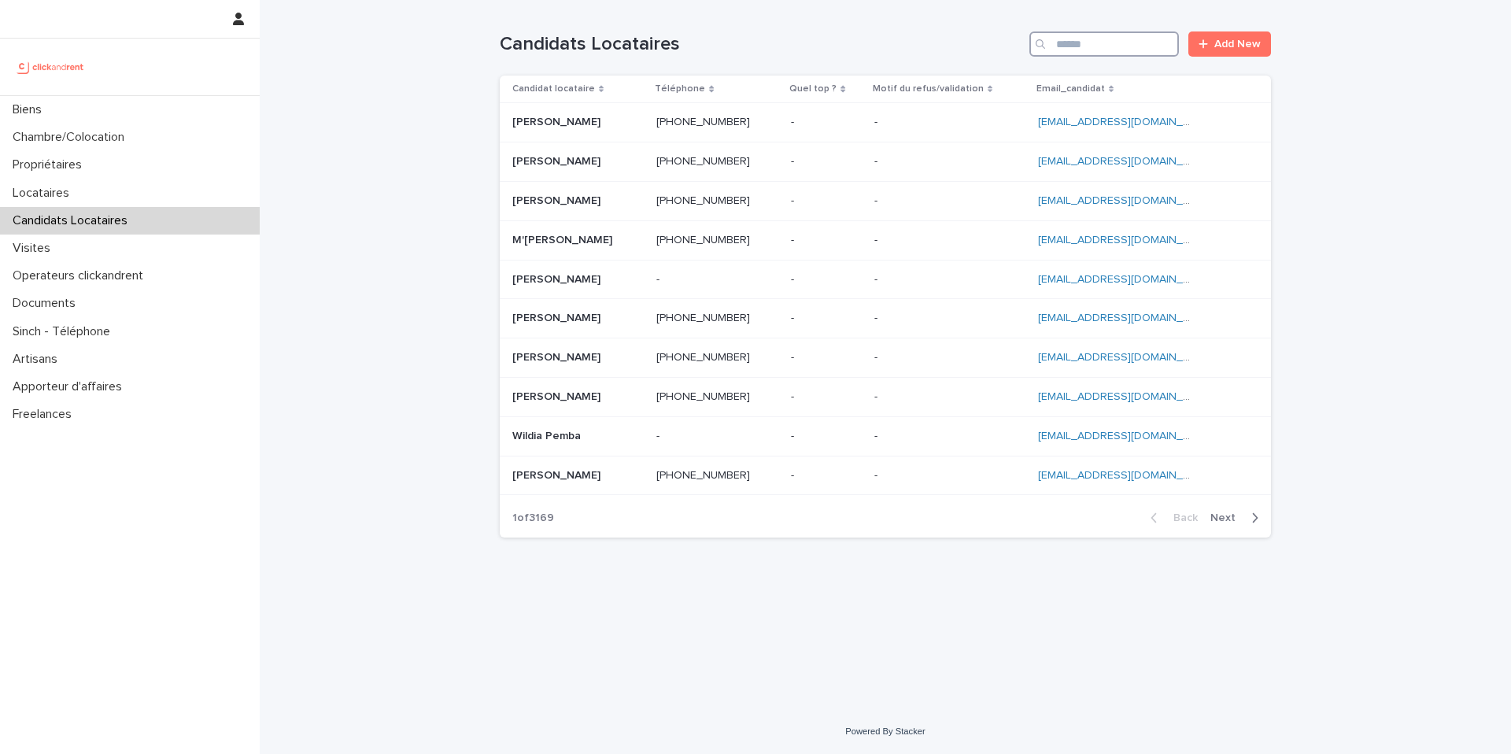
click at [1085, 41] on input "Search" at bounding box center [1104, 43] width 150 height 25
paste input "**********"
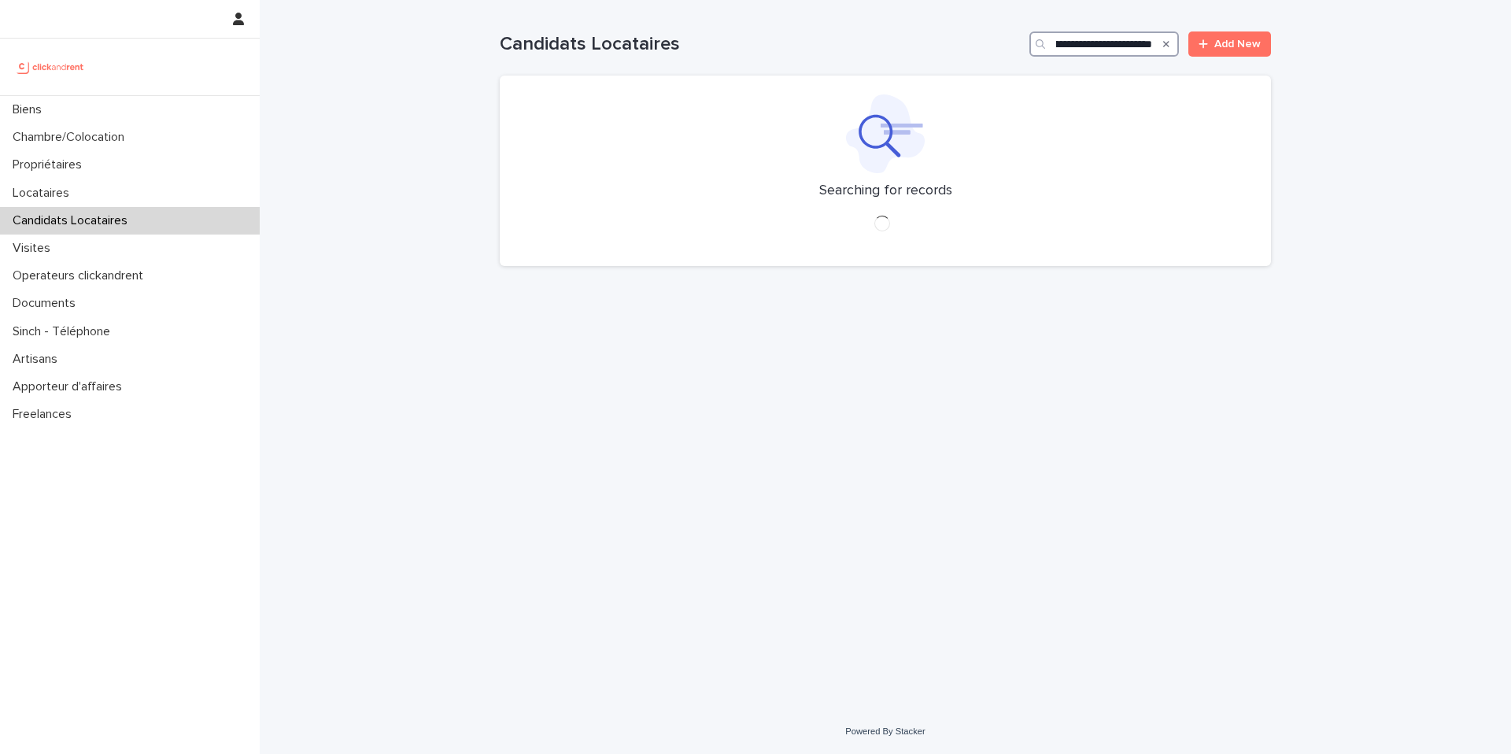
type input "**********"
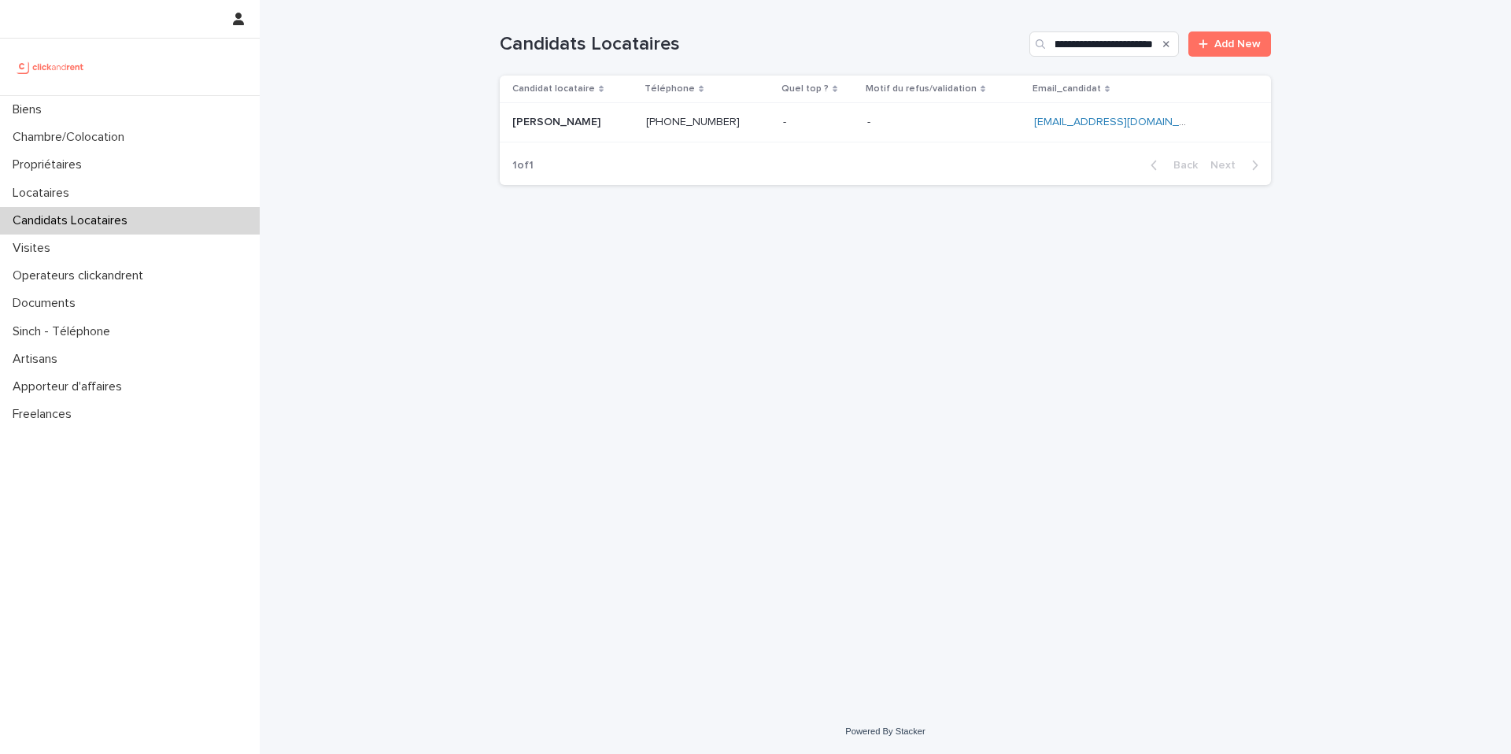
click at [951, 121] on p at bounding box center [944, 122] width 154 height 13
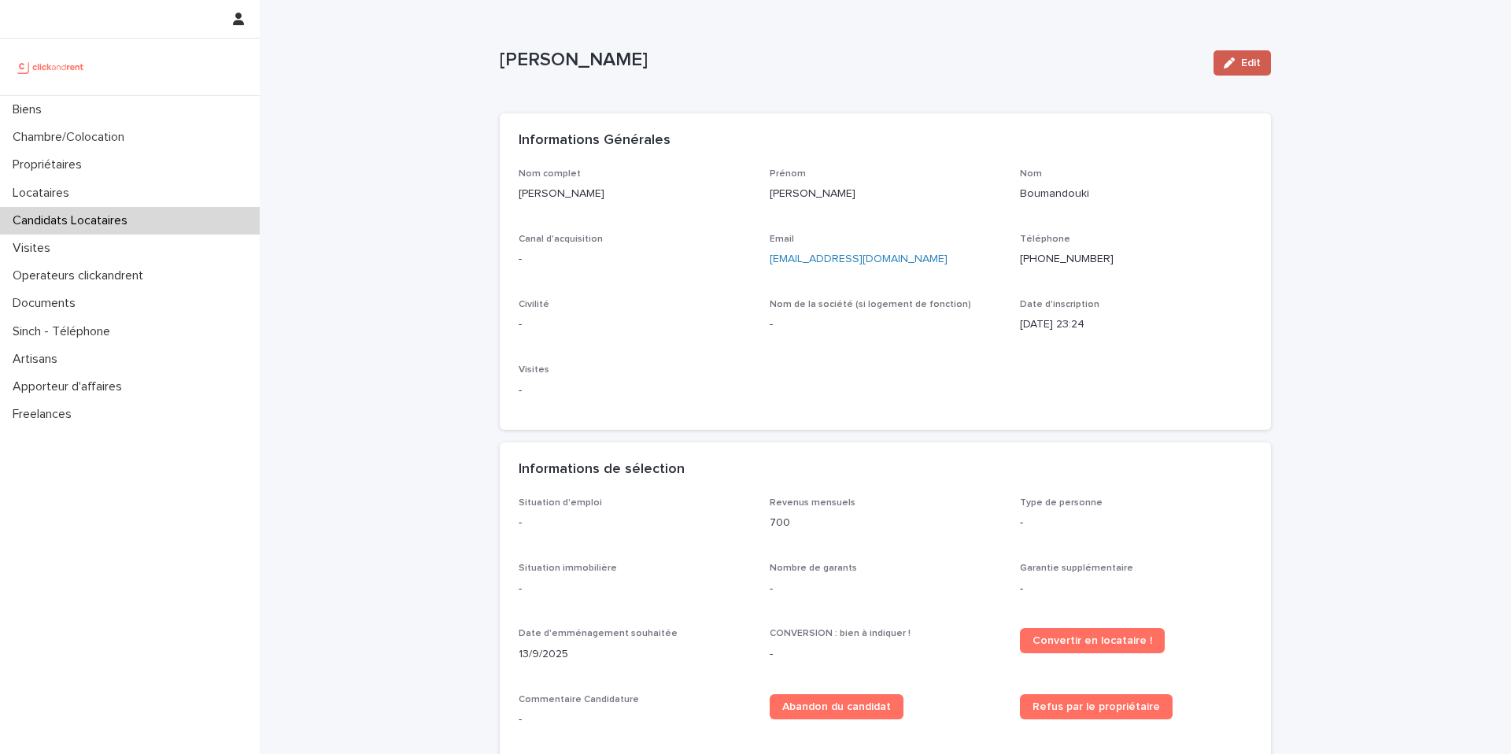
click at [1242, 62] on span "Edit" at bounding box center [1251, 62] width 20 height 11
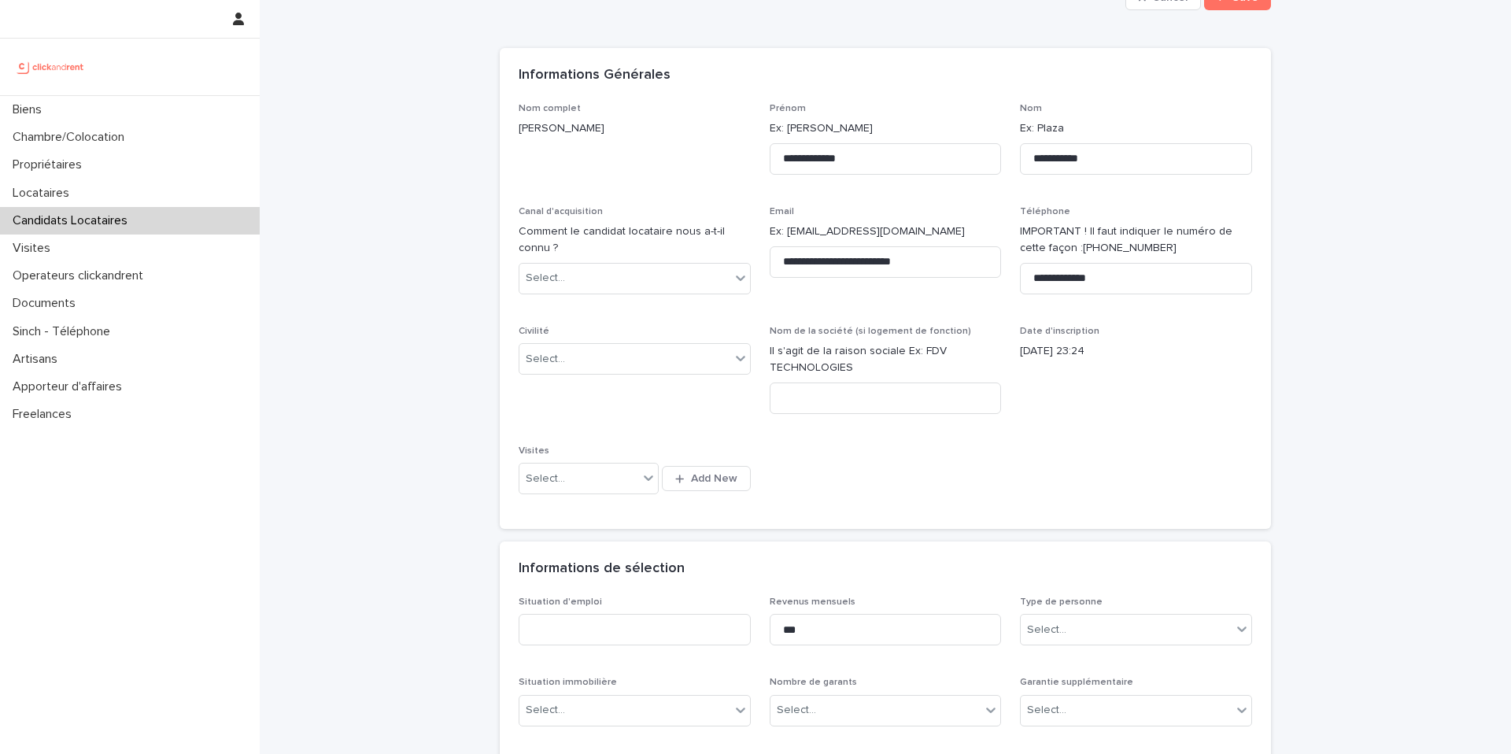
scroll to position [73, 0]
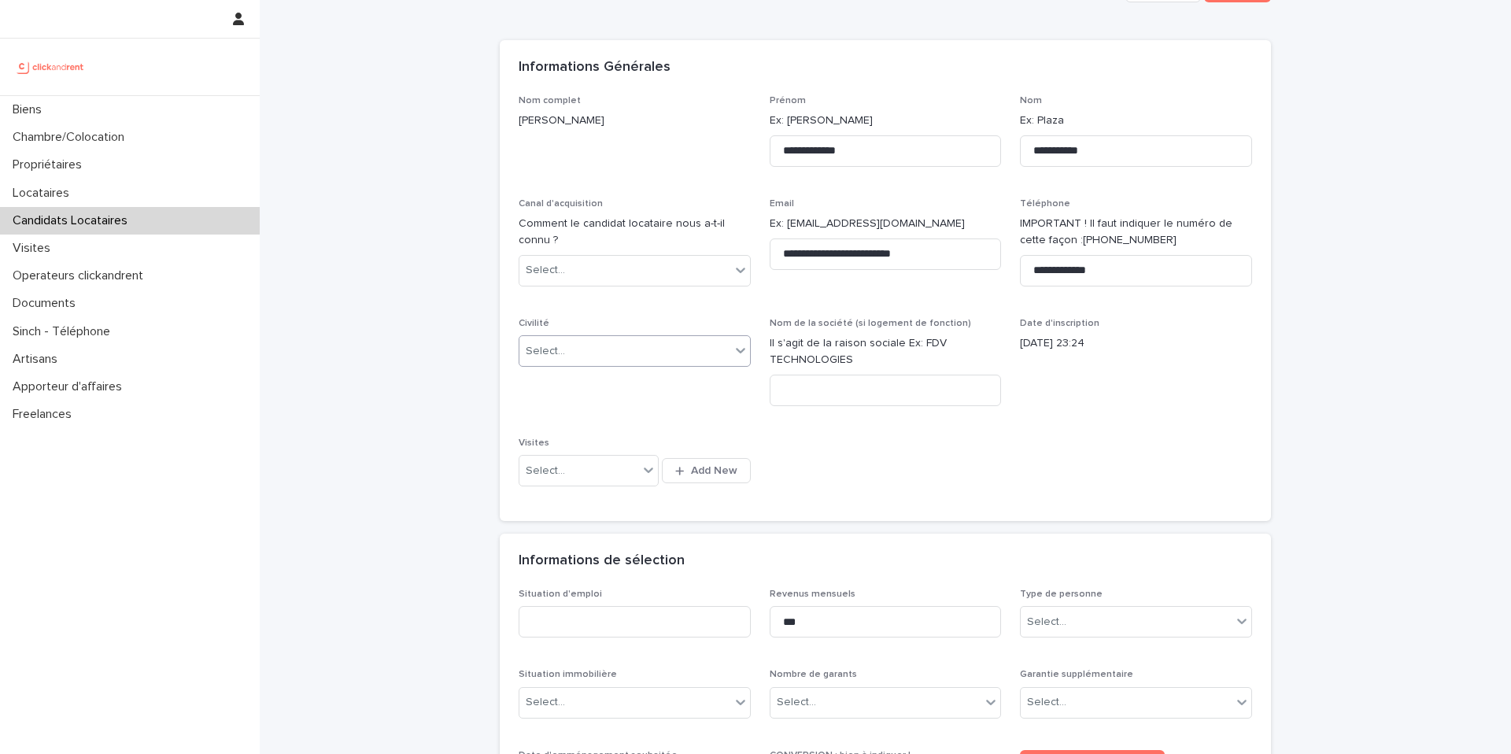
click at [666, 348] on div "Select..." at bounding box center [624, 351] width 211 height 26
click at [650, 411] on div "Monsieur" at bounding box center [634, 409] width 231 height 28
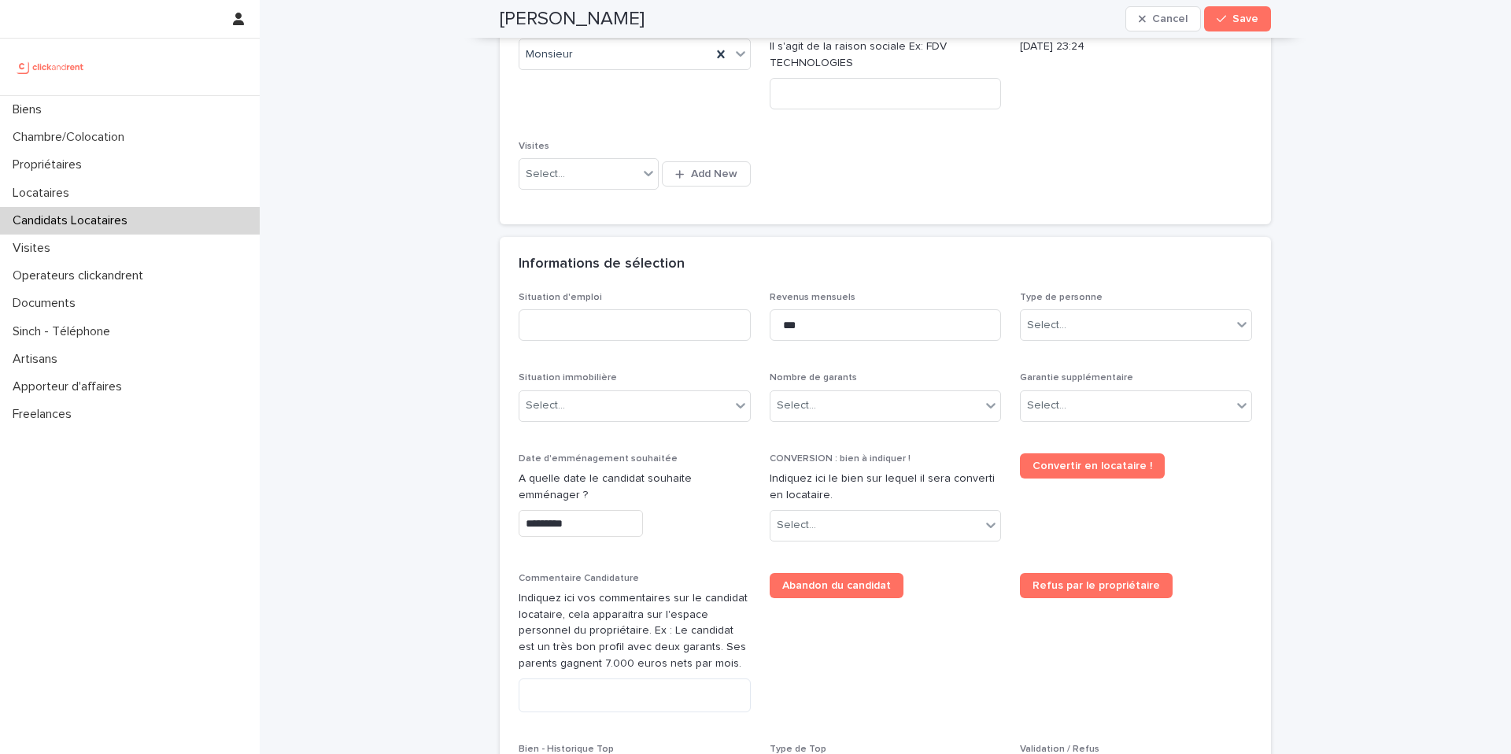
scroll to position [378, 0]
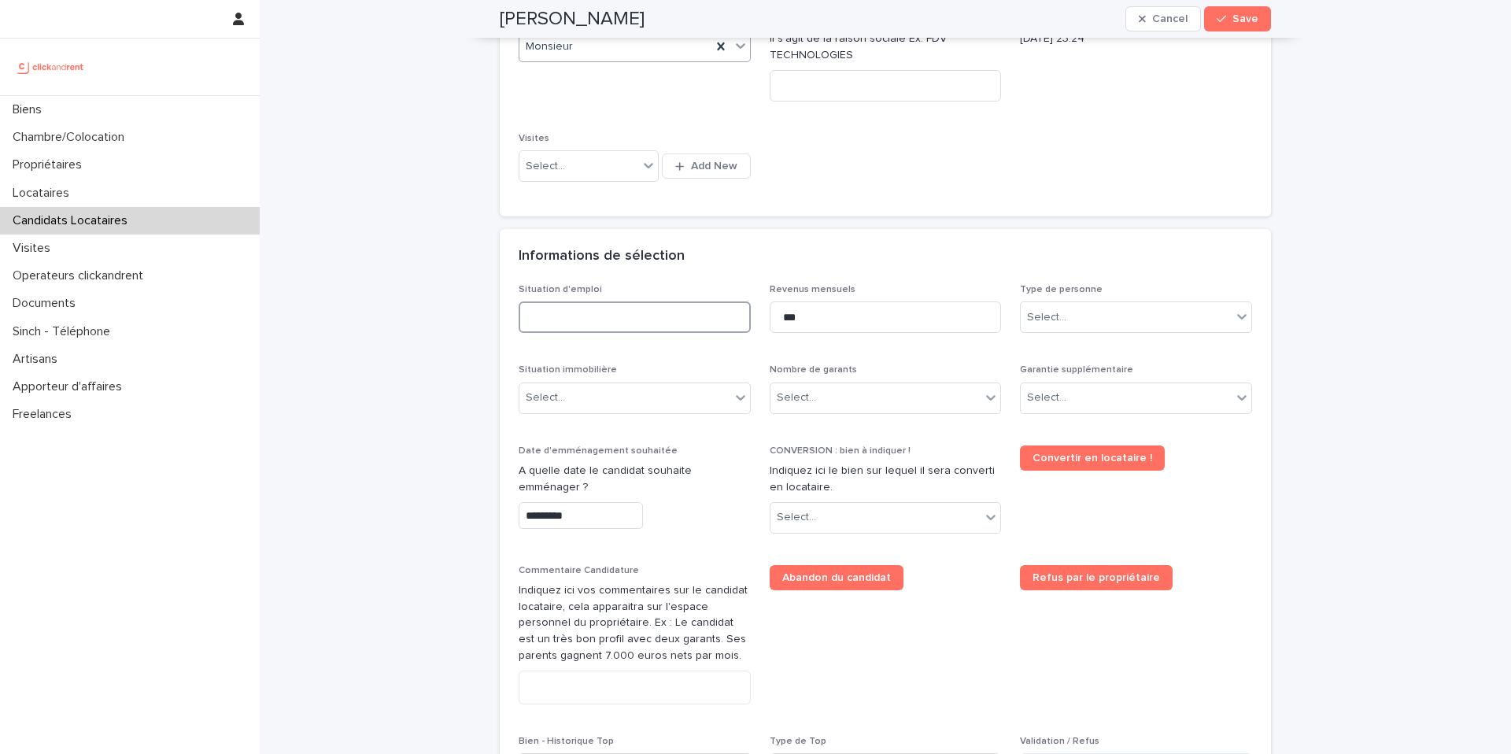
click at [615, 314] on input at bounding box center [635, 316] width 232 height 31
type input "********"
click at [833, 322] on input "***" at bounding box center [886, 316] width 232 height 31
type input "*"
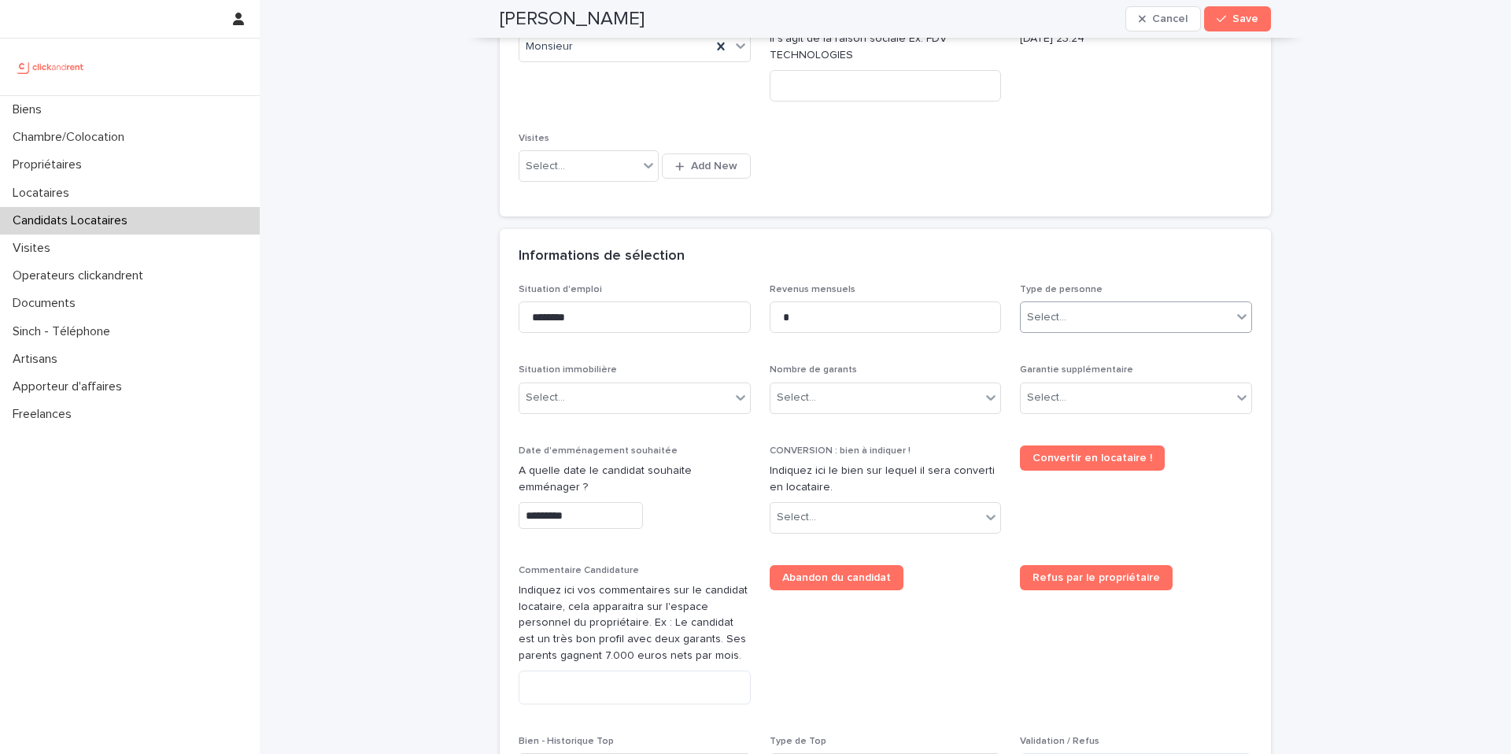
click at [1104, 318] on div "Select..." at bounding box center [1126, 318] width 211 height 26
click at [1099, 347] on div "Particulier" at bounding box center [1136, 348] width 231 height 28
click at [617, 393] on div "Select..." at bounding box center [624, 398] width 211 height 26
click at [596, 470] on div "Hébergé" at bounding box center [634, 484] width 231 height 28
click at [842, 404] on div "Select..." at bounding box center [875, 398] width 211 height 26
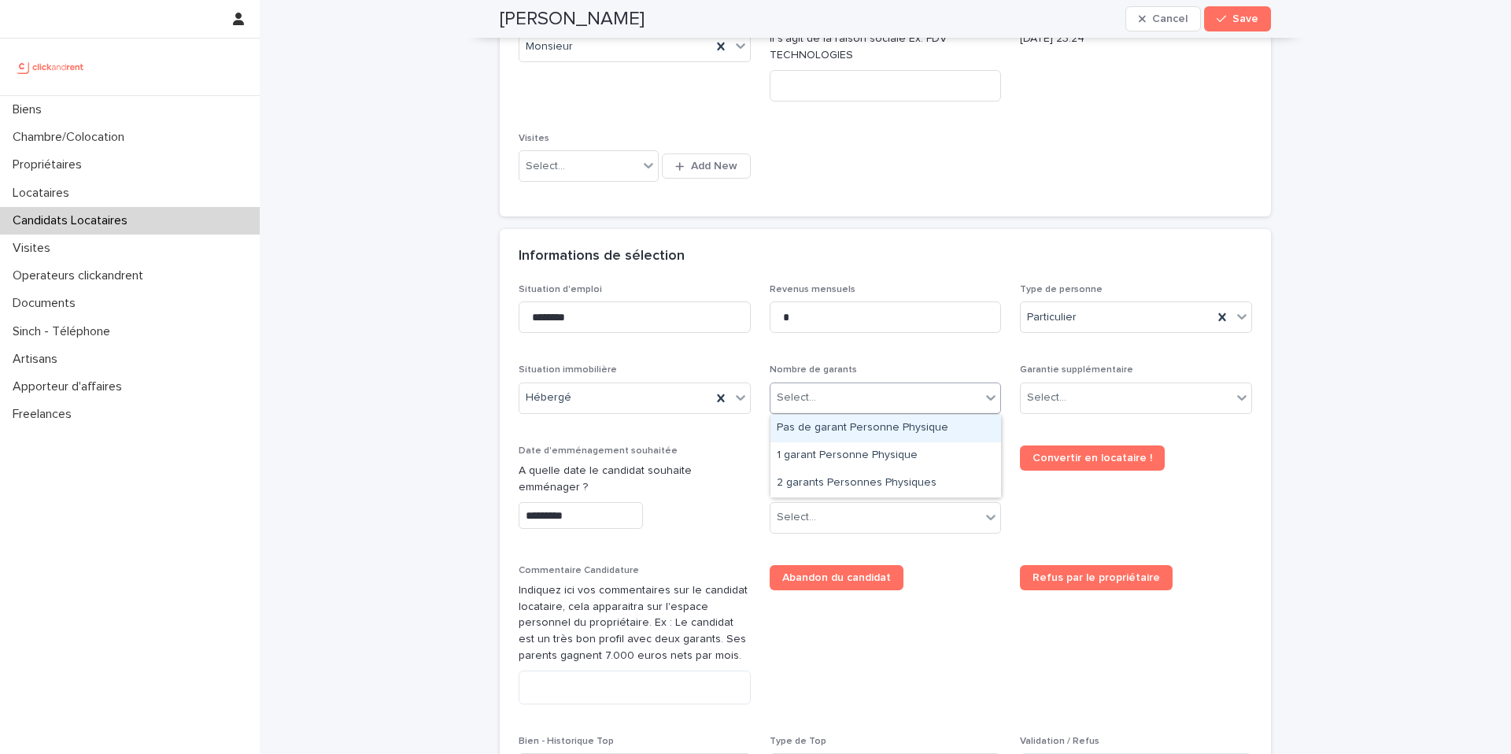
click at [841, 428] on div "Pas de garant Personne Physique" at bounding box center [885, 429] width 231 height 28
click at [1101, 406] on div "Select..." at bounding box center [1126, 398] width 211 height 26
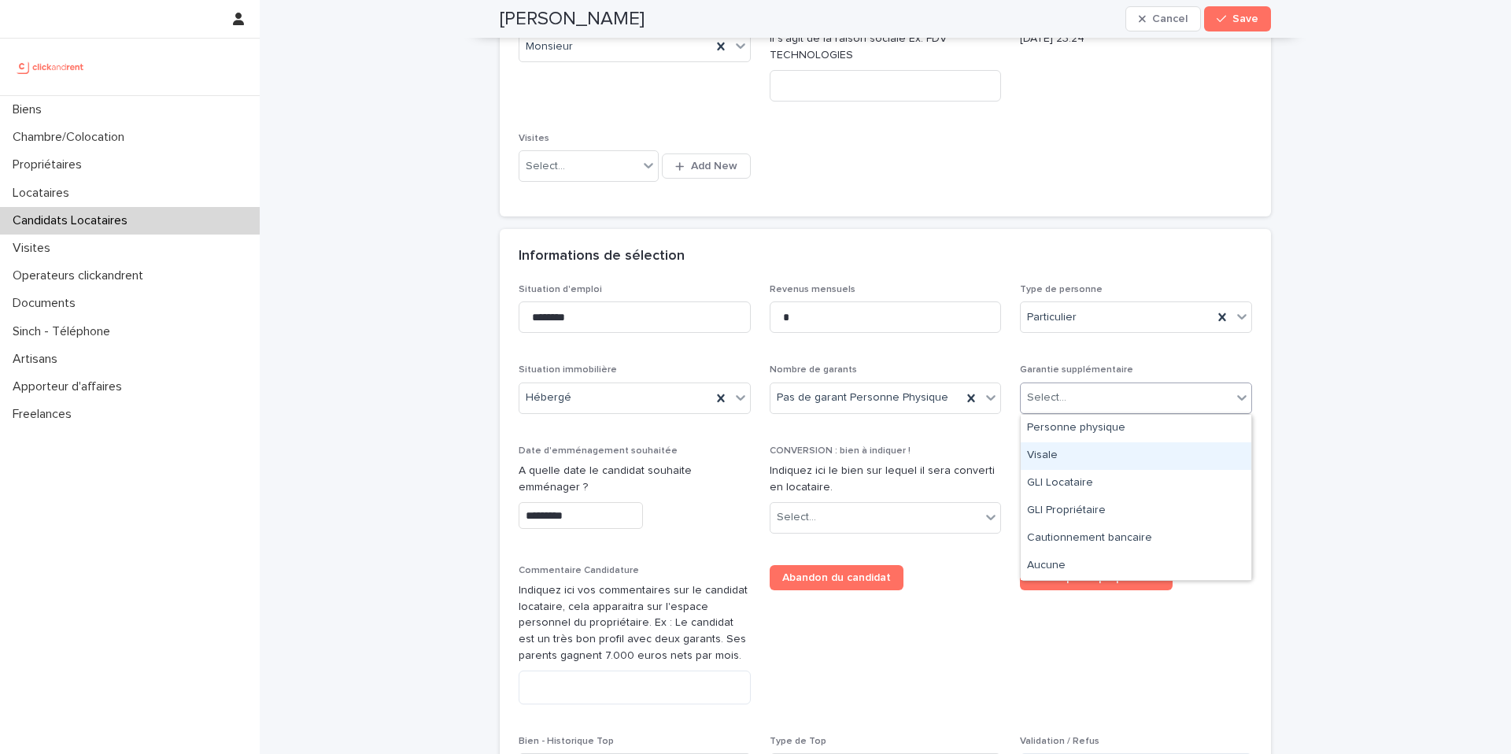
click at [1082, 460] on div "Visale" at bounding box center [1136, 456] width 231 height 28
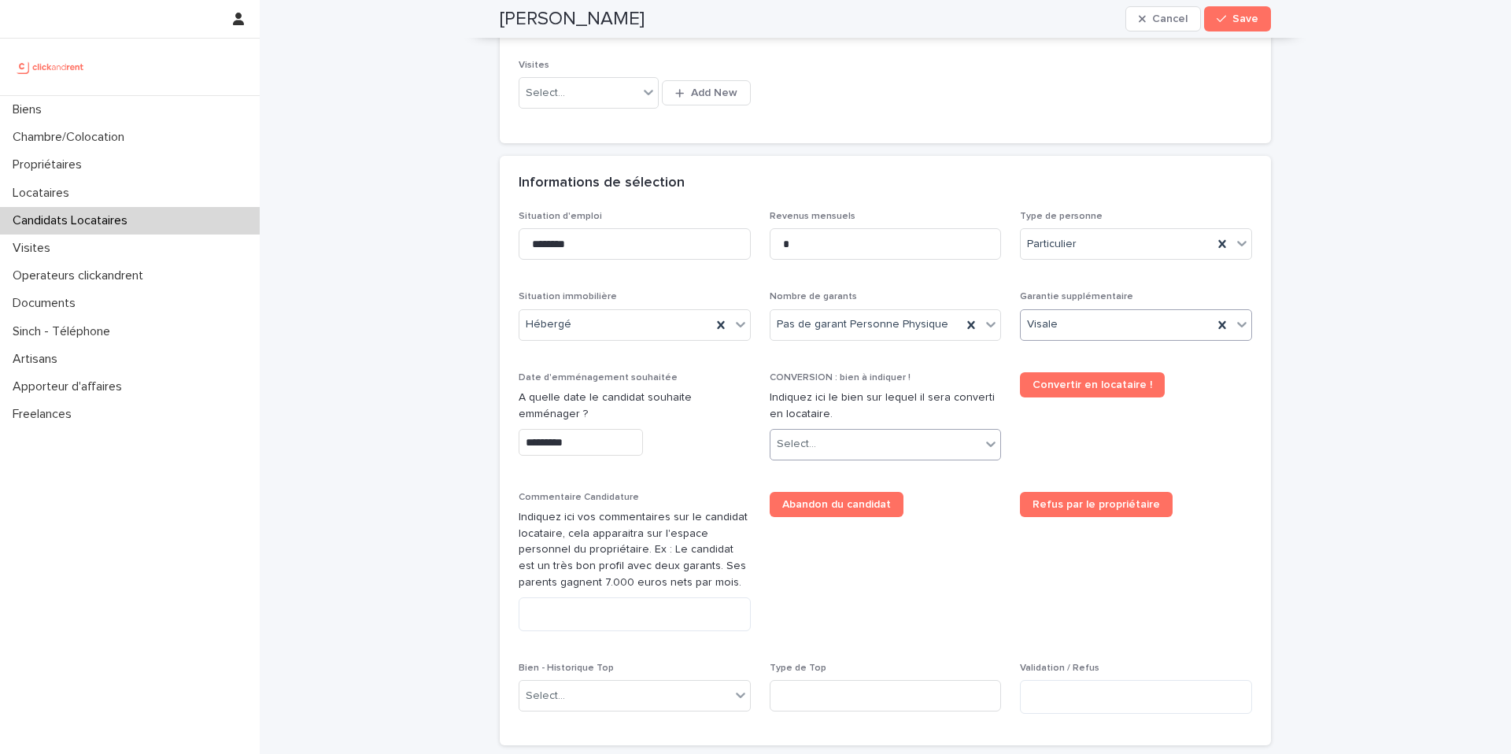
scroll to position [456, 0]
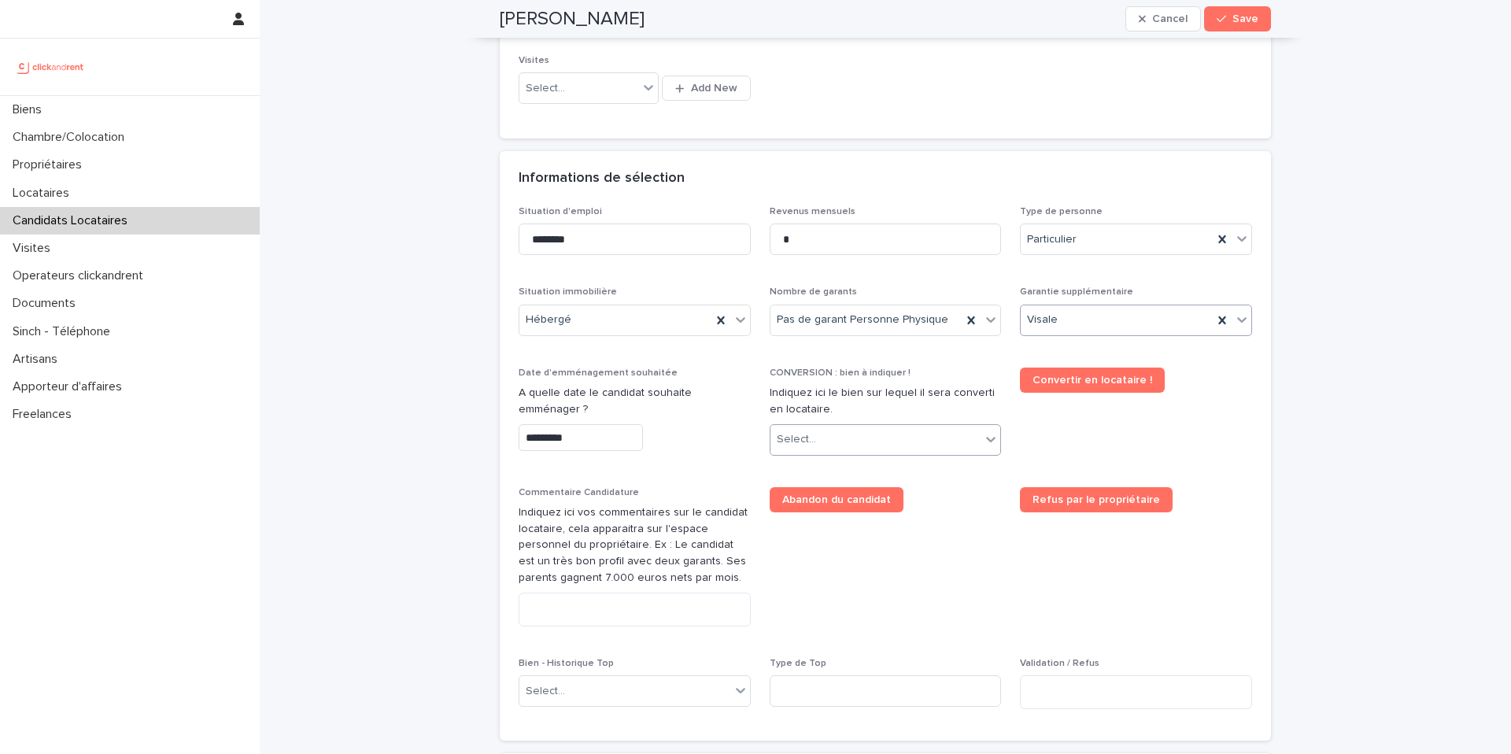
click at [868, 445] on div "Select..." at bounding box center [875, 440] width 211 height 26
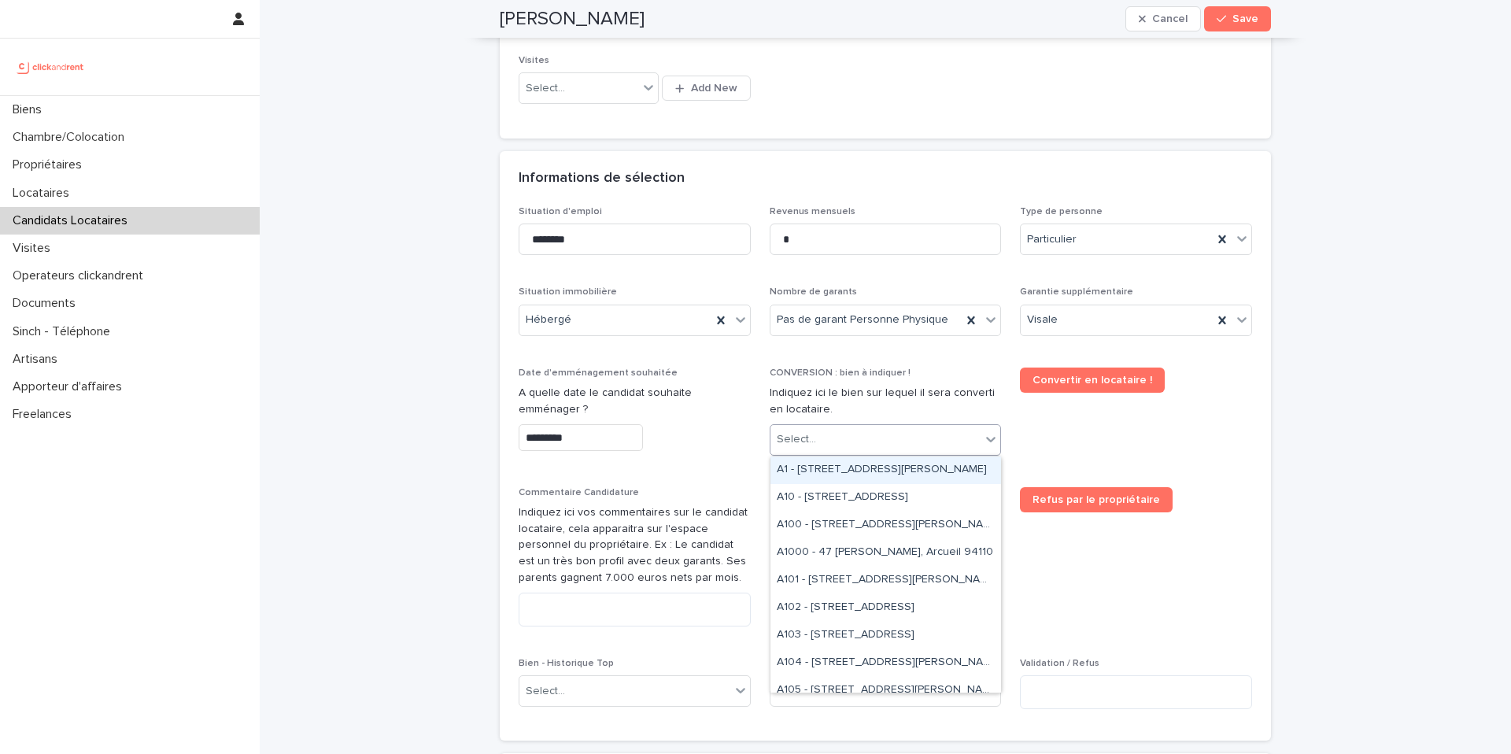
type input "*"
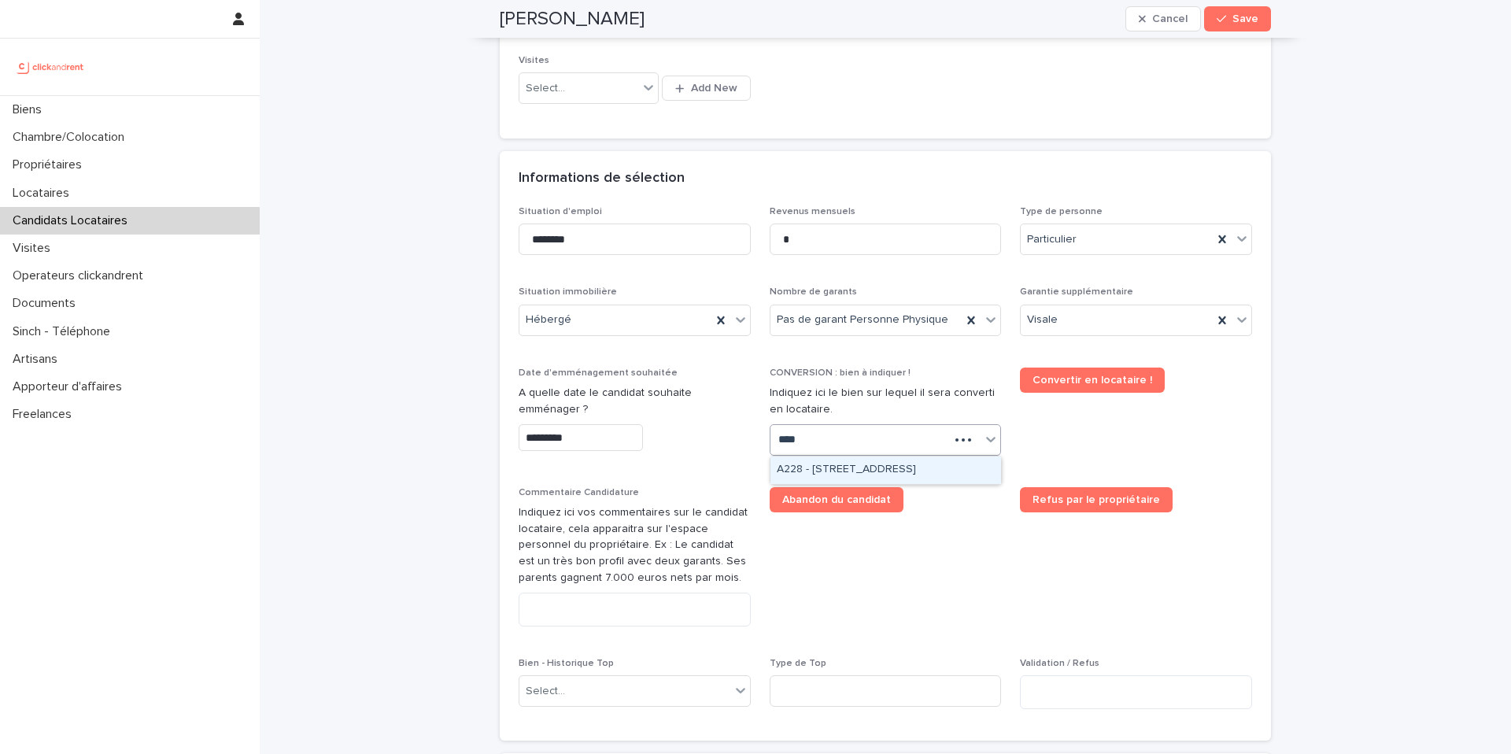
type input "*****"
click at [911, 463] on div "A2286 - [STREET_ADDRESS] [GEOGRAPHIC_DATA], [GEOGRAPHIC_DATA] 93600" at bounding box center [885, 470] width 231 height 28
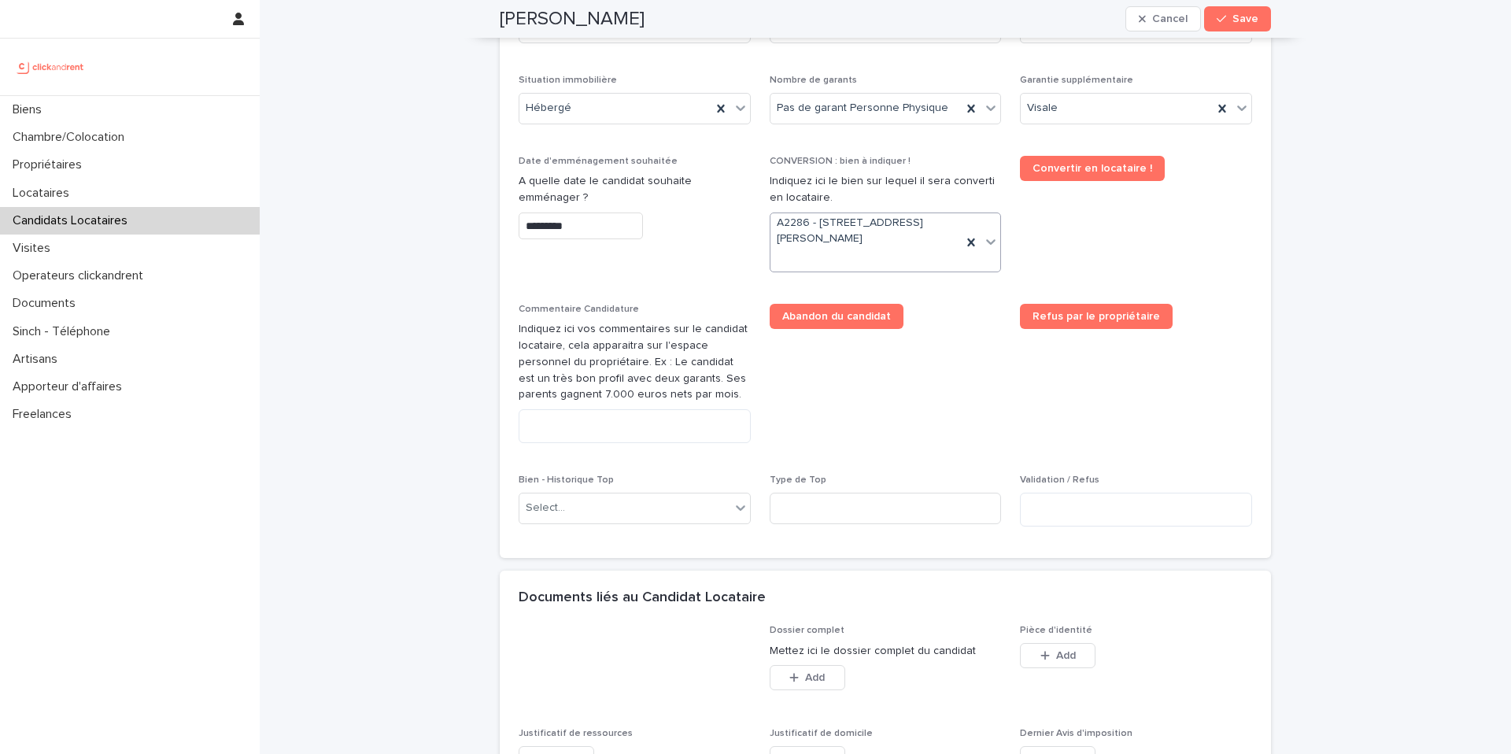
scroll to position [672, 0]
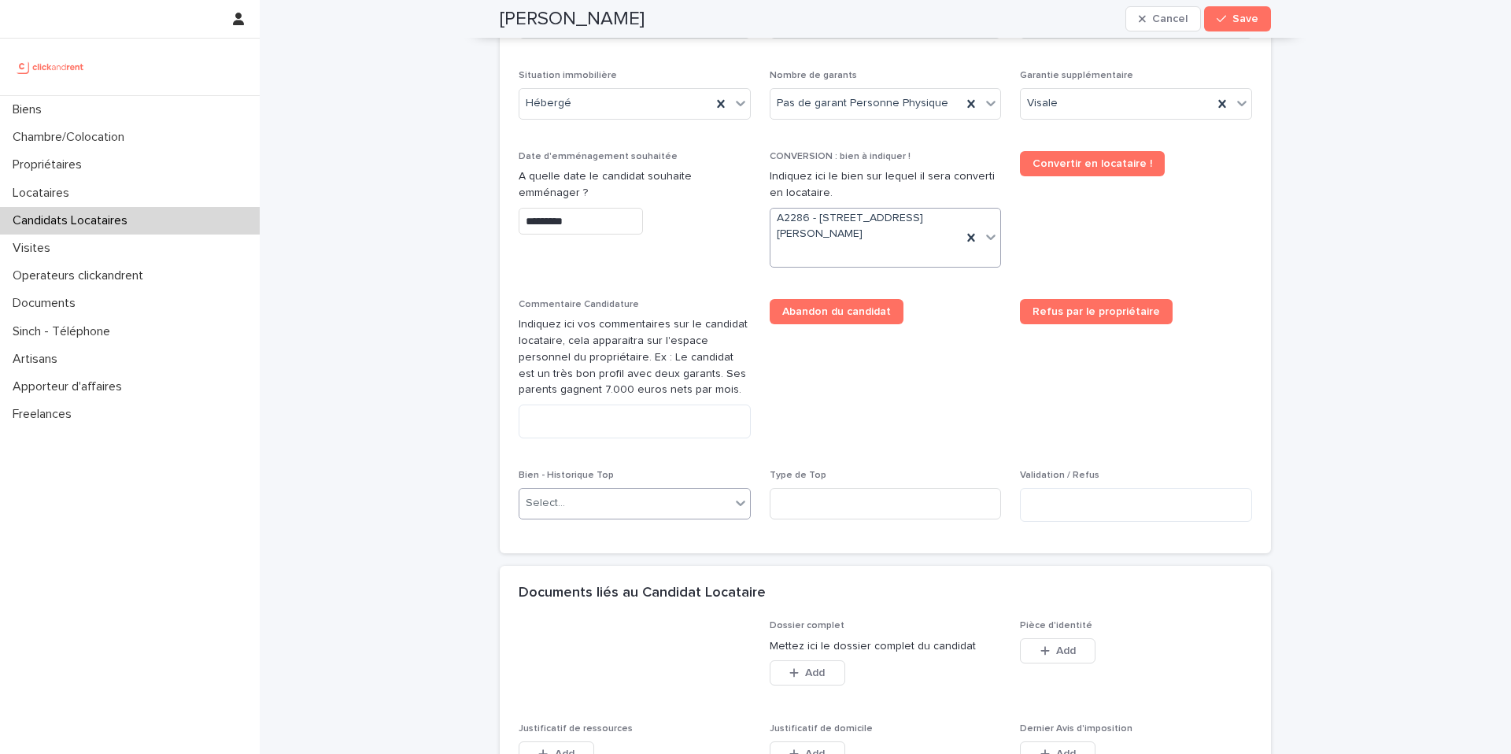
click at [640, 493] on div "Select..." at bounding box center [624, 503] width 211 height 26
type input "*****"
click at [619, 532] on div "A2286 - [STREET_ADDRESS] [GEOGRAPHIC_DATA], [GEOGRAPHIC_DATA] 93600" at bounding box center [634, 534] width 231 height 28
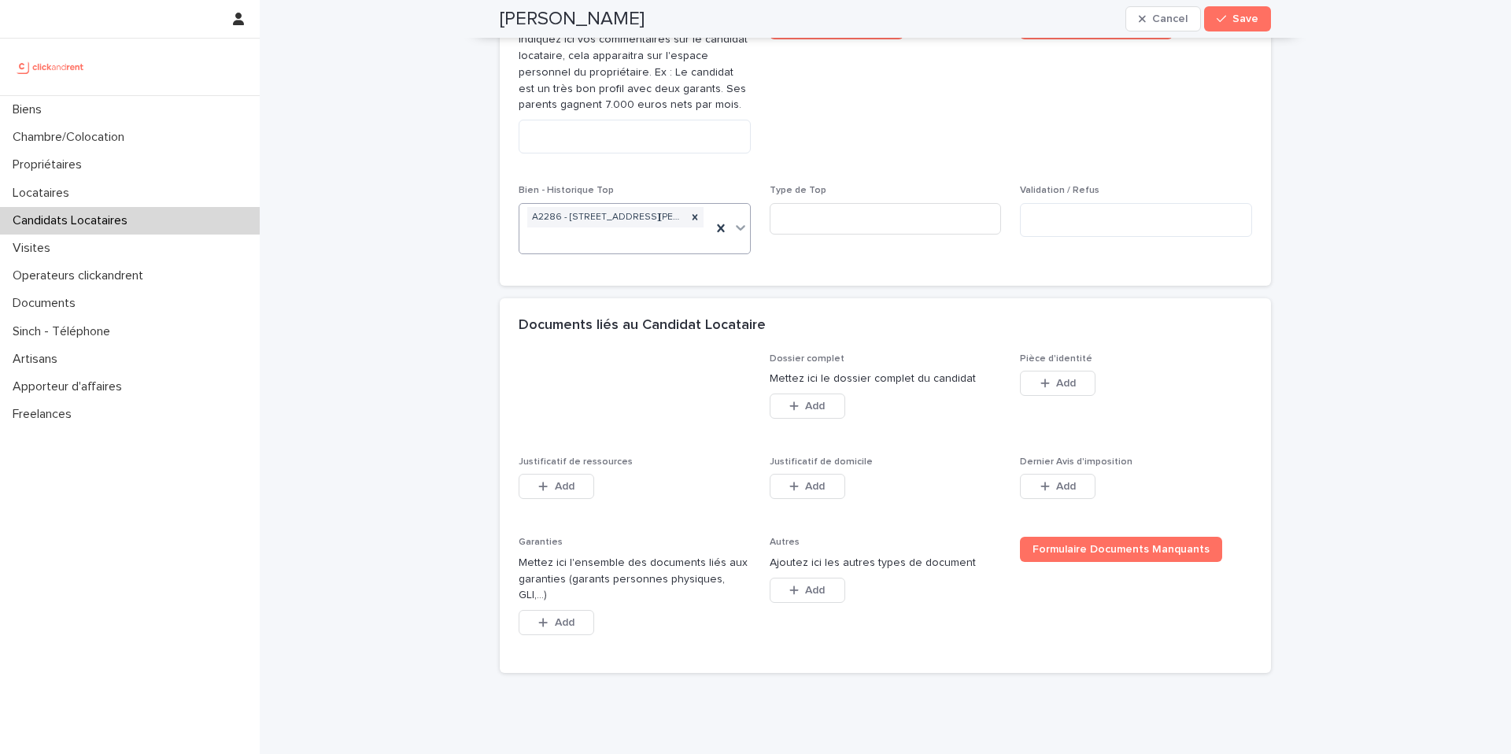
scroll to position [995, 0]
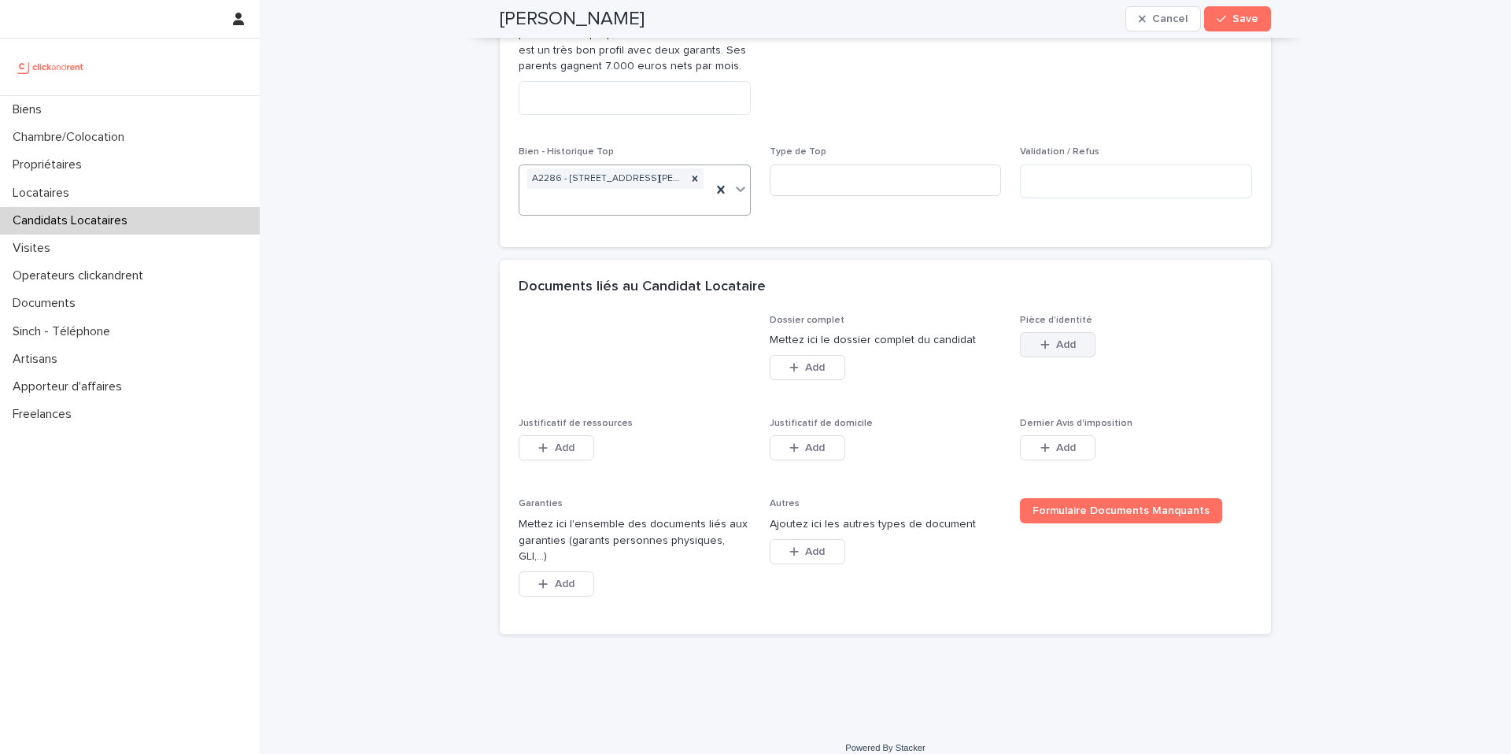
click at [1063, 349] on span "Add" at bounding box center [1066, 344] width 20 height 11
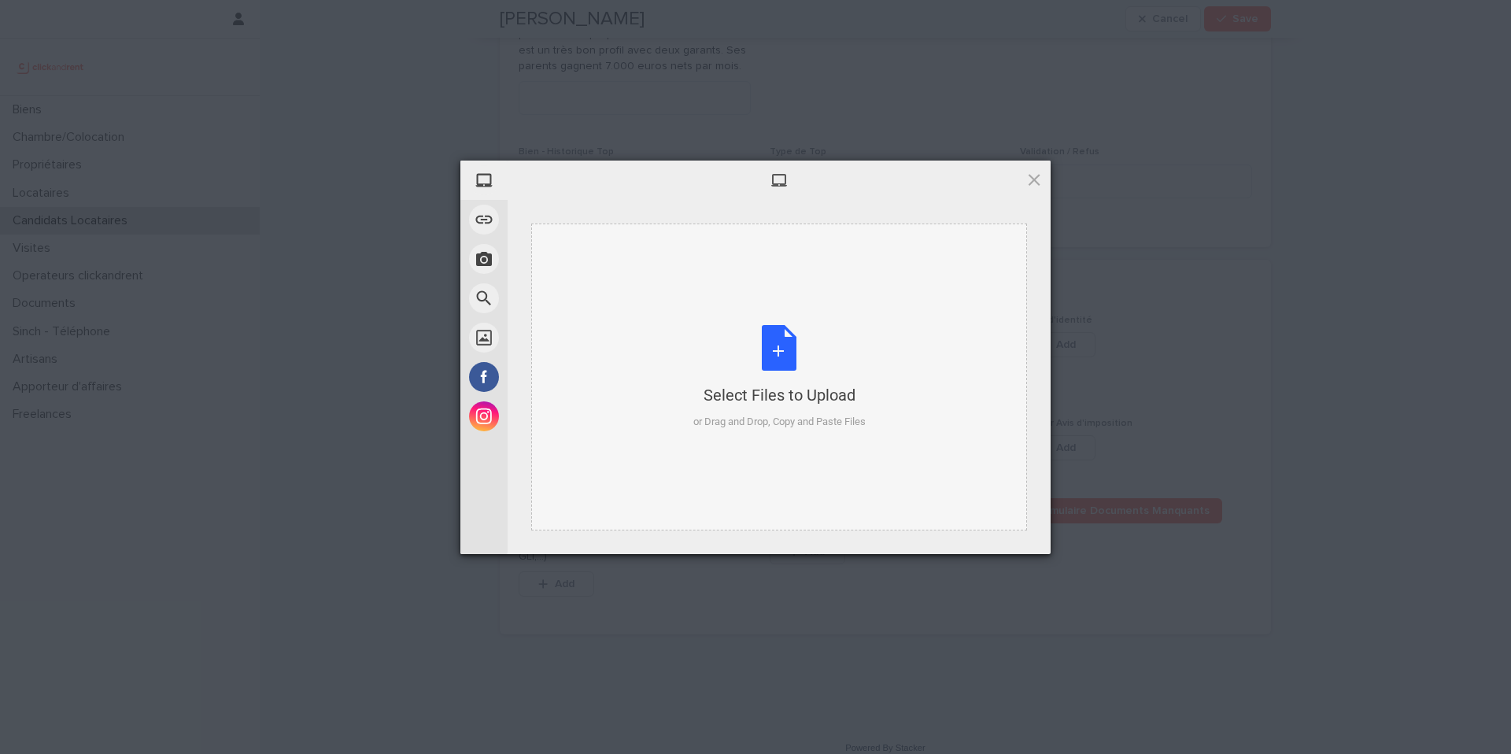
click at [763, 361] on div "Select Files to Upload or Drag and Drop, Copy and Paste Files" at bounding box center [779, 377] width 172 height 105
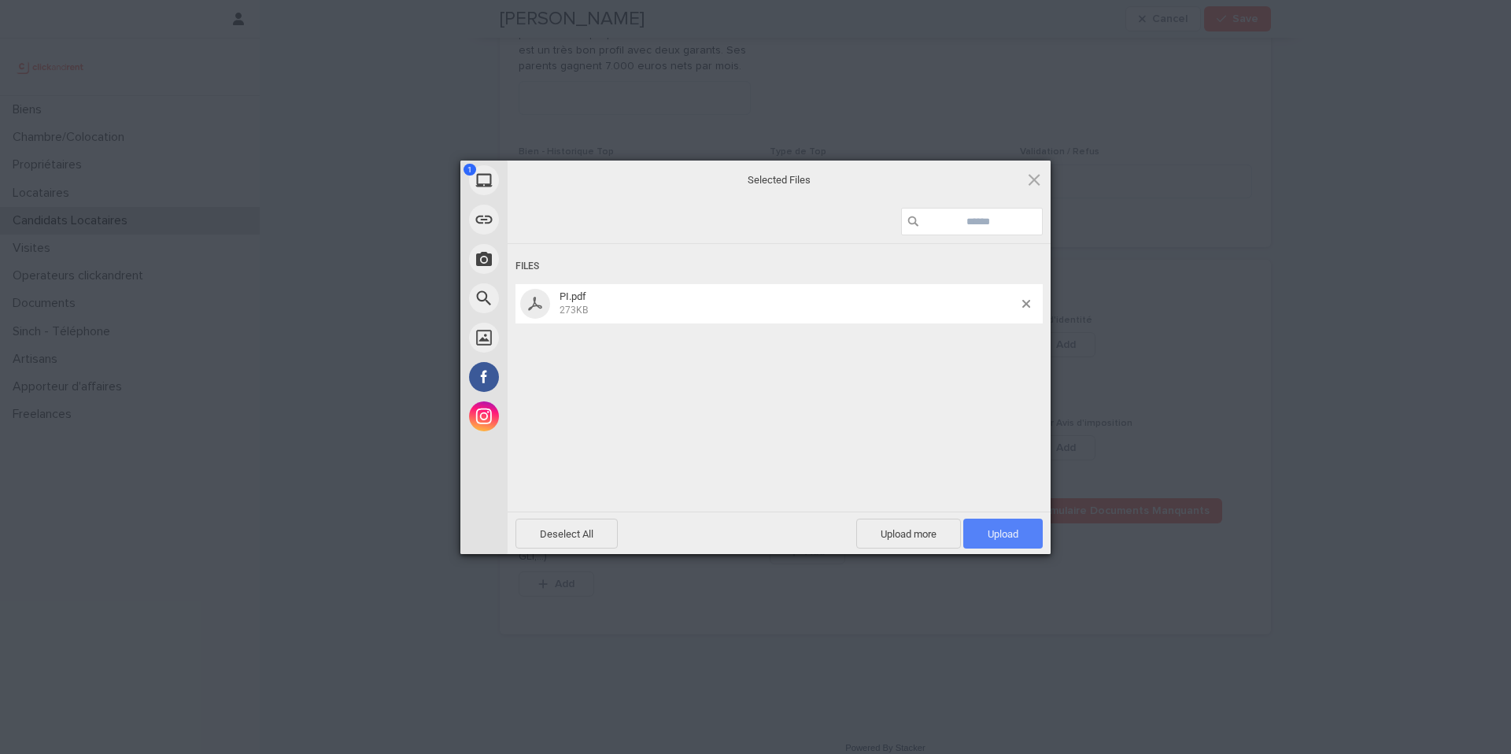
click at [983, 533] on span "Upload 1" at bounding box center [1002, 534] width 79 height 30
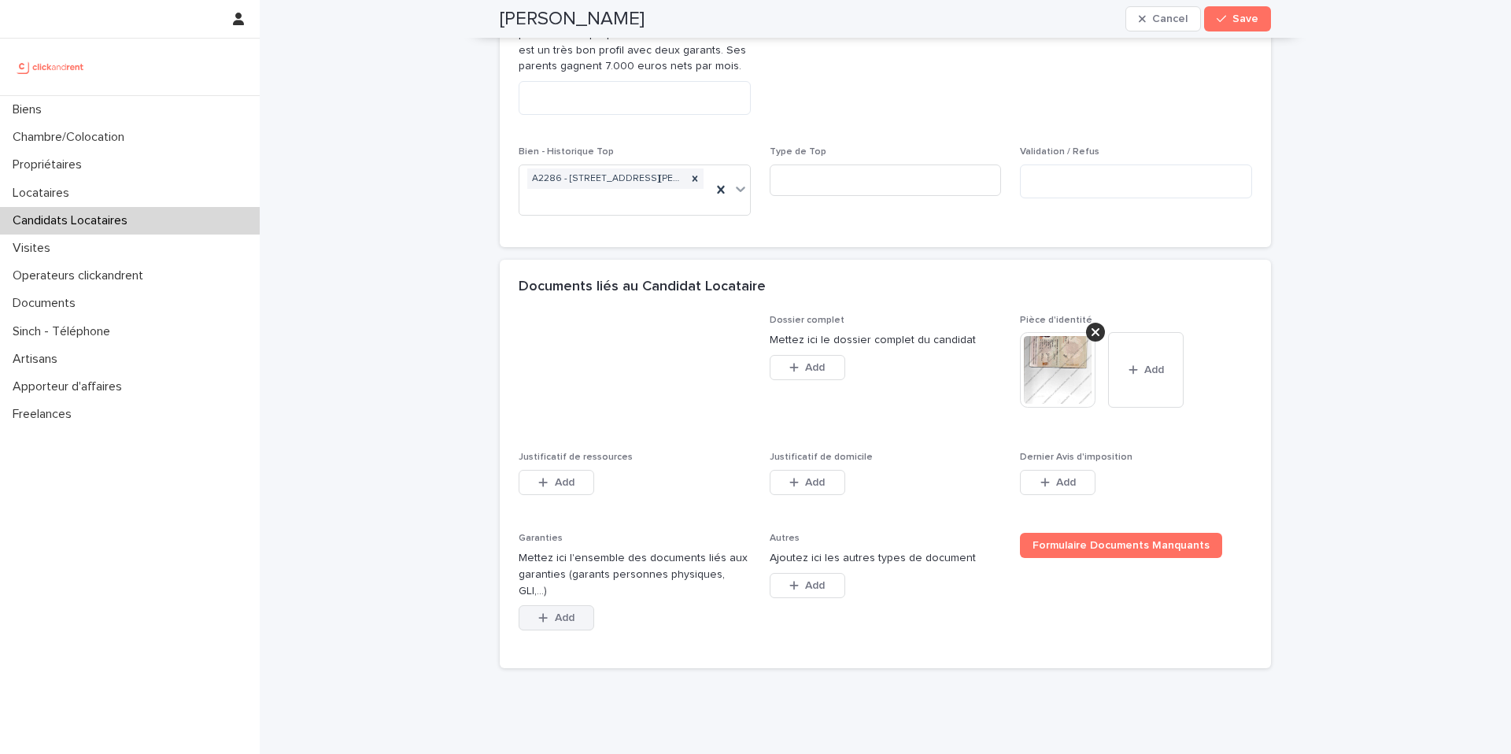
click at [566, 614] on button "Add" at bounding box center [557, 617] width 76 height 25
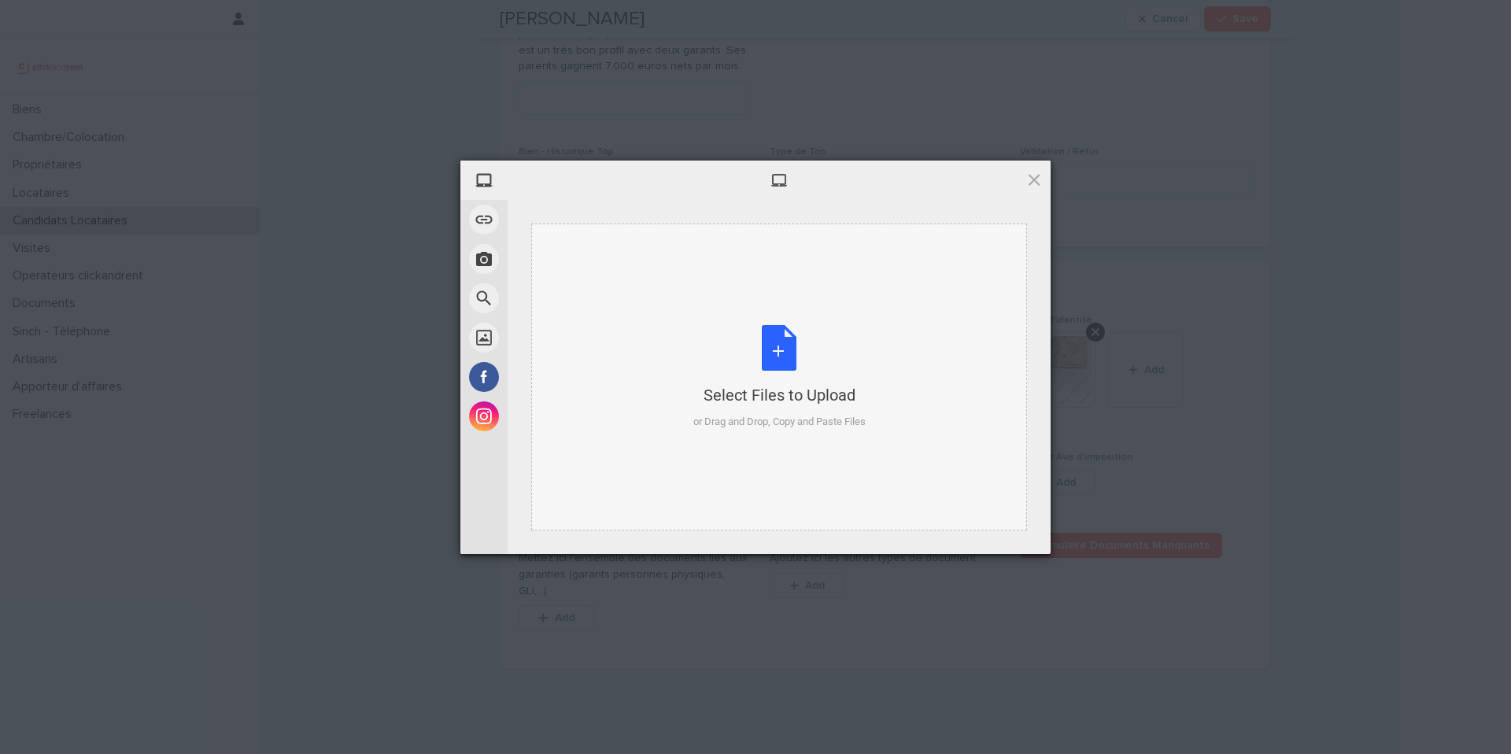
click at [794, 344] on div "Select Files to Upload or Drag and Drop, Copy and Paste Files" at bounding box center [779, 377] width 172 height 105
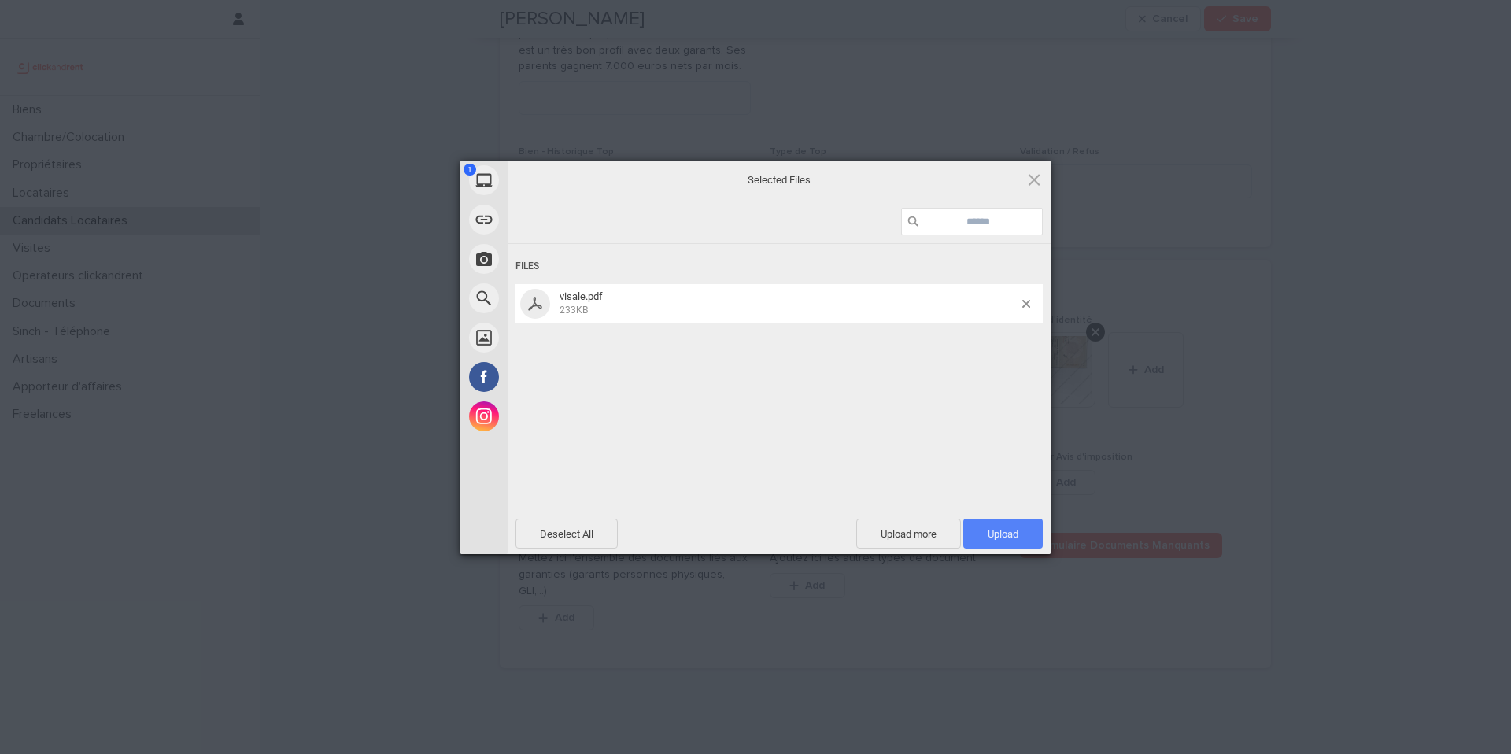
click at [988, 528] on span "Upload 1" at bounding box center [1003, 534] width 31 height 12
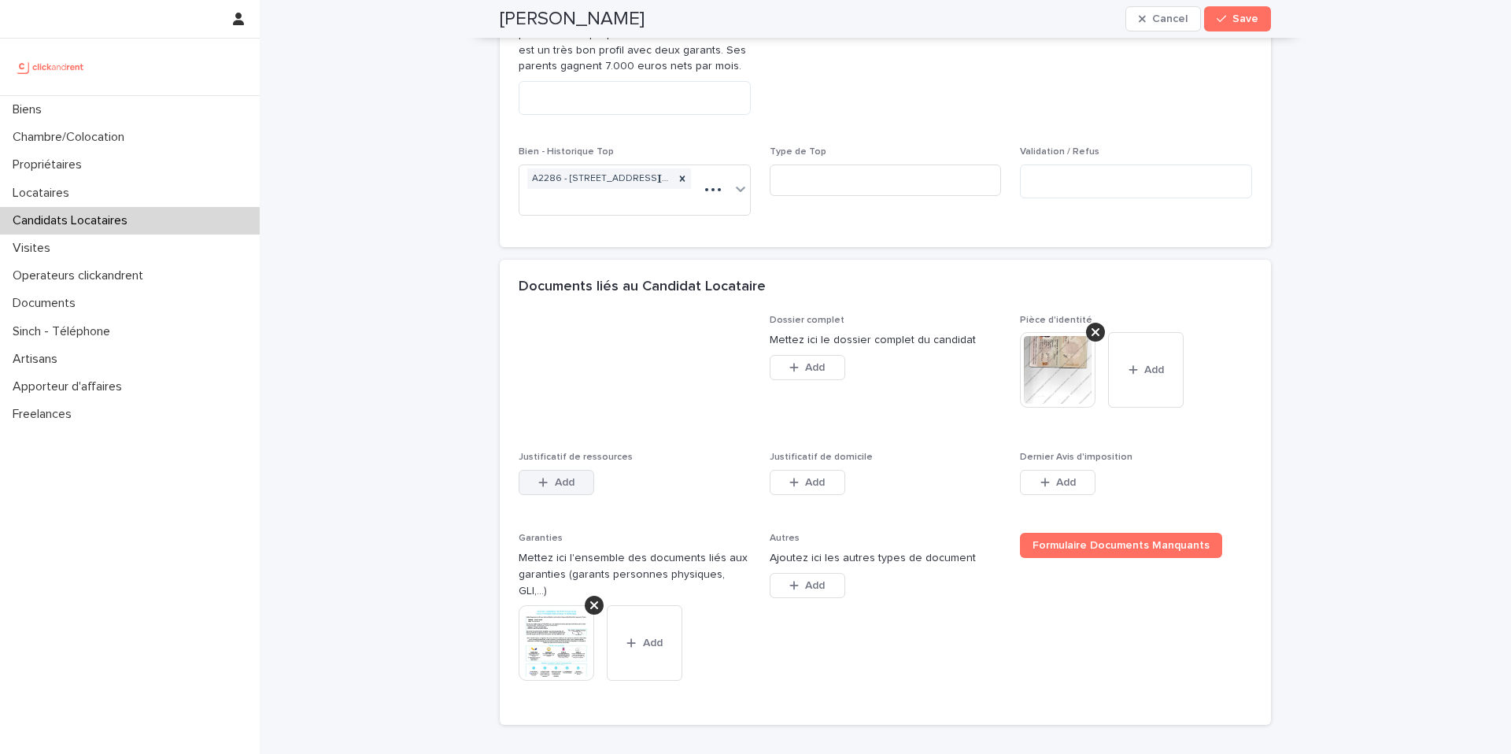
click at [562, 482] on span "Add" at bounding box center [565, 482] width 20 height 11
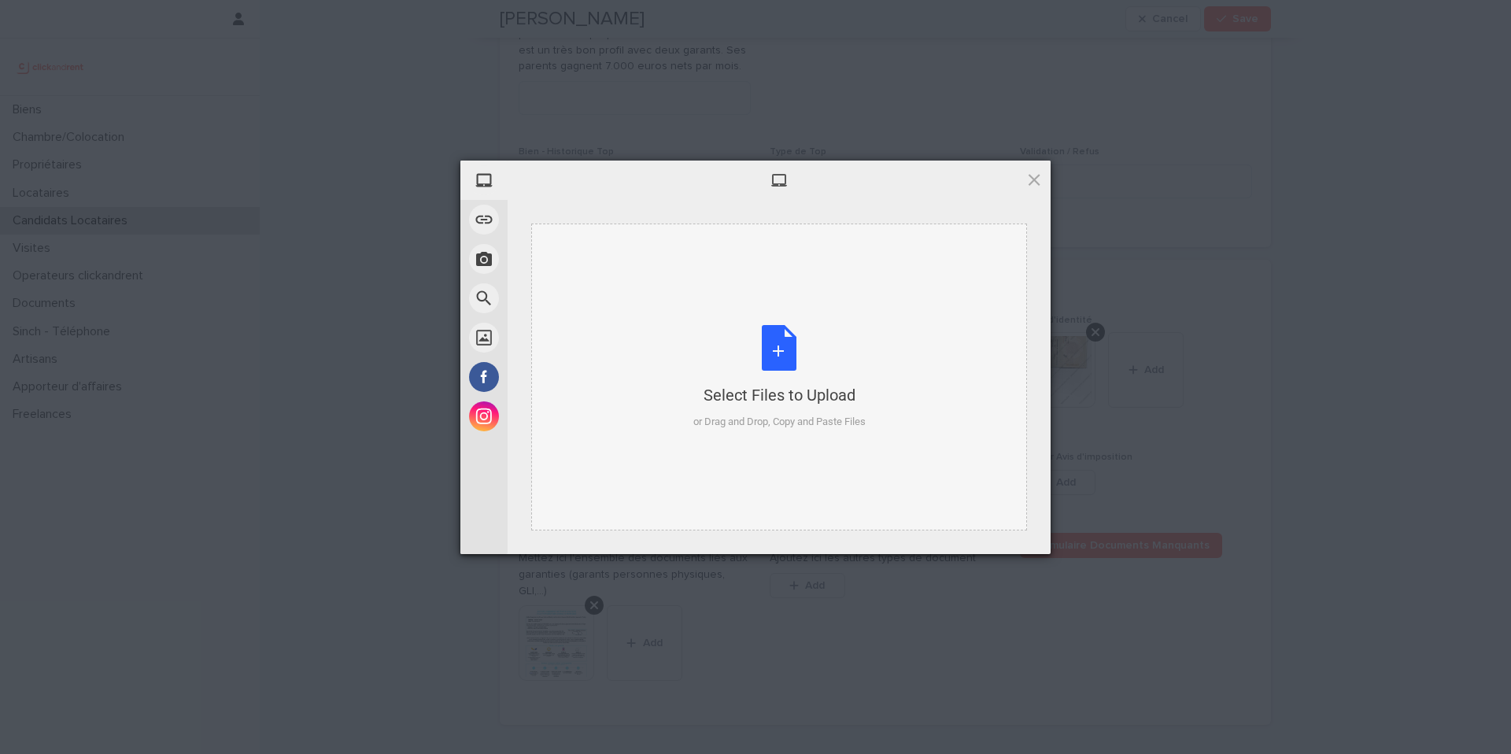
click at [785, 338] on div "Select Files to Upload or Drag and Drop, Copy and Paste Files" at bounding box center [779, 377] width 172 height 105
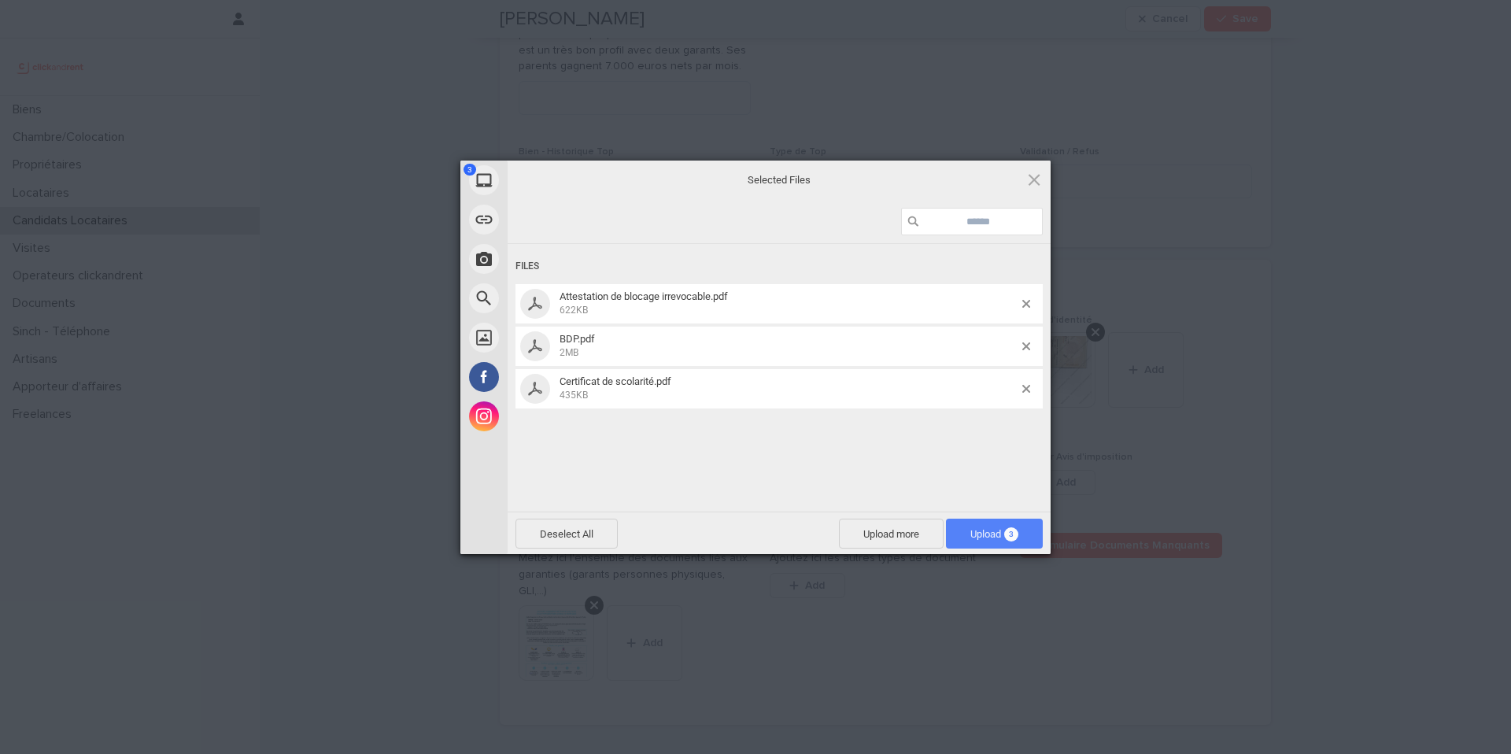
click at [997, 534] on span "Upload 3" at bounding box center [994, 534] width 48 height 12
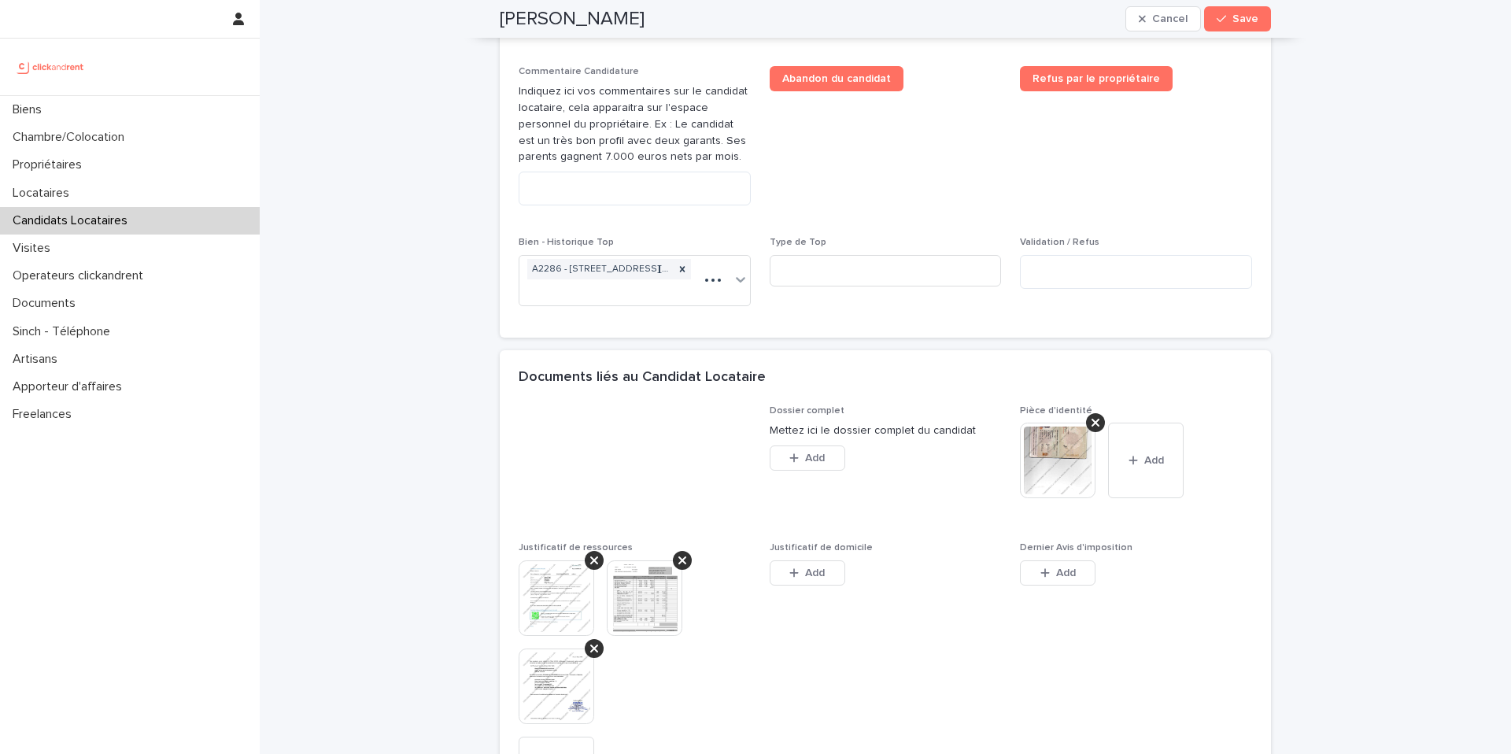
scroll to position [892, 0]
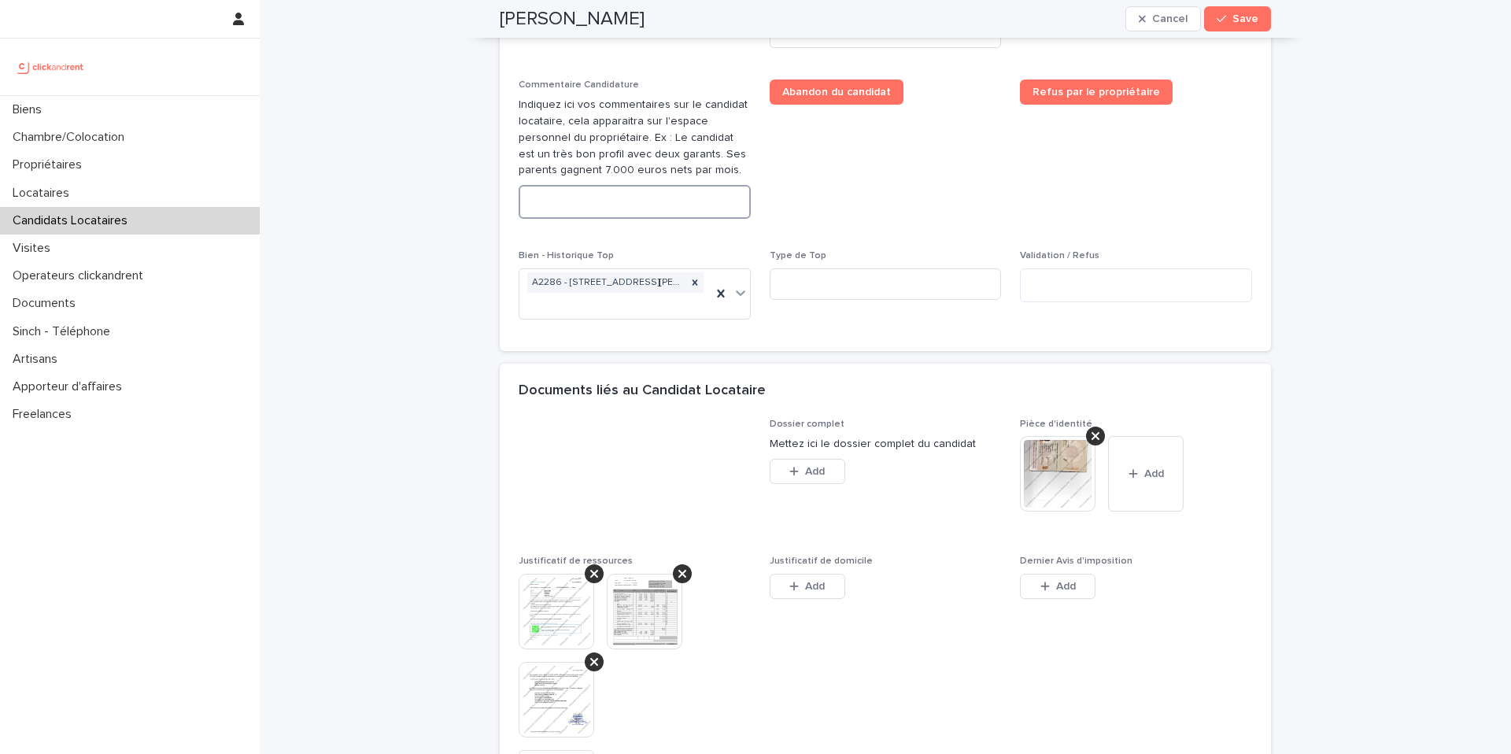
click at [692, 218] on textarea at bounding box center [635, 202] width 232 height 34
paste textarea "**********"
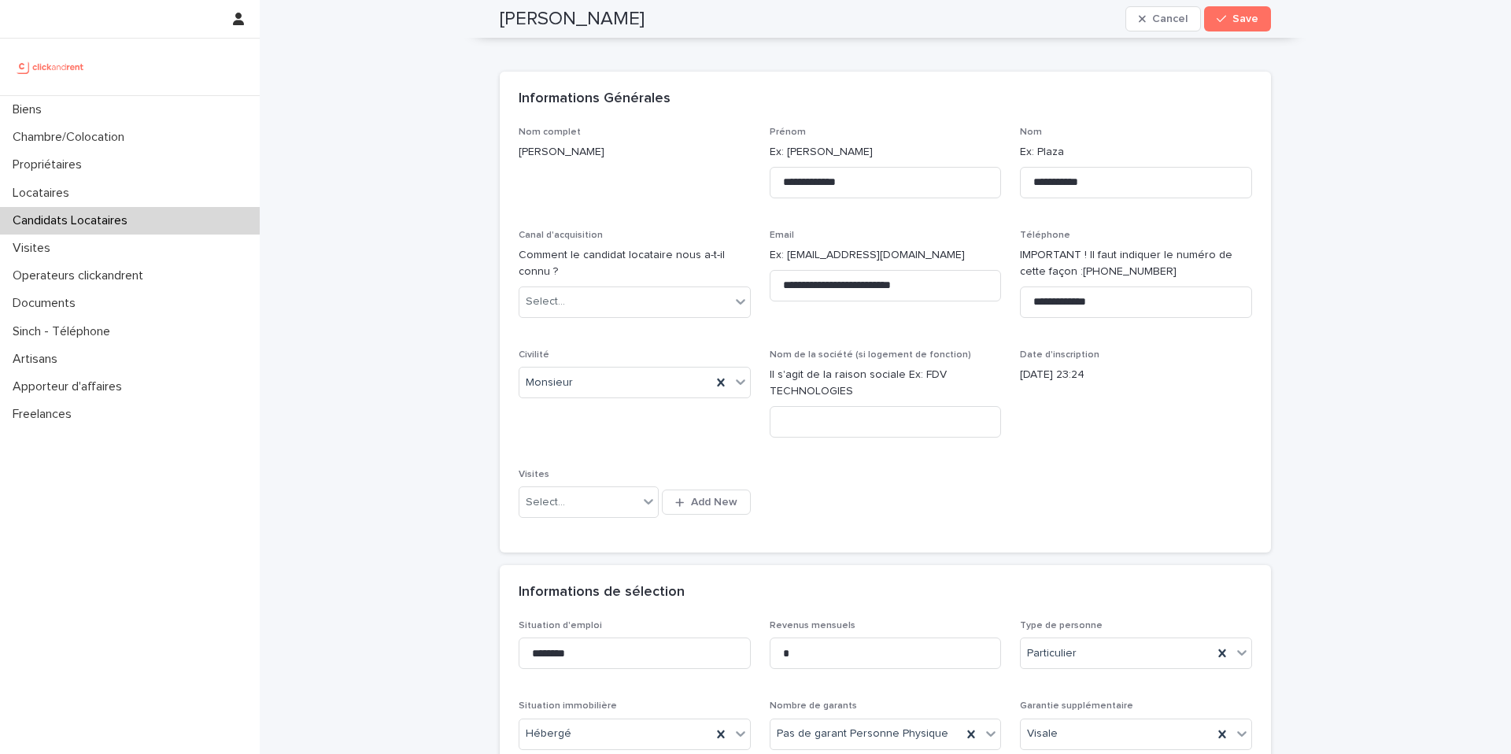
scroll to position [0, 0]
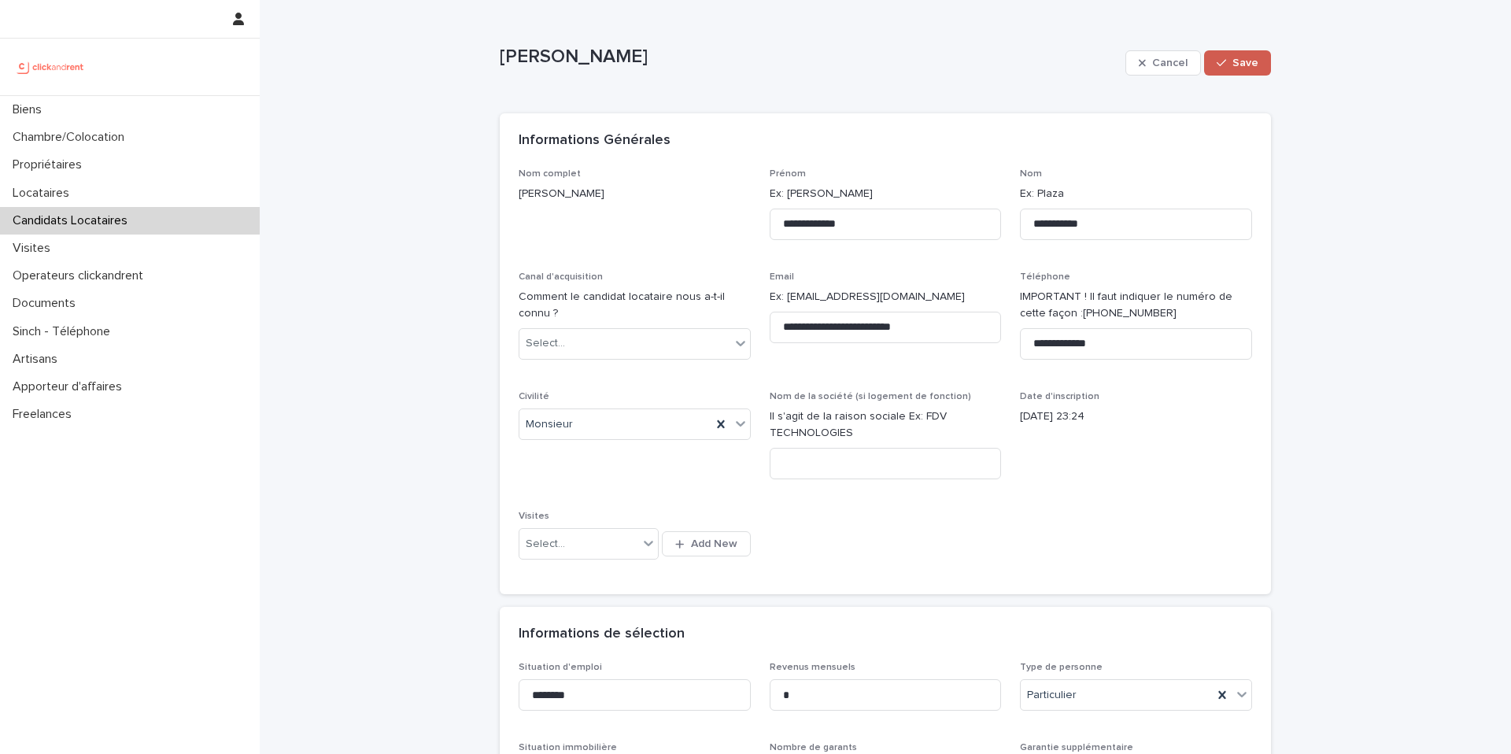
type textarea "**********"
click at [1242, 57] on span "Save" at bounding box center [1245, 62] width 26 height 11
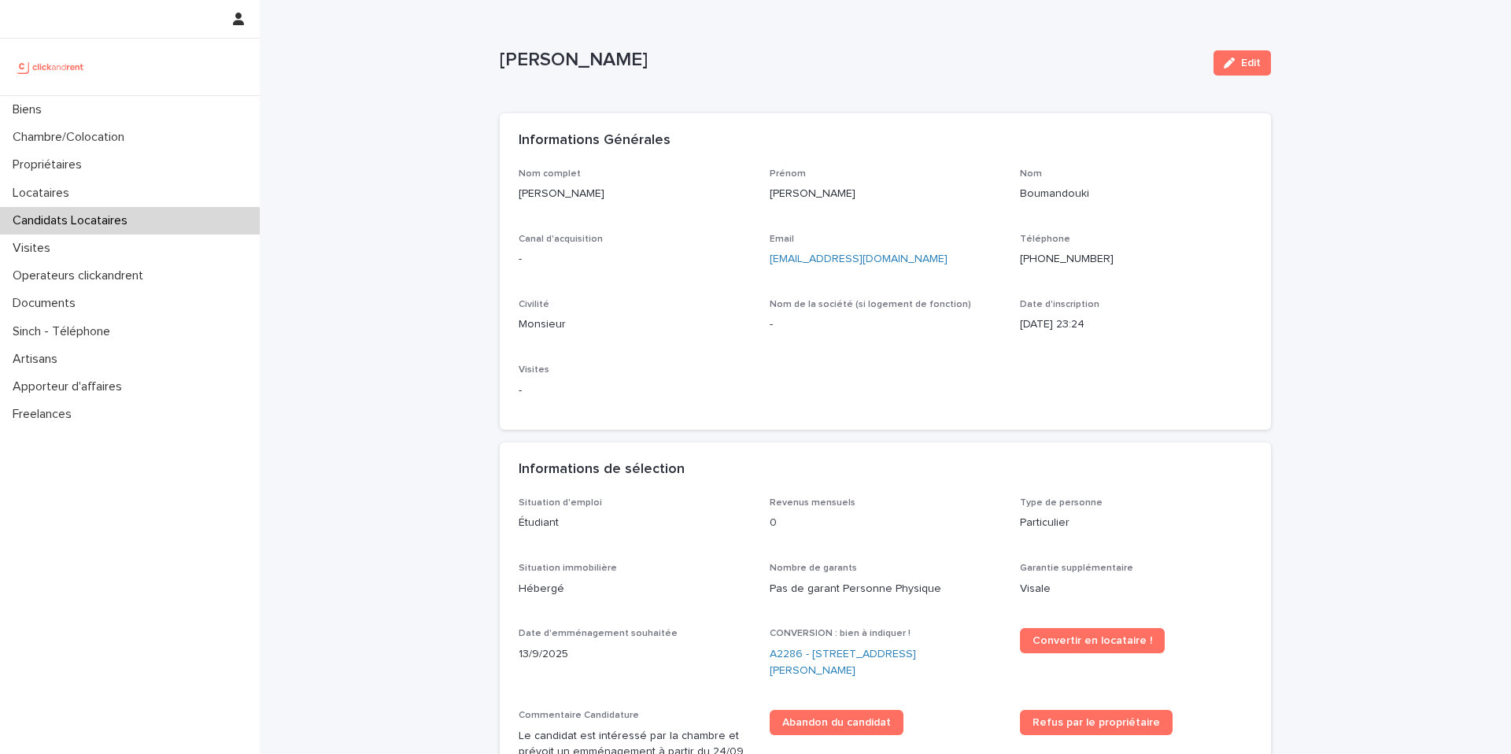
click at [663, 64] on p "[PERSON_NAME]" at bounding box center [850, 60] width 701 height 23
copy div "Samuel daniel Boumandouki Edit Sorry, there was an error saving your record. Pl…"
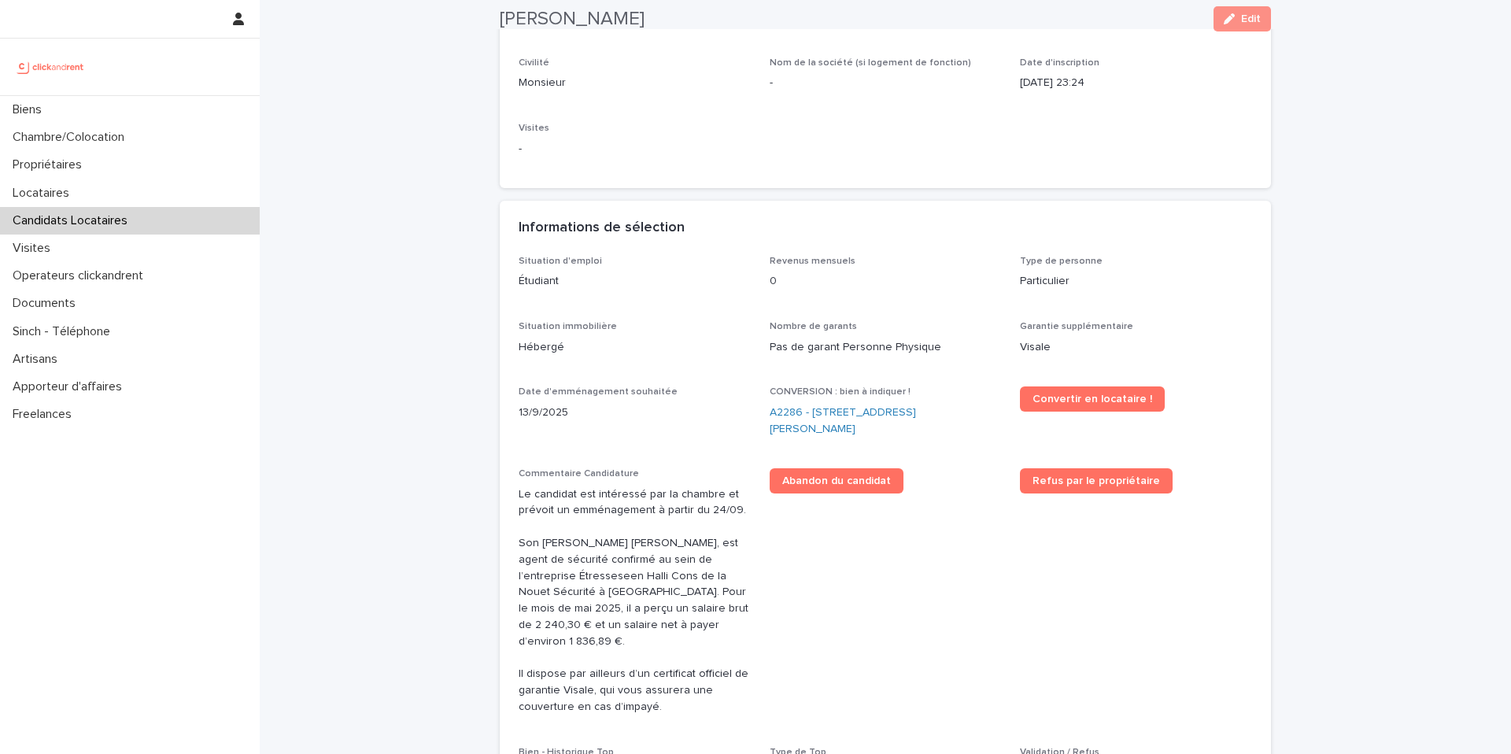
scroll to position [267, 0]
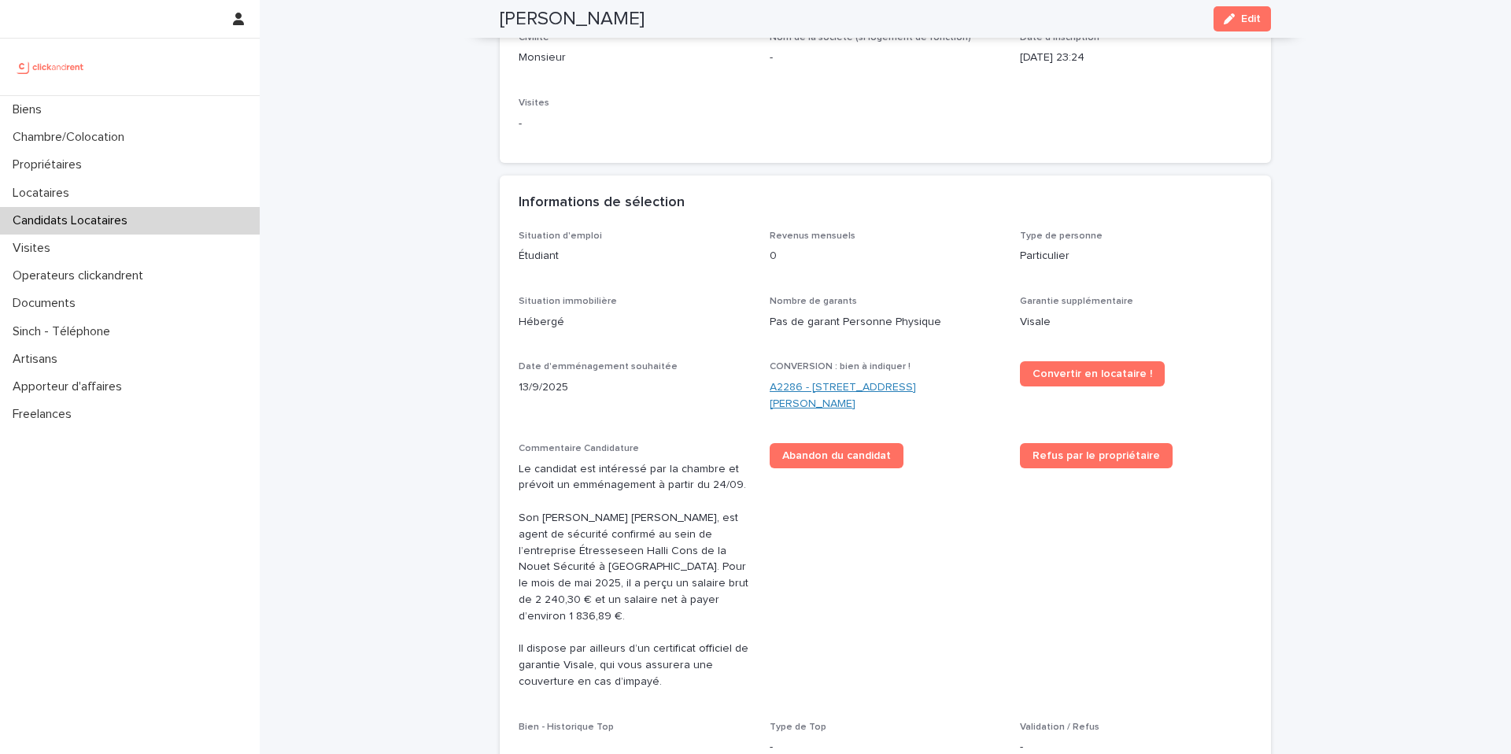
click at [814, 392] on link "A2286 - [STREET_ADDRESS] [GEOGRAPHIC_DATA], [GEOGRAPHIC_DATA] 93600" at bounding box center [886, 395] width 232 height 33
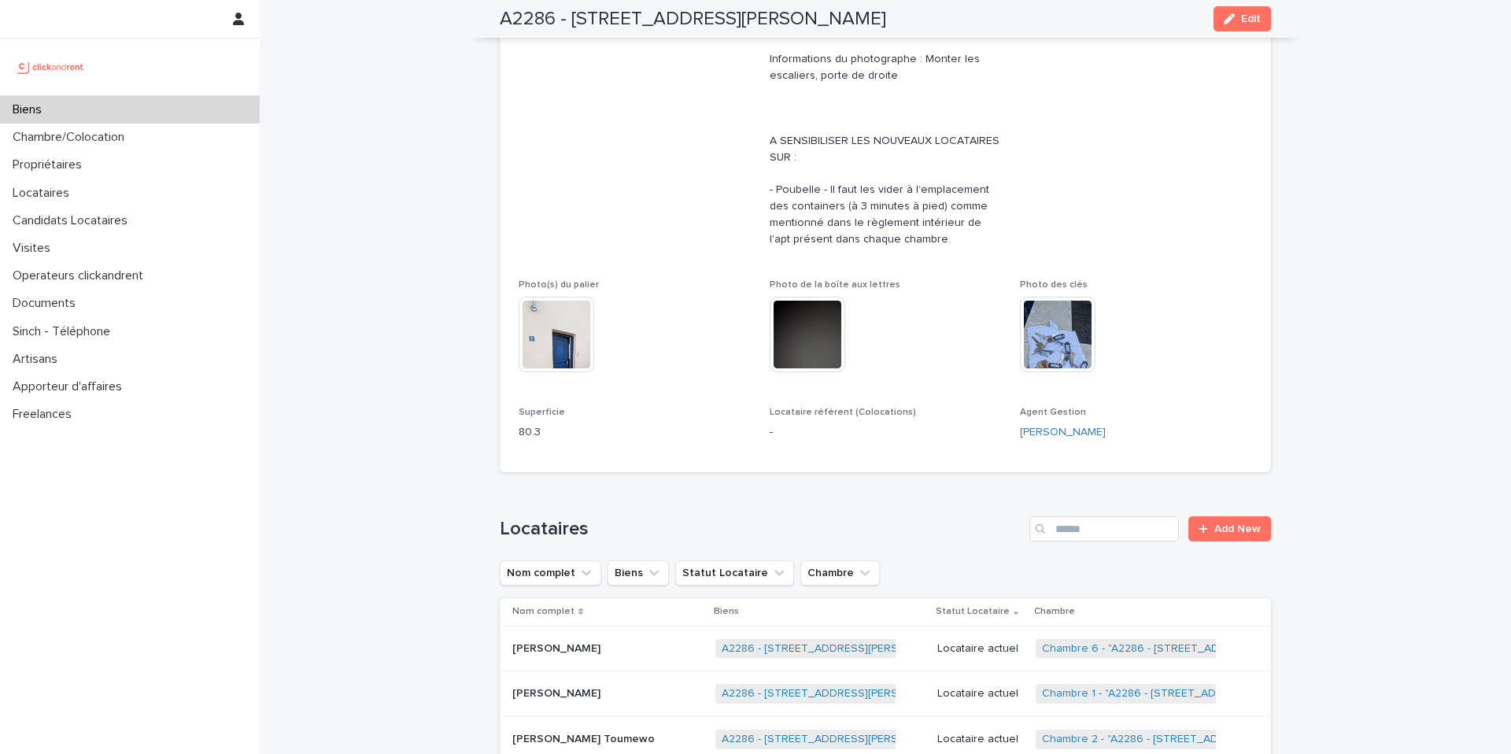
scroll to position [4593, 0]
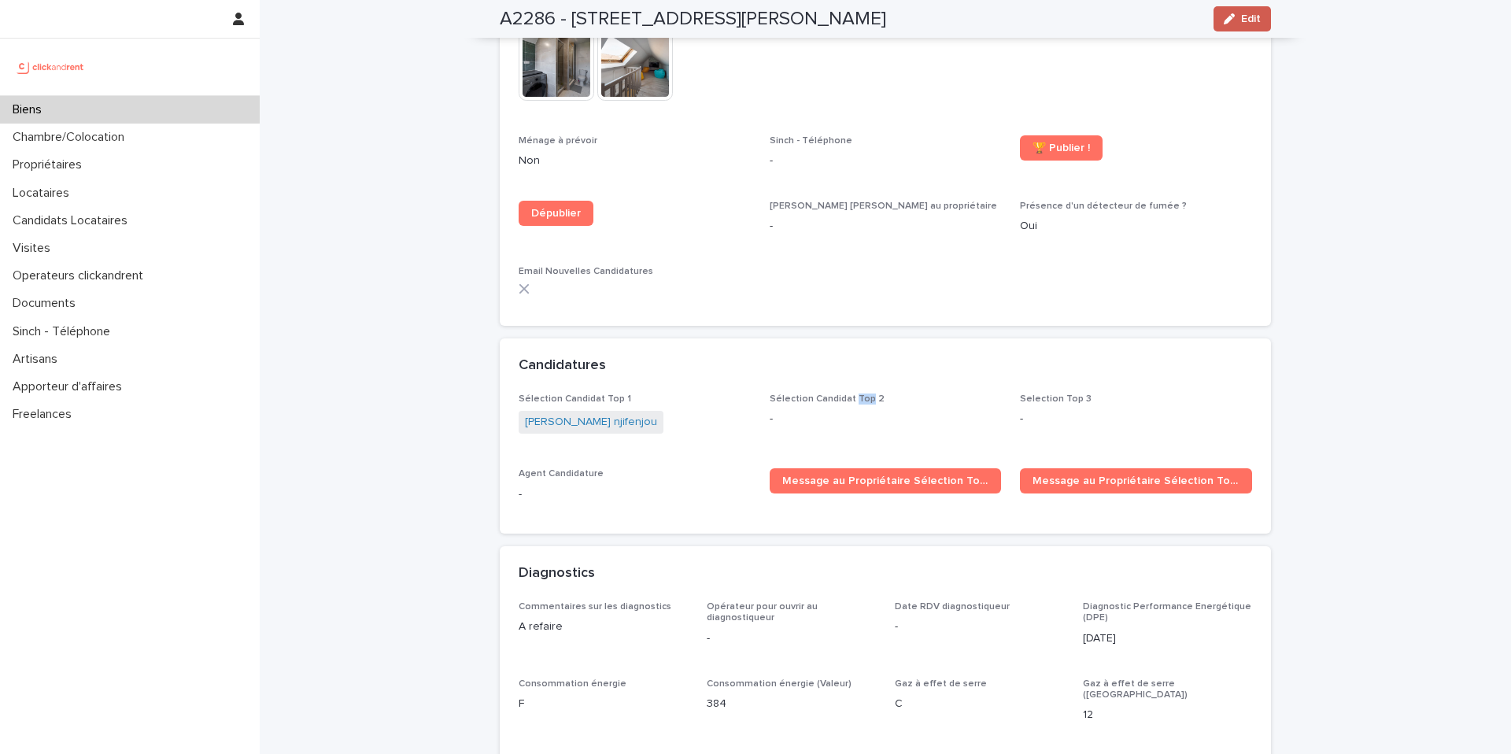
click at [1243, 24] on span "Edit" at bounding box center [1251, 18] width 20 height 11
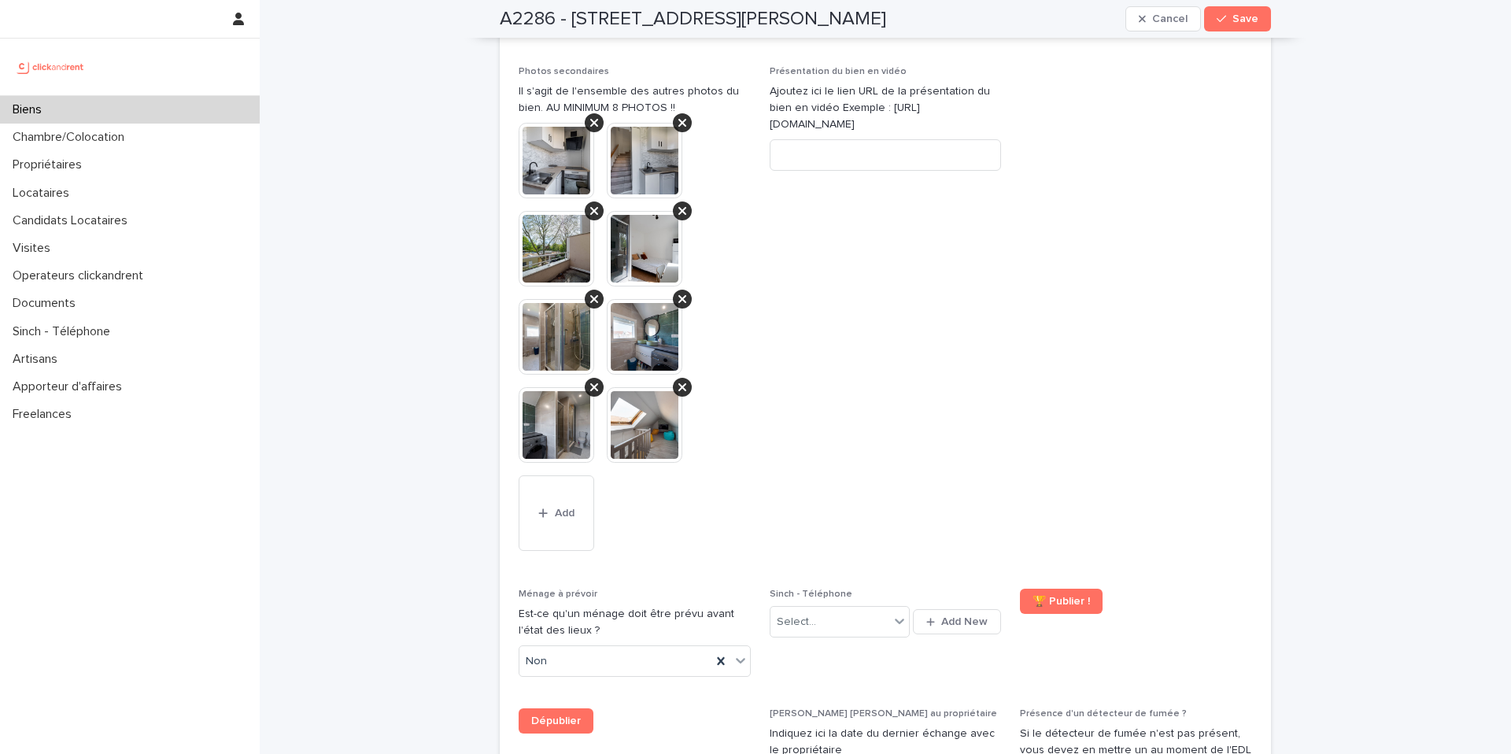
scroll to position [7203, 0]
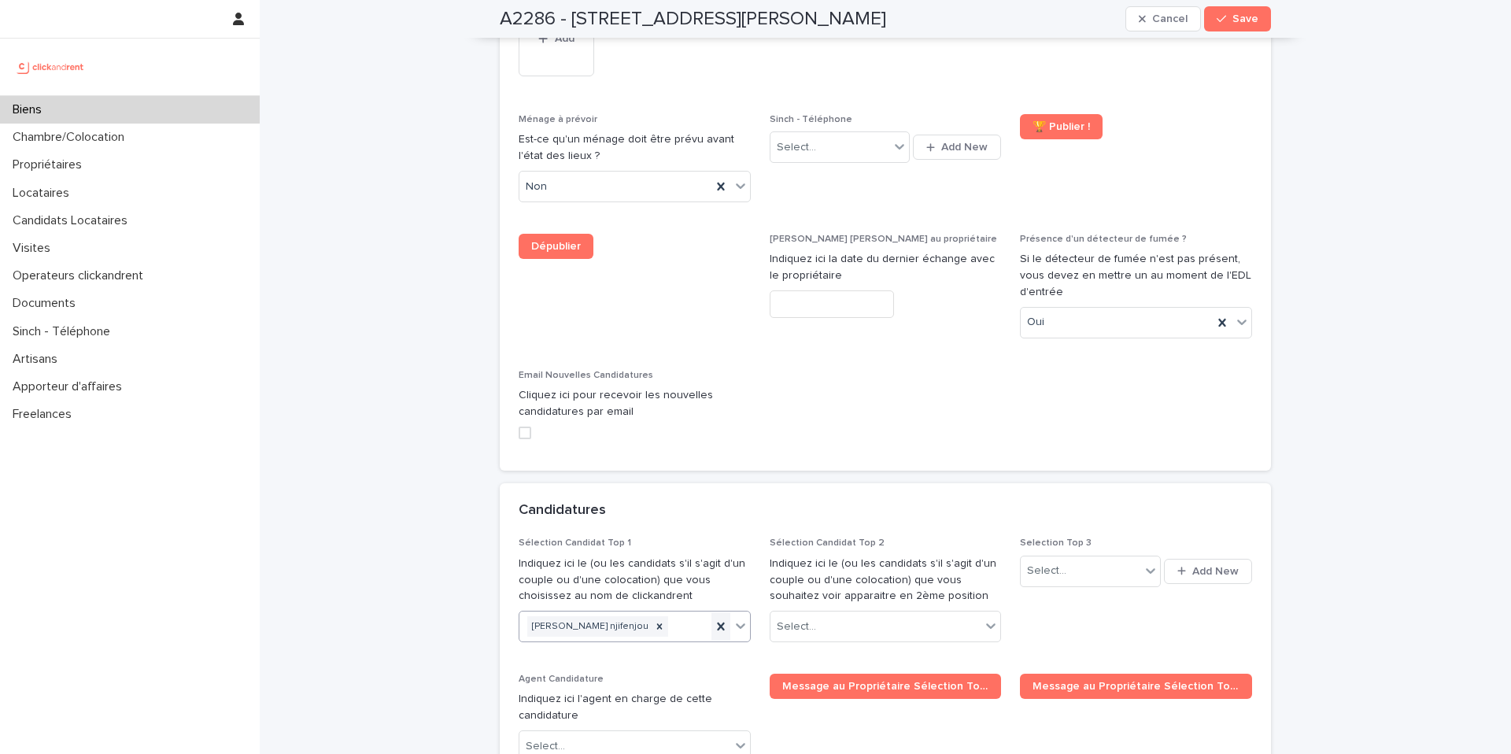
click at [722, 622] on icon at bounding box center [720, 626] width 7 height 8
click at [652, 614] on div "Select..." at bounding box center [624, 627] width 211 height 26
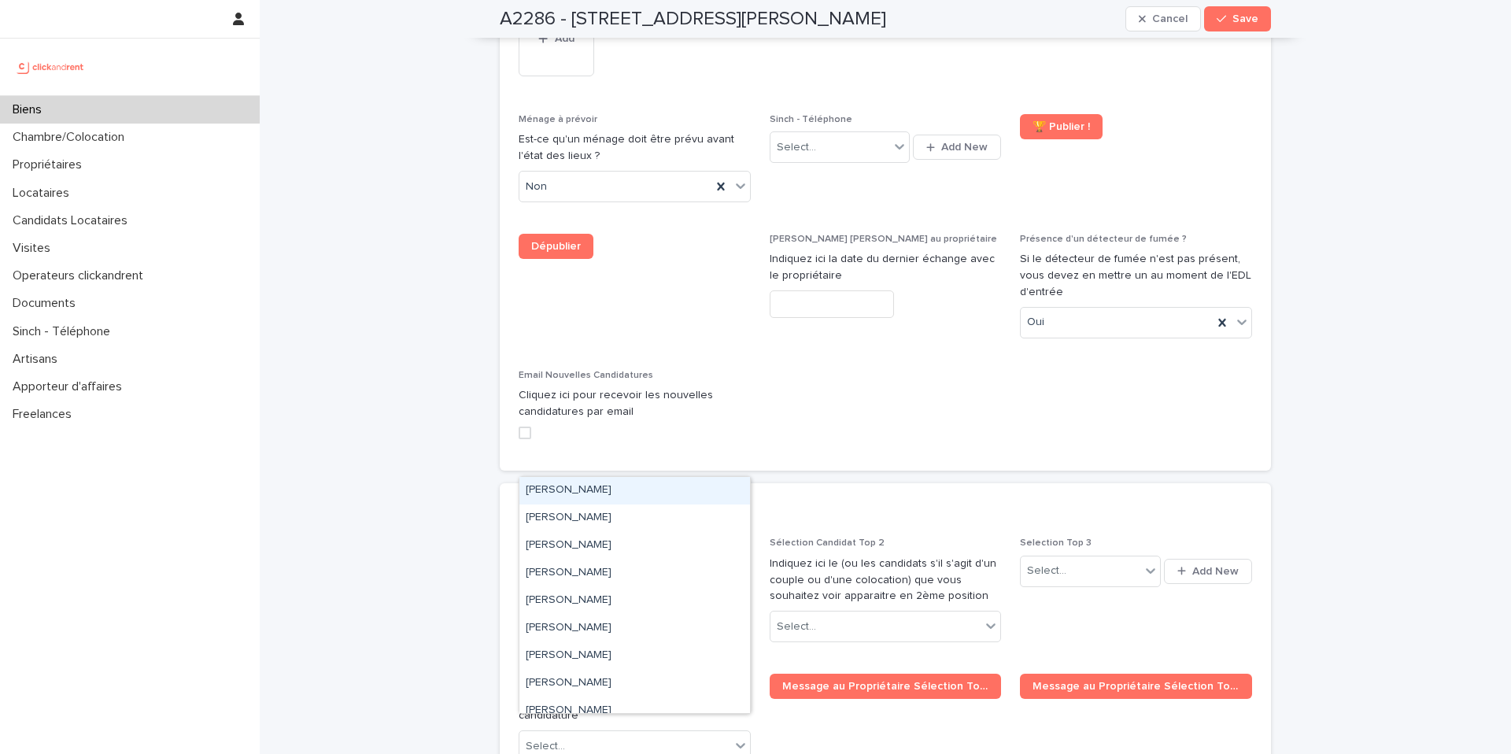
paste input "**********"
type input "**********"
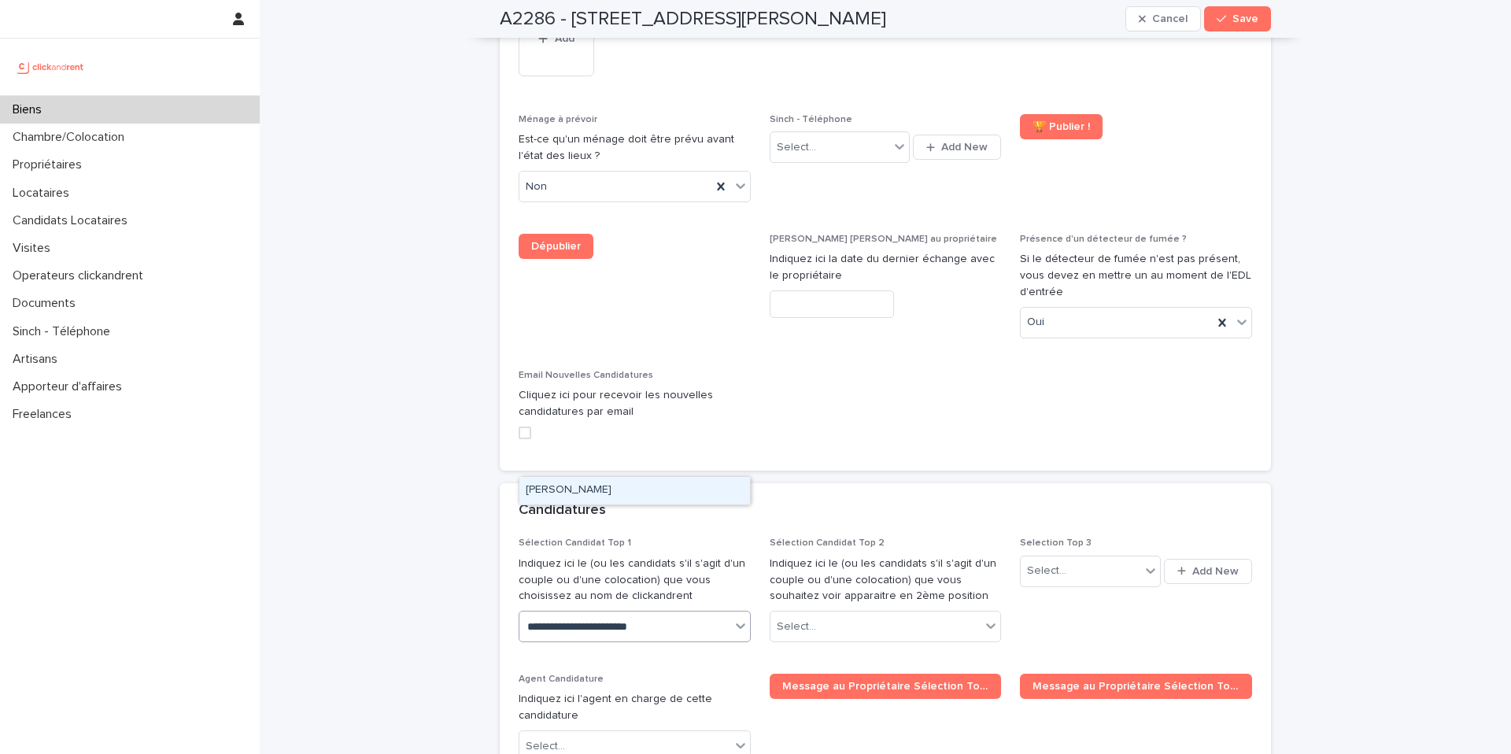
click at [639, 493] on div "[PERSON_NAME]" at bounding box center [634, 491] width 231 height 28
click at [1102, 558] on div "Select..." at bounding box center [1080, 571] width 119 height 26
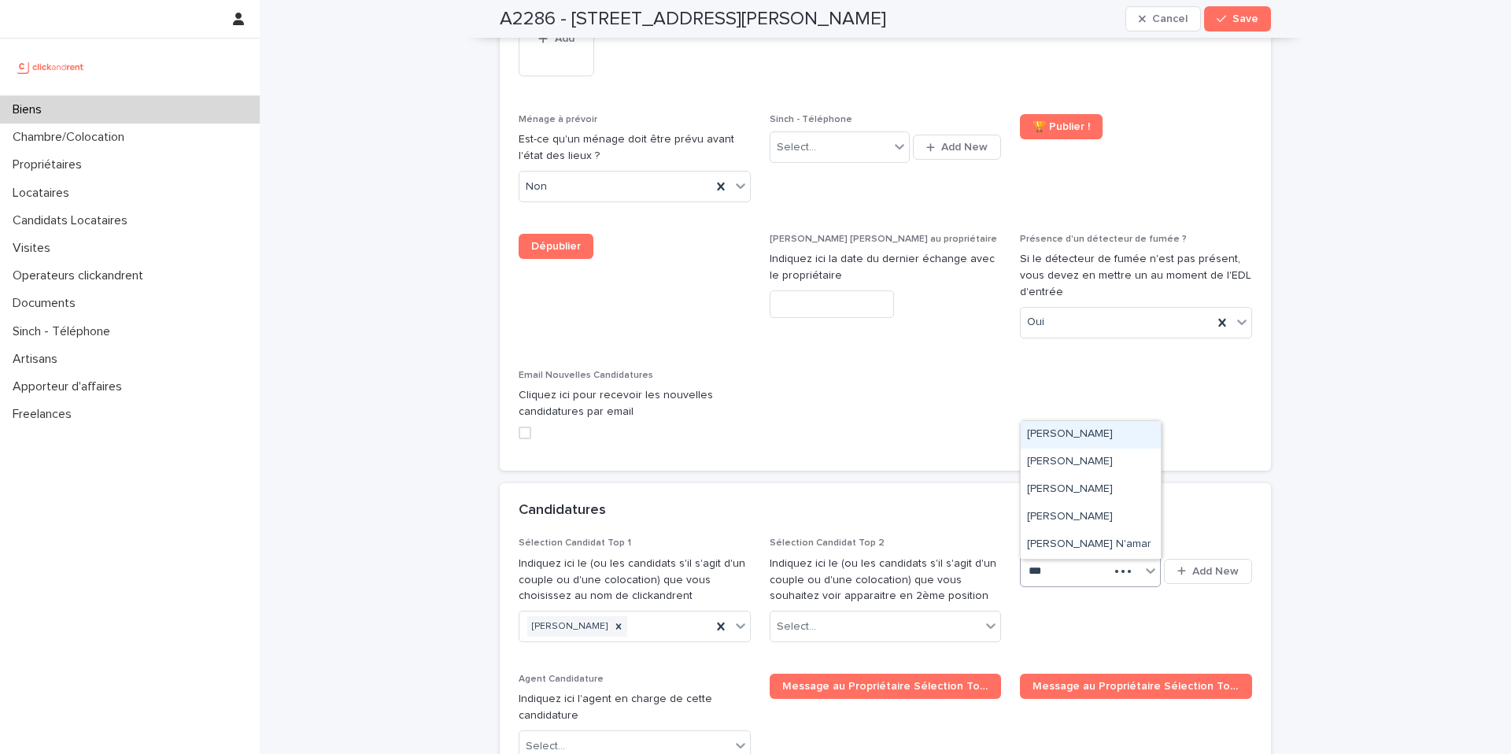
type input "****"
click at [1099, 438] on div "[PERSON_NAME] njifenjou" at bounding box center [1091, 435] width 140 height 28
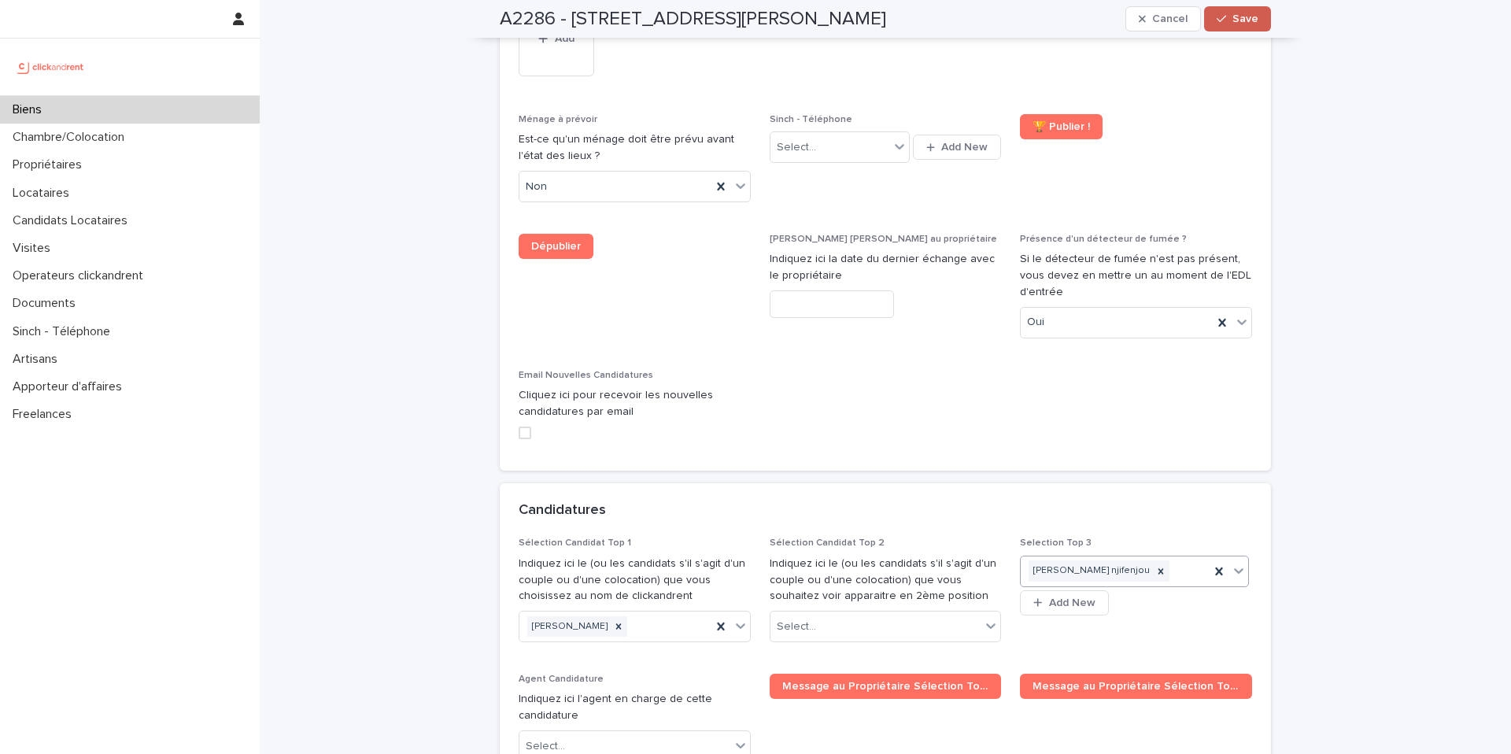
click at [1238, 20] on span "Save" at bounding box center [1245, 18] width 26 height 11
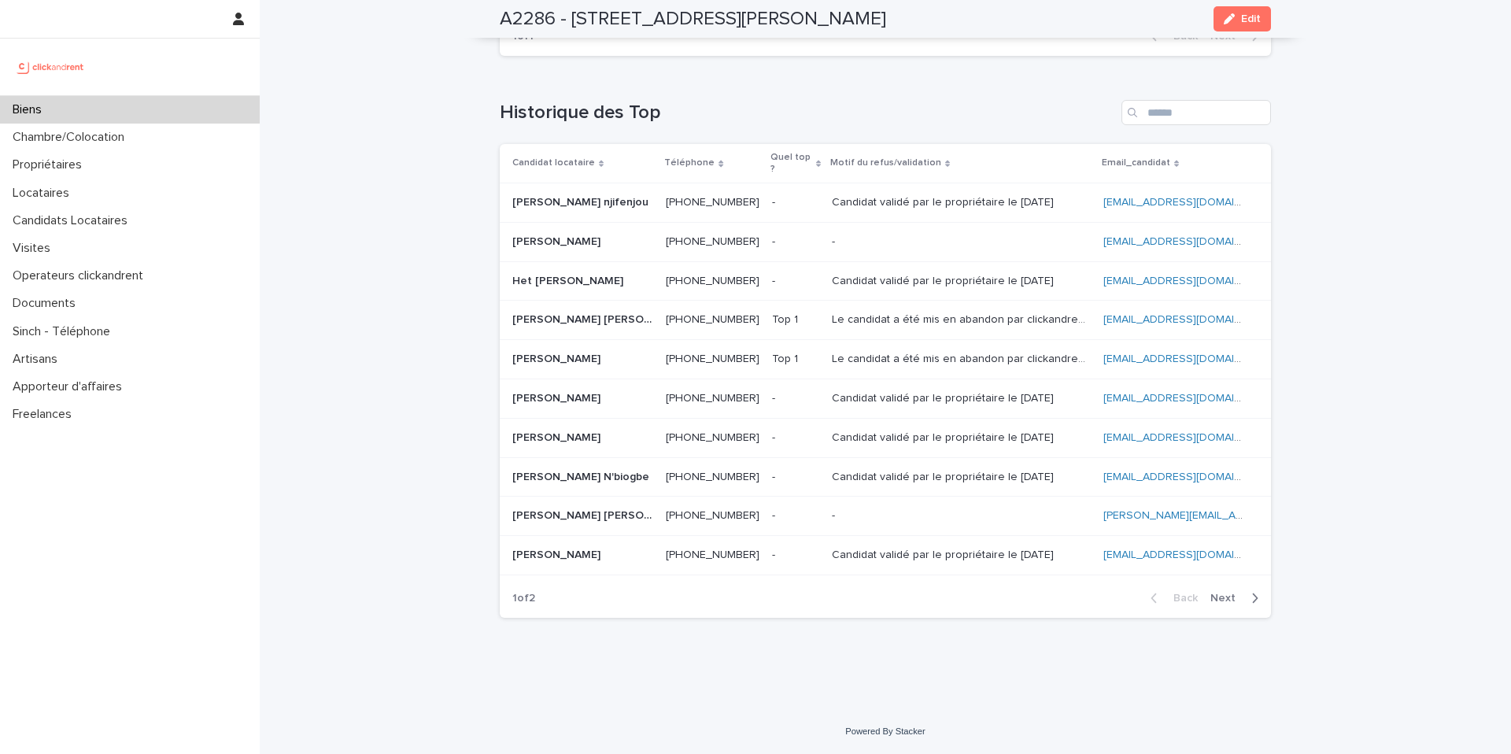
scroll to position [4592, 0]
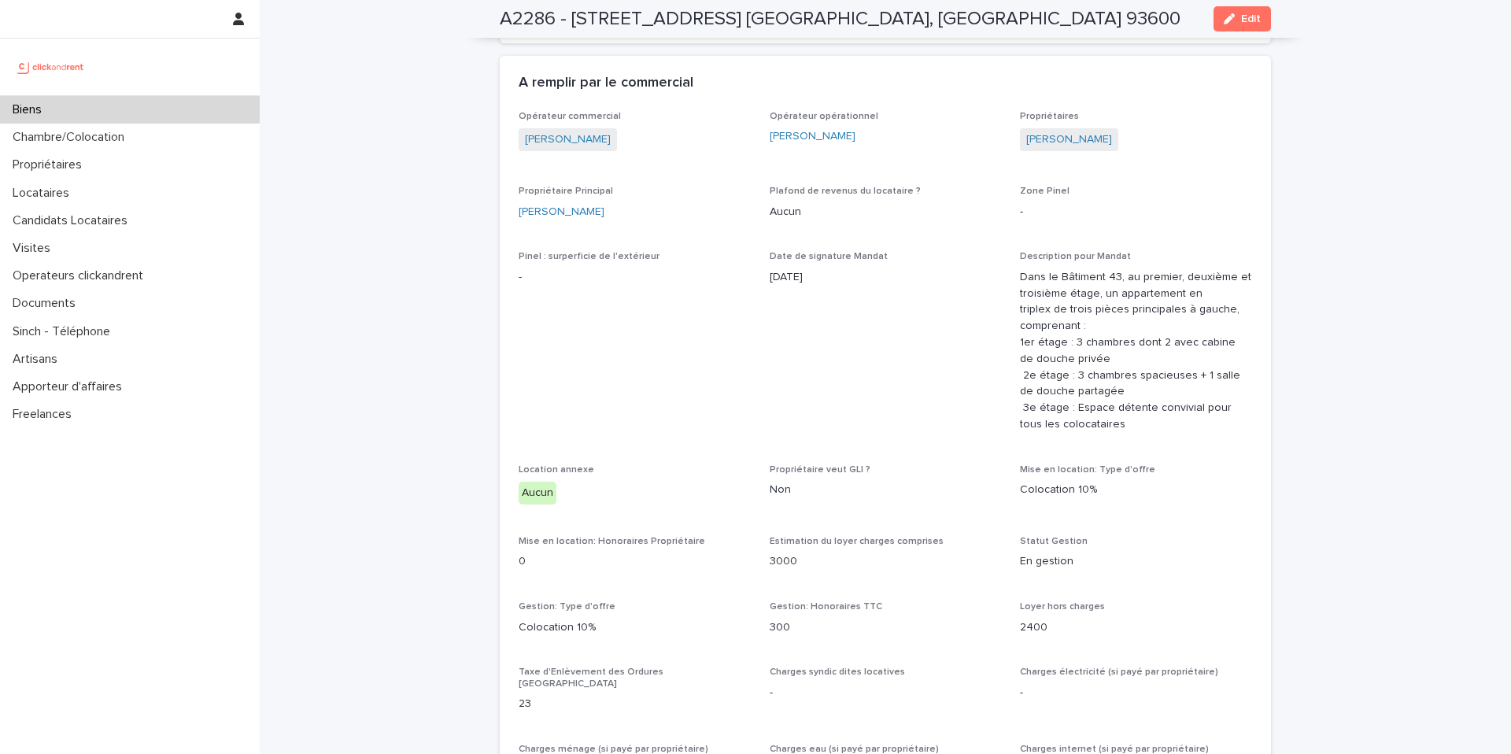
scroll to position [4593, 0]
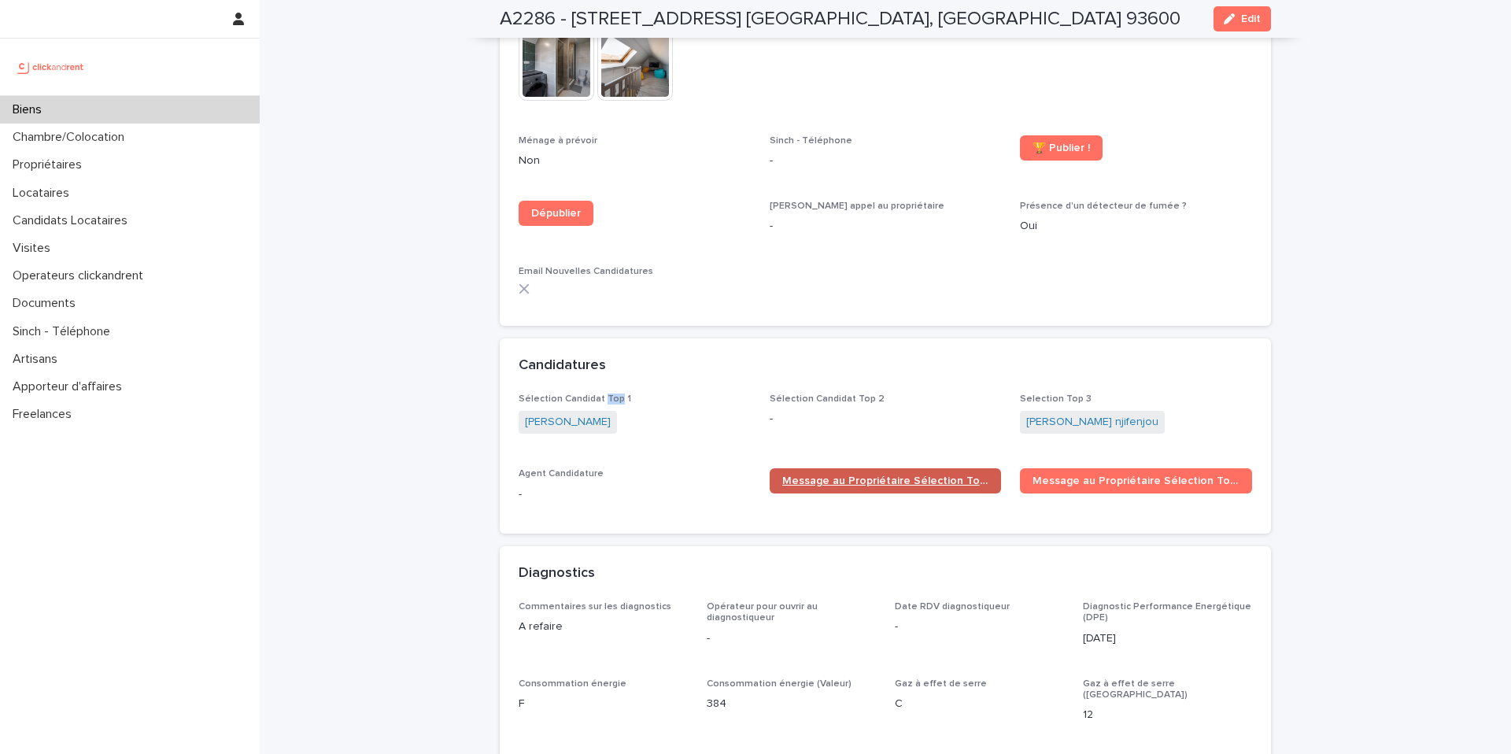
click at [922, 475] on span "Message au Propriétaire Sélection Top 1" at bounding box center [885, 480] width 207 height 11
